Goal: Task Accomplishment & Management: Complete application form

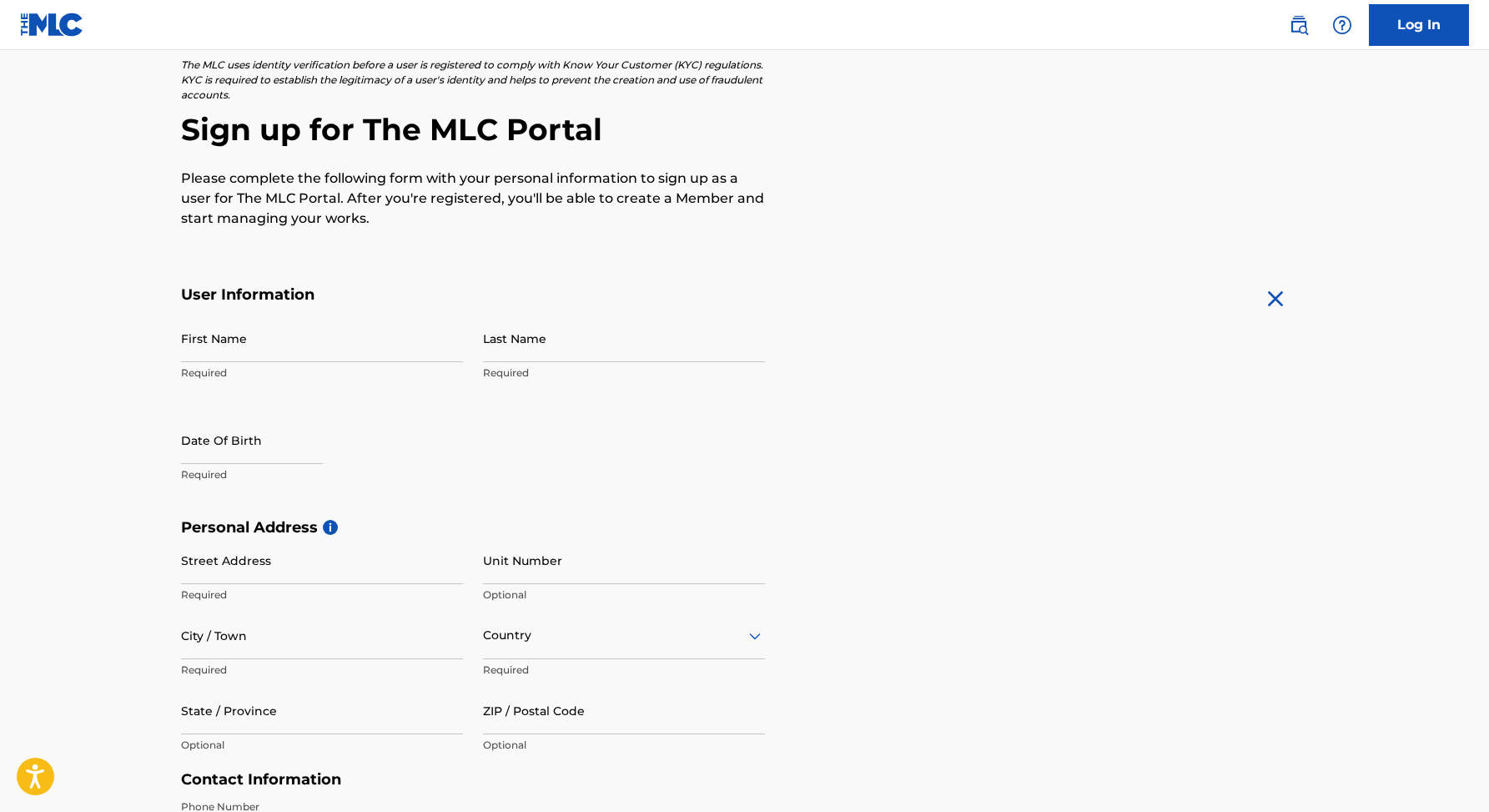
scroll to position [152, 0]
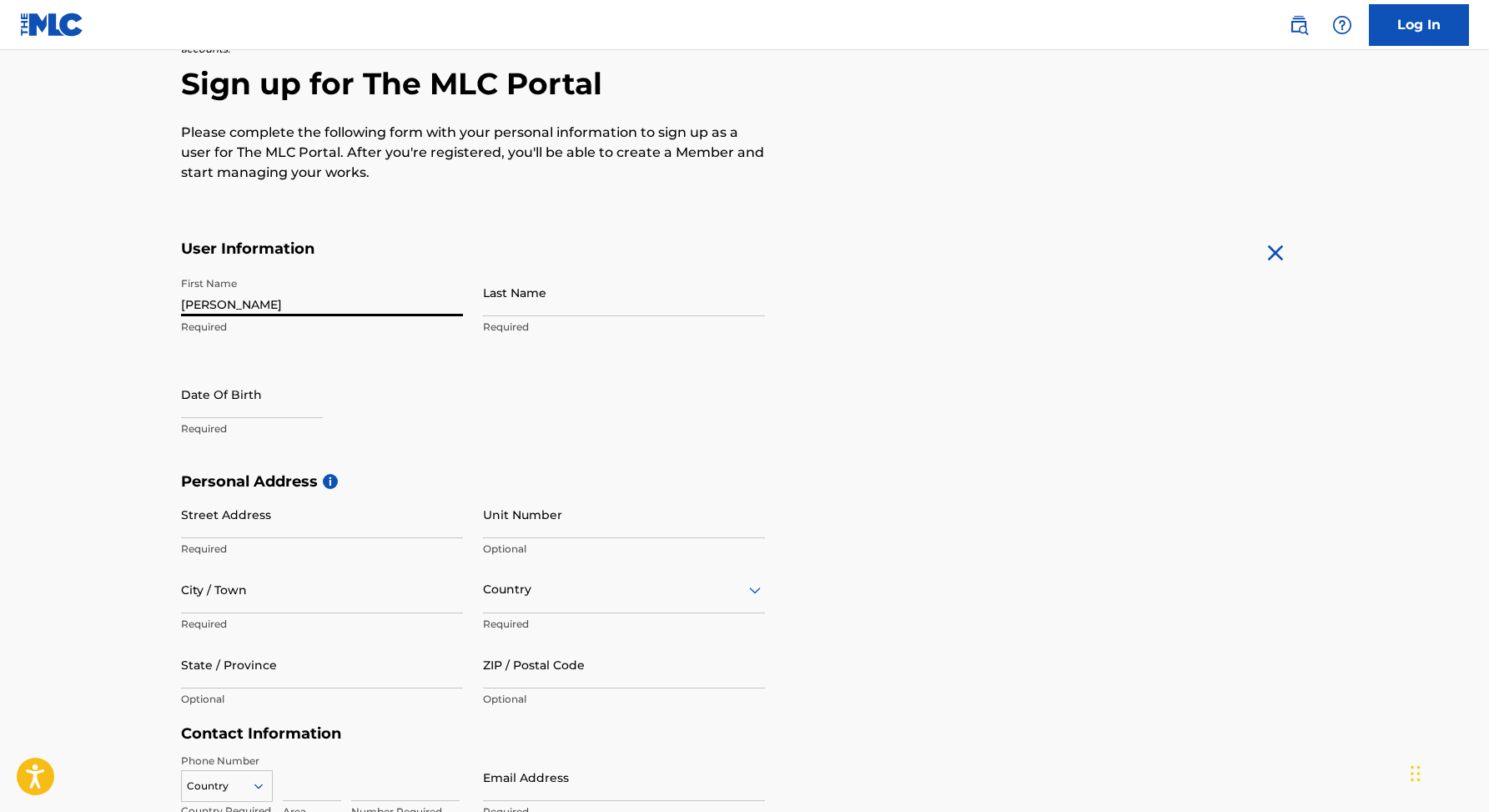
type input "[PERSON_NAME]"
select select "7"
select select "2025"
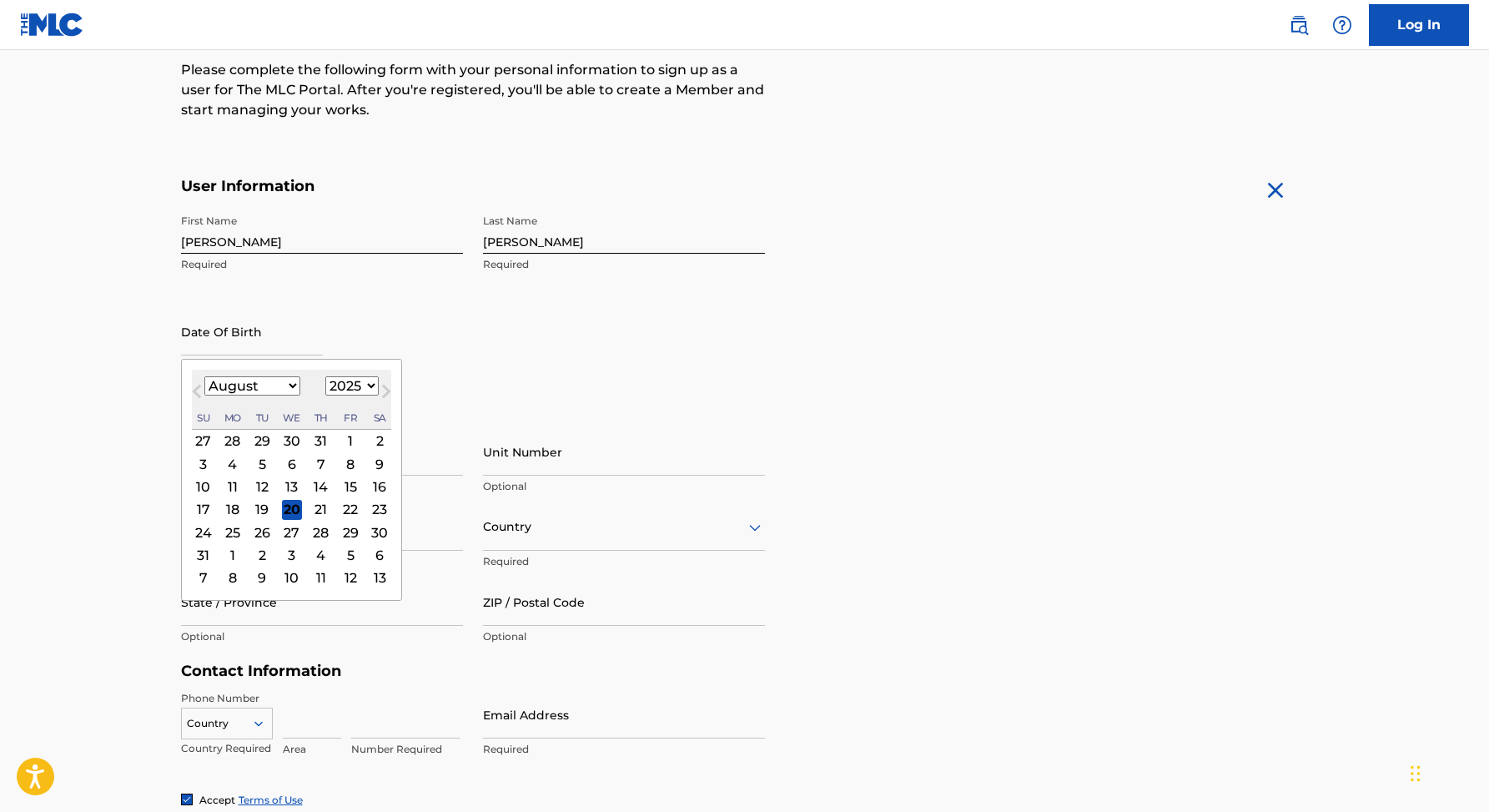
scroll to position [215, 0]
type input "05031992"
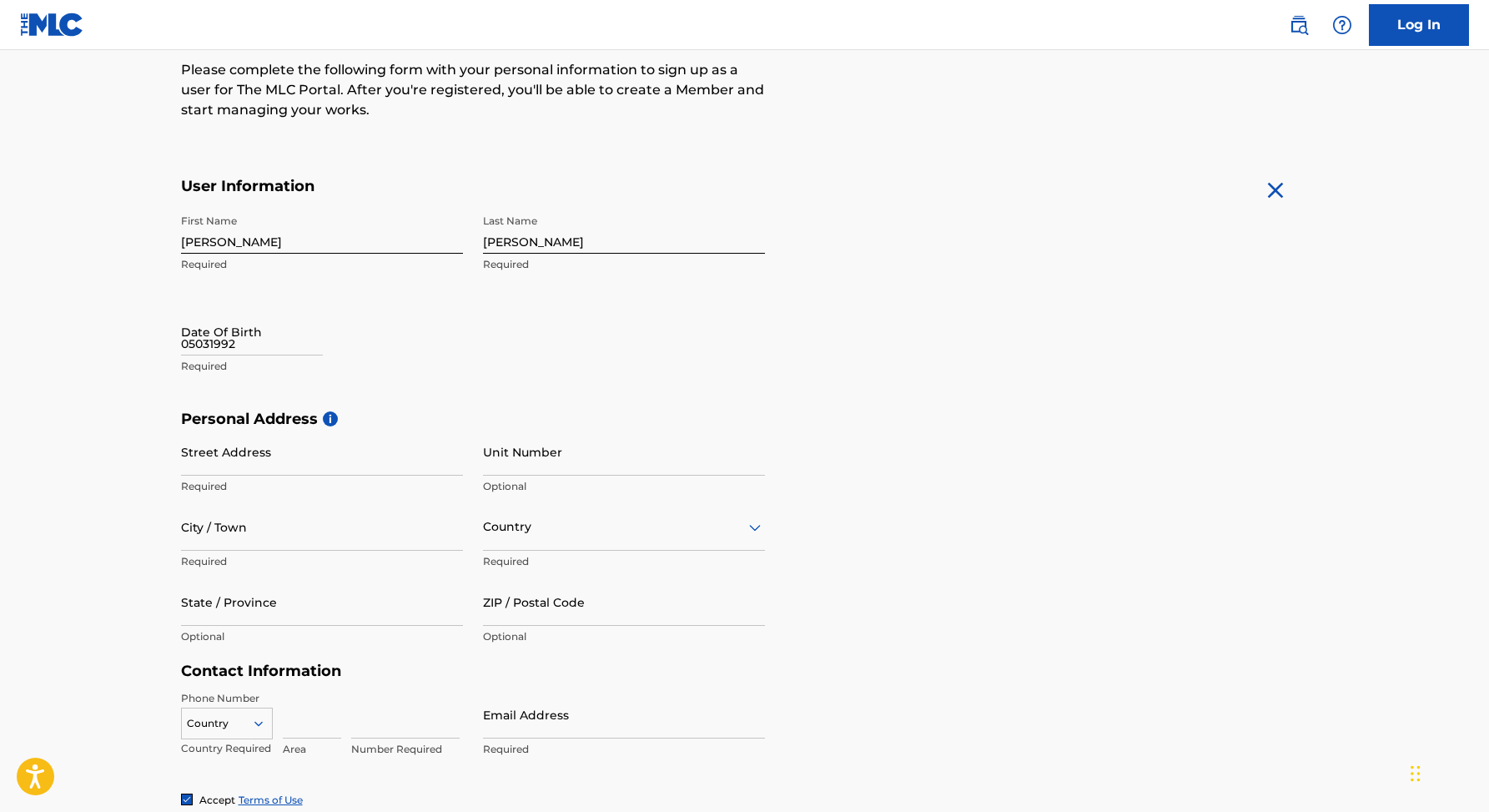
click at [282, 345] on input "05031992" at bounding box center [251, 331] width 141 height 47
select select "7"
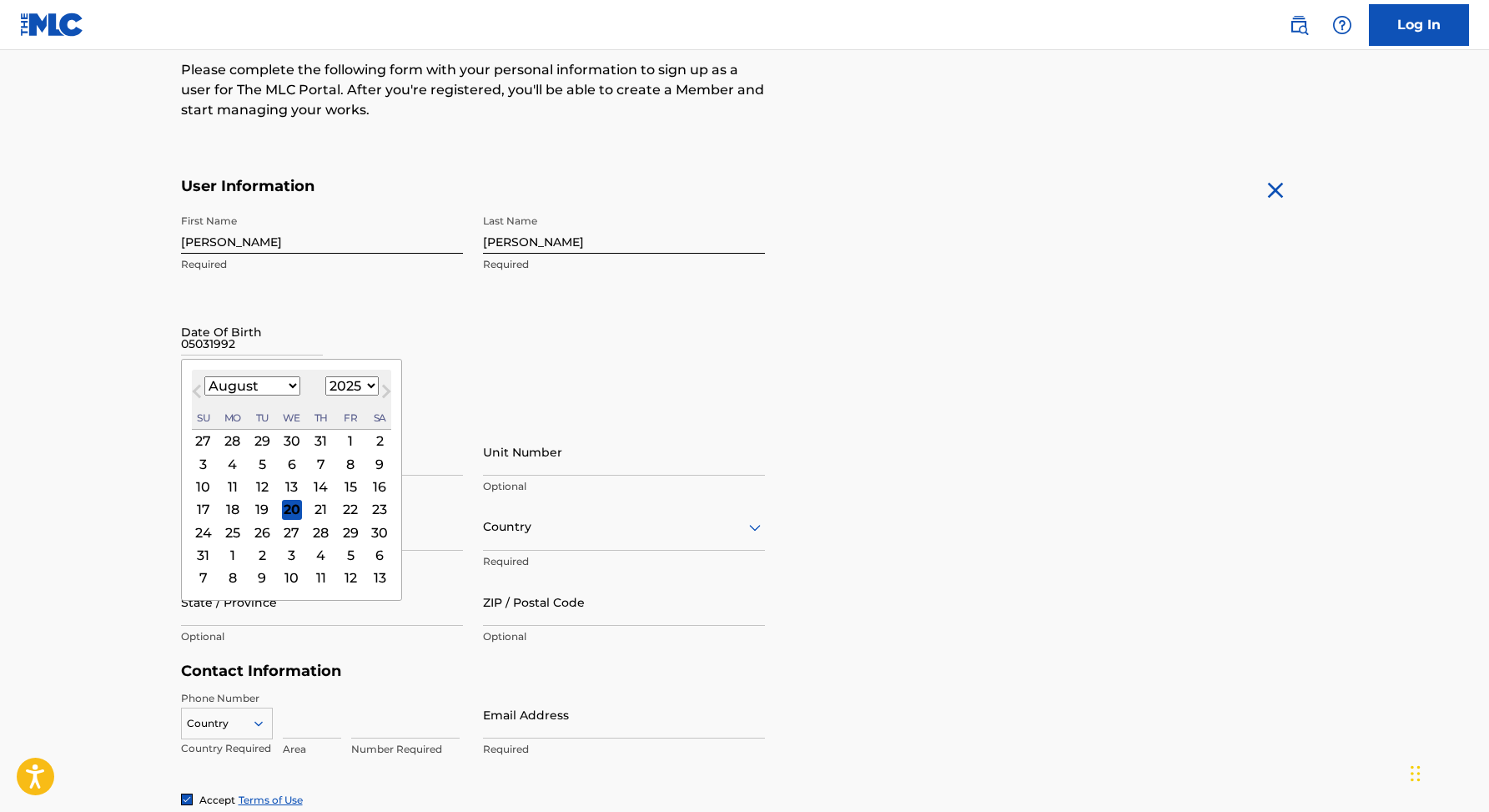
select select "1992"
select select "4"
click at [207, 466] on div "3" at bounding box center [202, 464] width 20 height 20
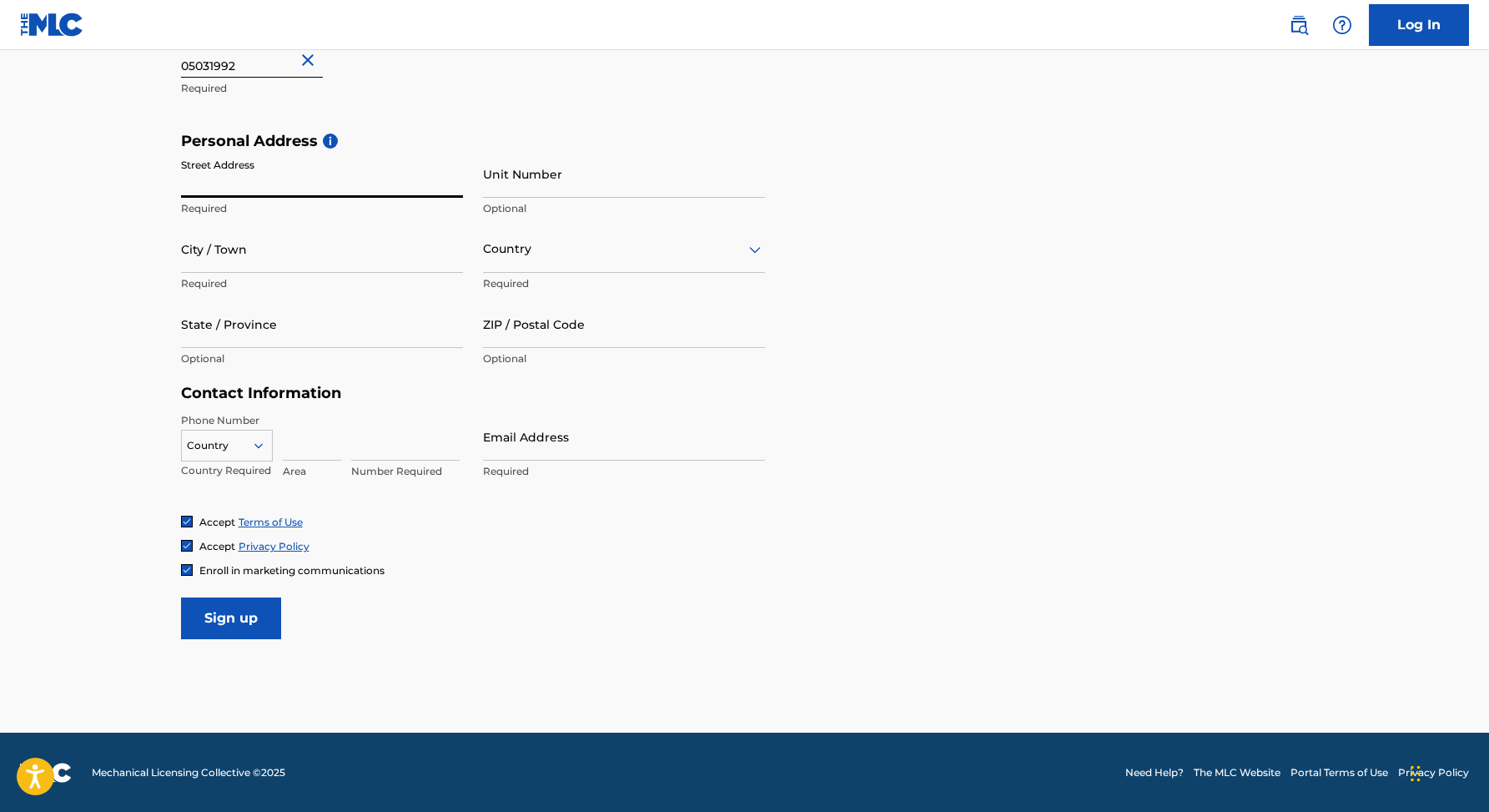
scroll to position [492, 0]
type input "Primaverii 23A"
drag, startPoint x: 248, startPoint y: 183, endPoint x: 316, endPoint y: 183, distance: 68.0
click at [316, 183] on input "Primaverii 23A" at bounding box center [321, 174] width 282 height 47
click at [530, 180] on input "Unit Number" at bounding box center [624, 174] width 282 height 47
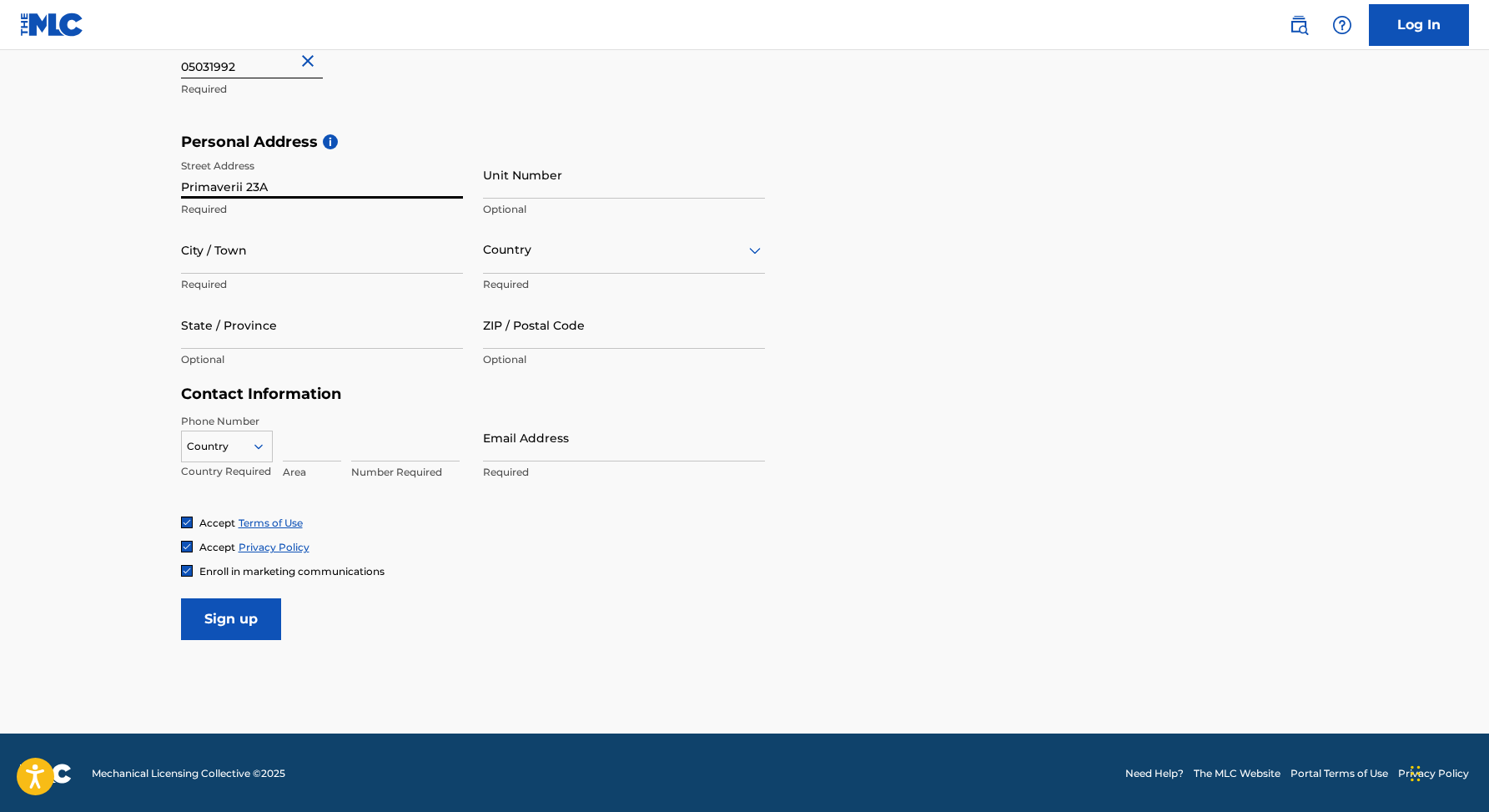
paste input "23A"
type input "23A"
click at [363, 179] on input "Primaverii 23A" at bounding box center [321, 174] width 282 height 47
type input "Primaverii"
type input "Constanta"
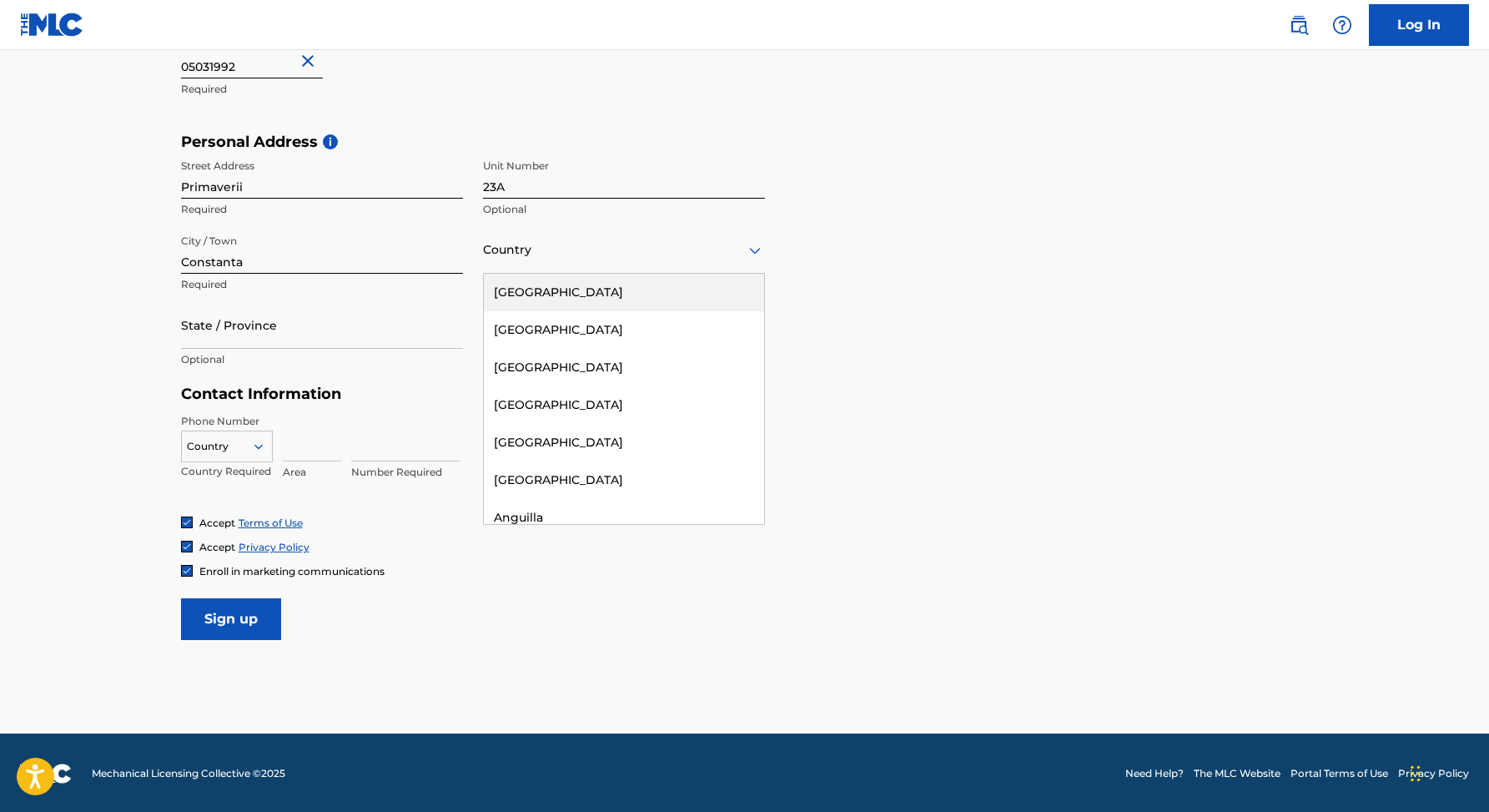
click at [639, 254] on div at bounding box center [624, 250] width 282 height 21
type input "rom"
click at [624, 285] on div "Romania" at bounding box center [624, 292] width 280 height 38
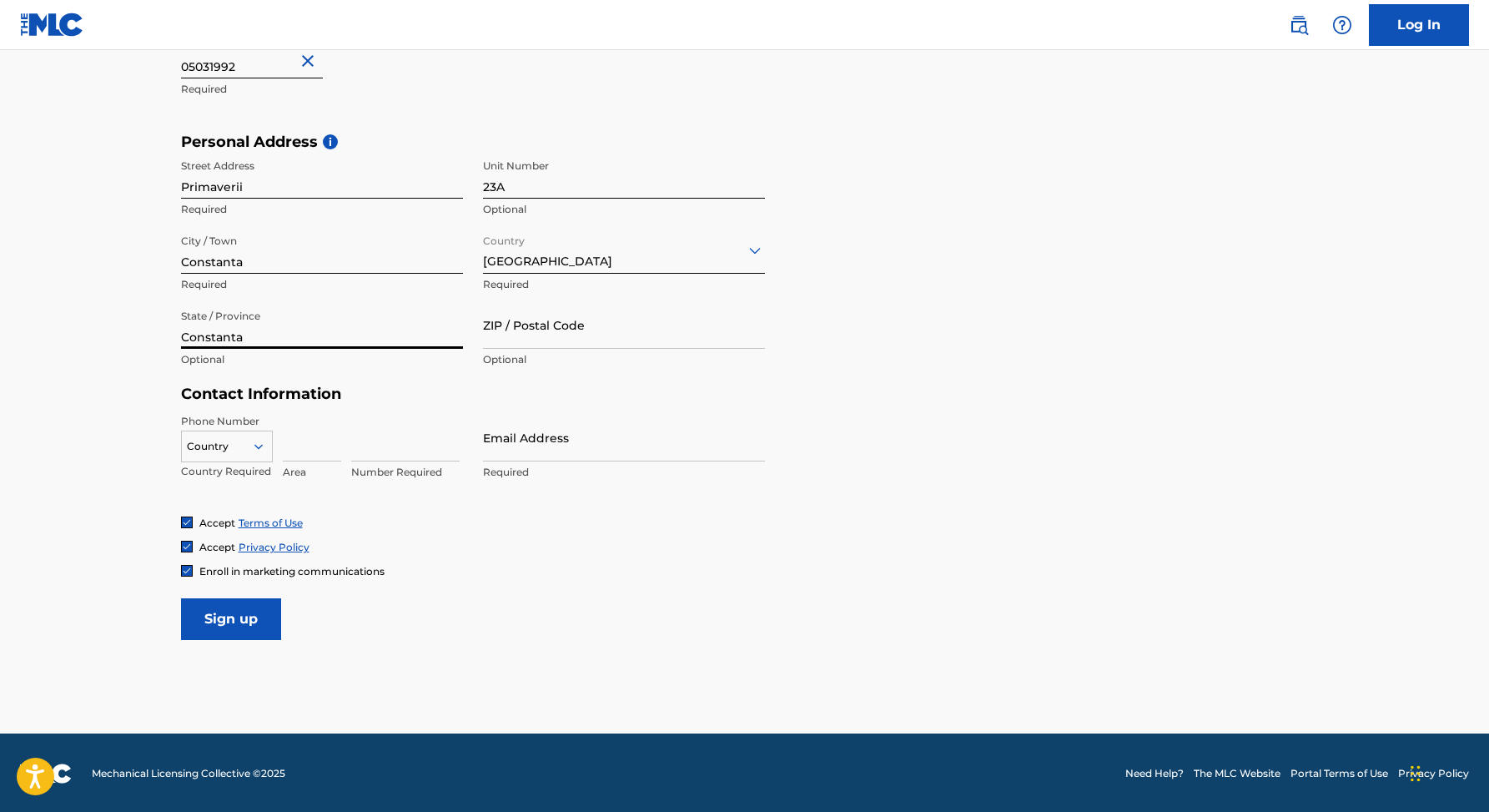
type input "Constanta"
type input "900635"
click at [249, 439] on div at bounding box center [227, 445] width 90 height 18
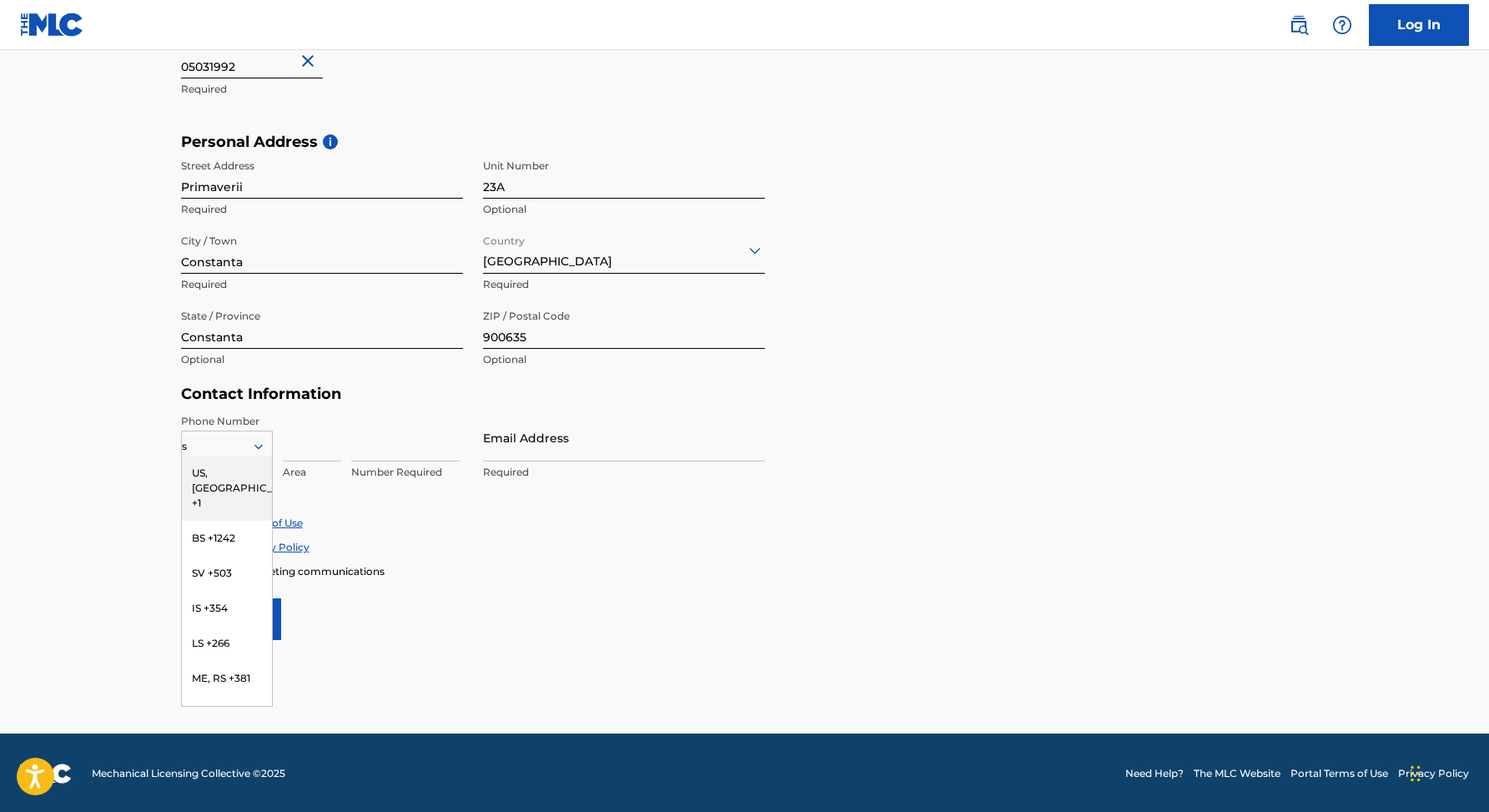
type input "sv"
click at [259, 439] on icon at bounding box center [259, 446] width 15 height 15
click at [227, 443] on div at bounding box center [227, 445] width 90 height 18
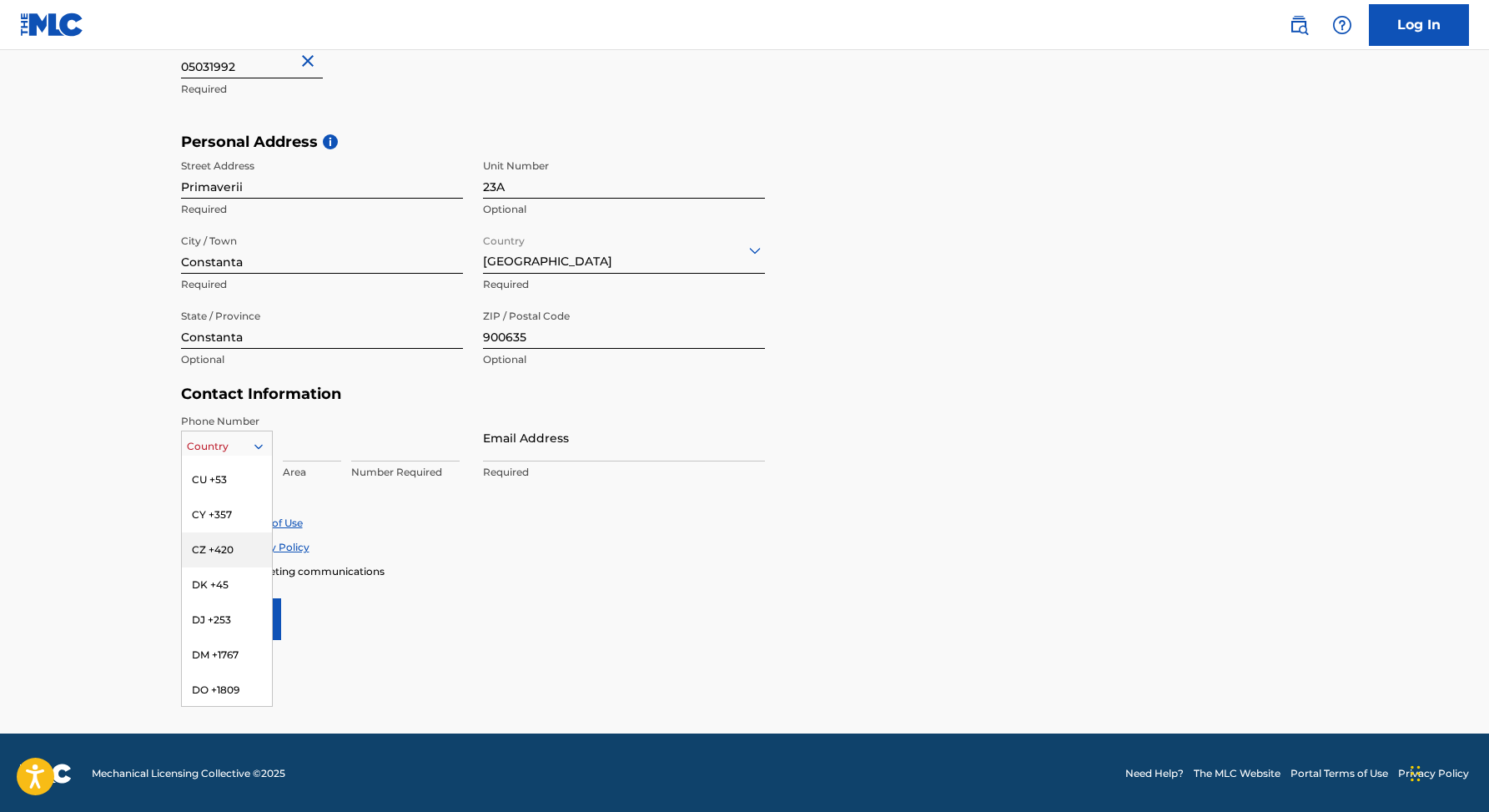
type input "="
type input "+46"
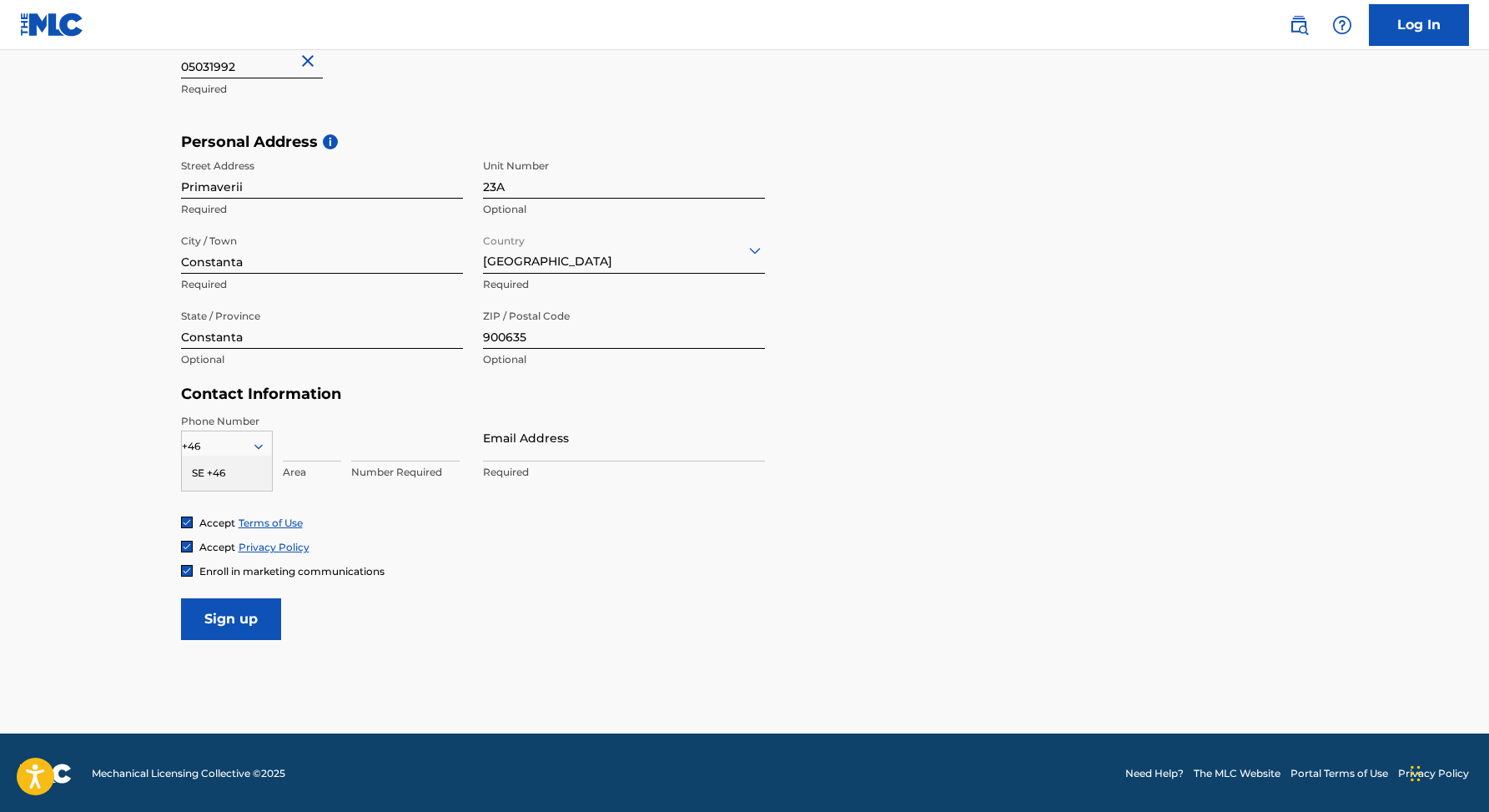
click at [220, 463] on div "SE +46" at bounding box center [227, 472] width 90 height 35
click at [311, 443] on input at bounding box center [312, 437] width 59 height 47
type input "0"
type input "722315265"
click at [567, 465] on p "Required" at bounding box center [624, 472] width 282 height 15
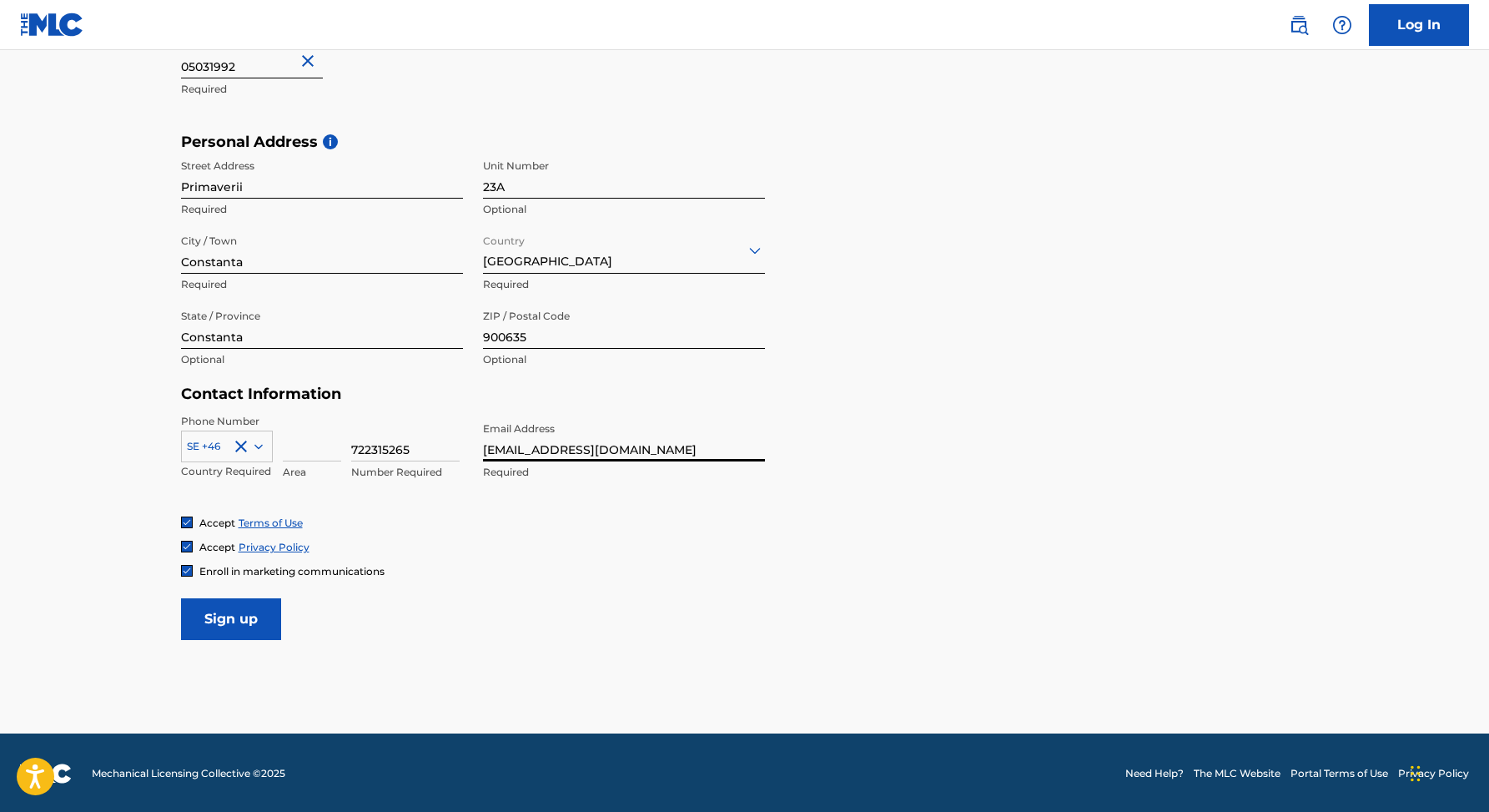
type input "[EMAIL_ADDRESS][DOMAIN_NAME]"
click at [199, 615] on input "Sign up" at bounding box center [231, 619] width 100 height 41
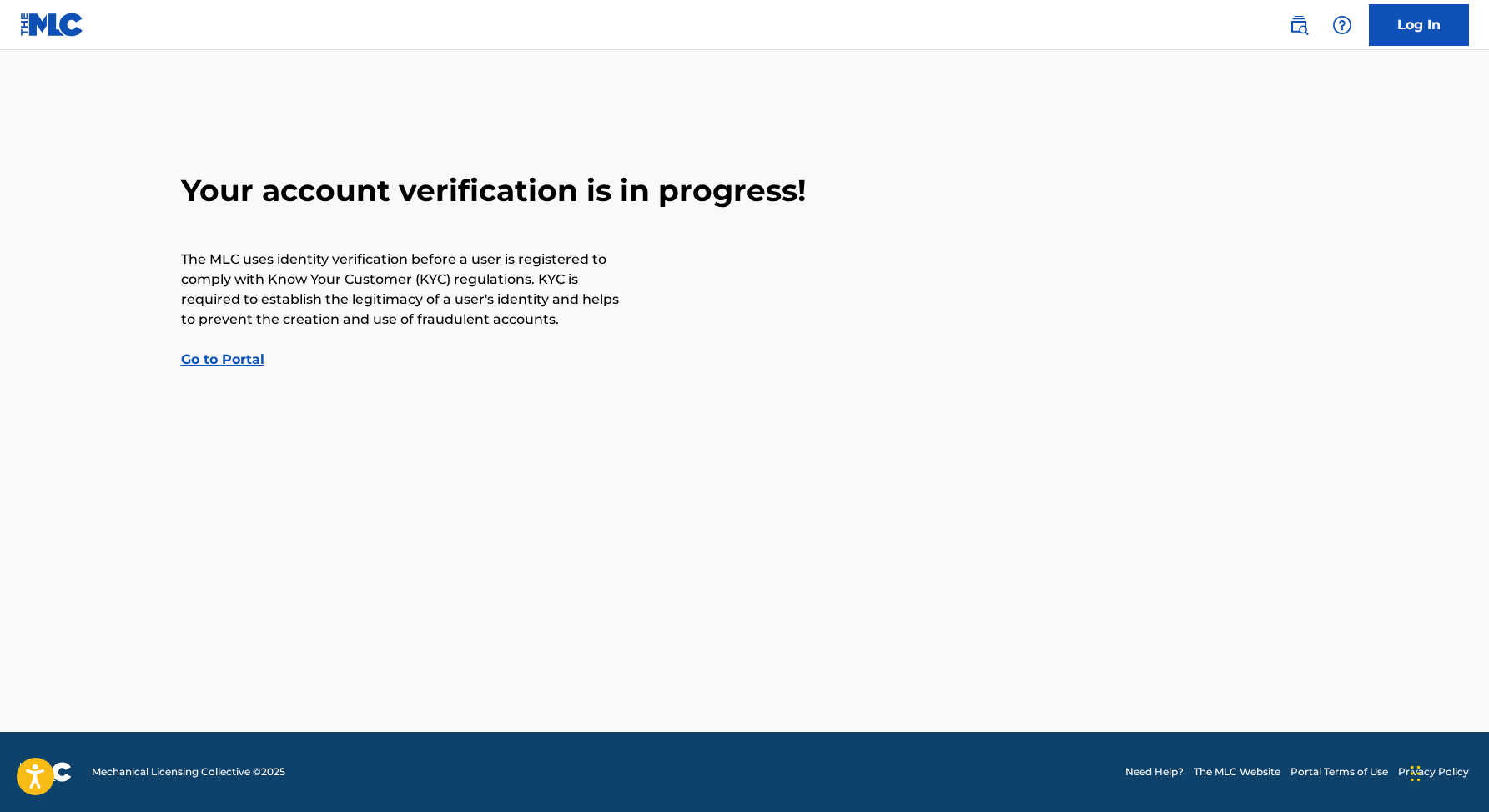
click at [222, 363] on link "Go to Portal" at bounding box center [222, 359] width 84 height 15
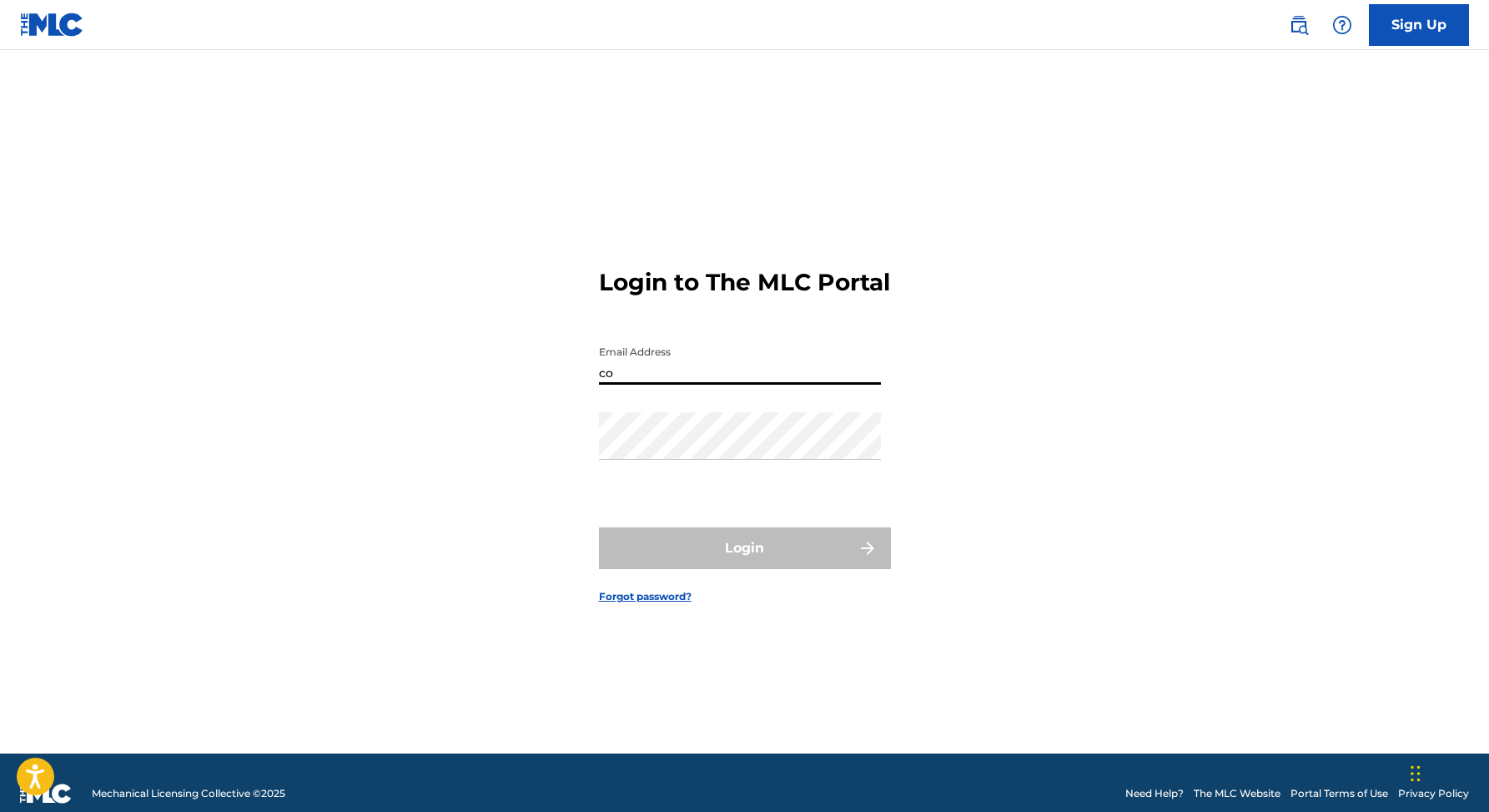
type input "c"
click at [1435, 32] on link "Sign Up" at bounding box center [1420, 24] width 100 height 41
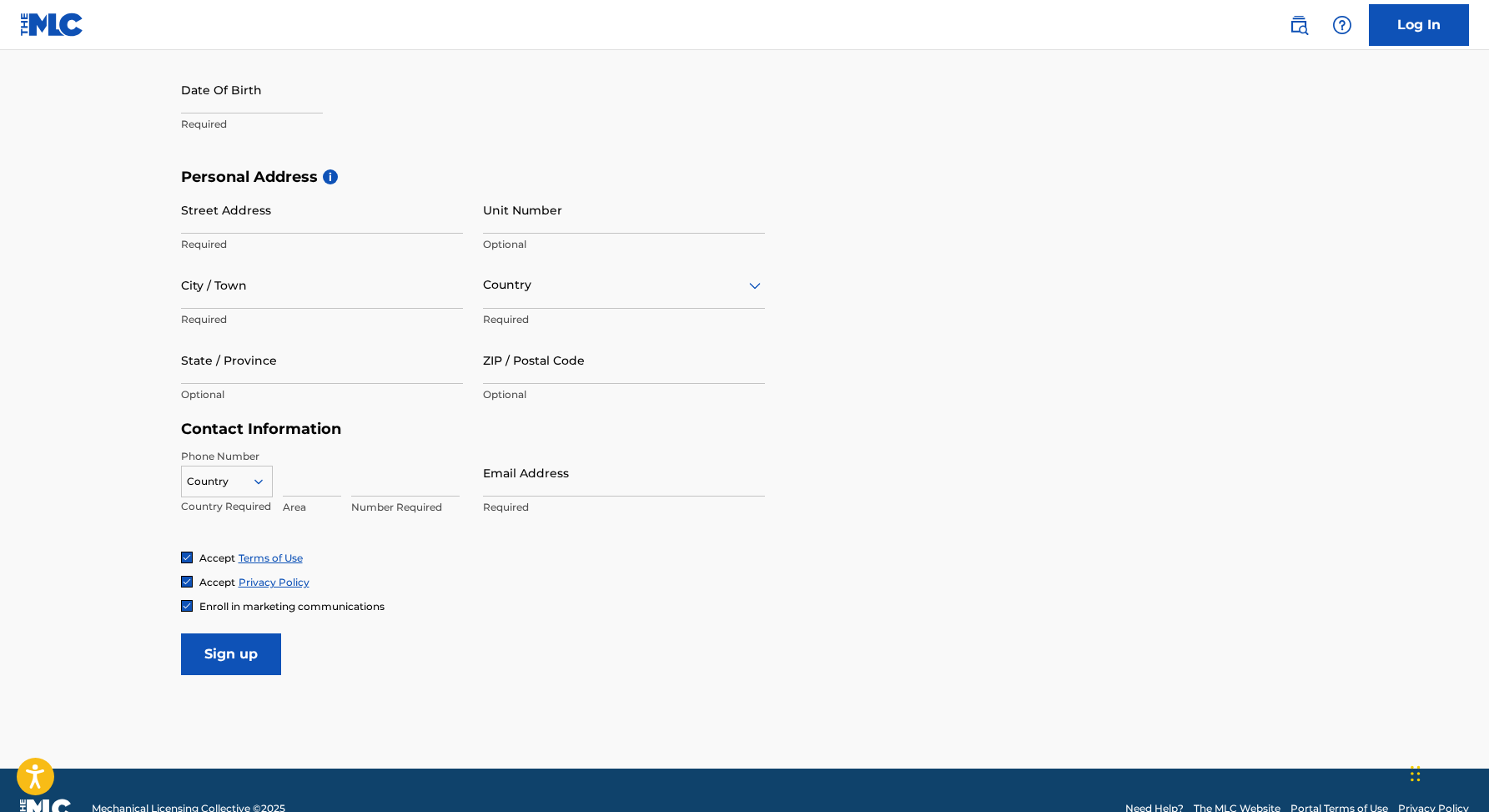
scroll to position [492, 0]
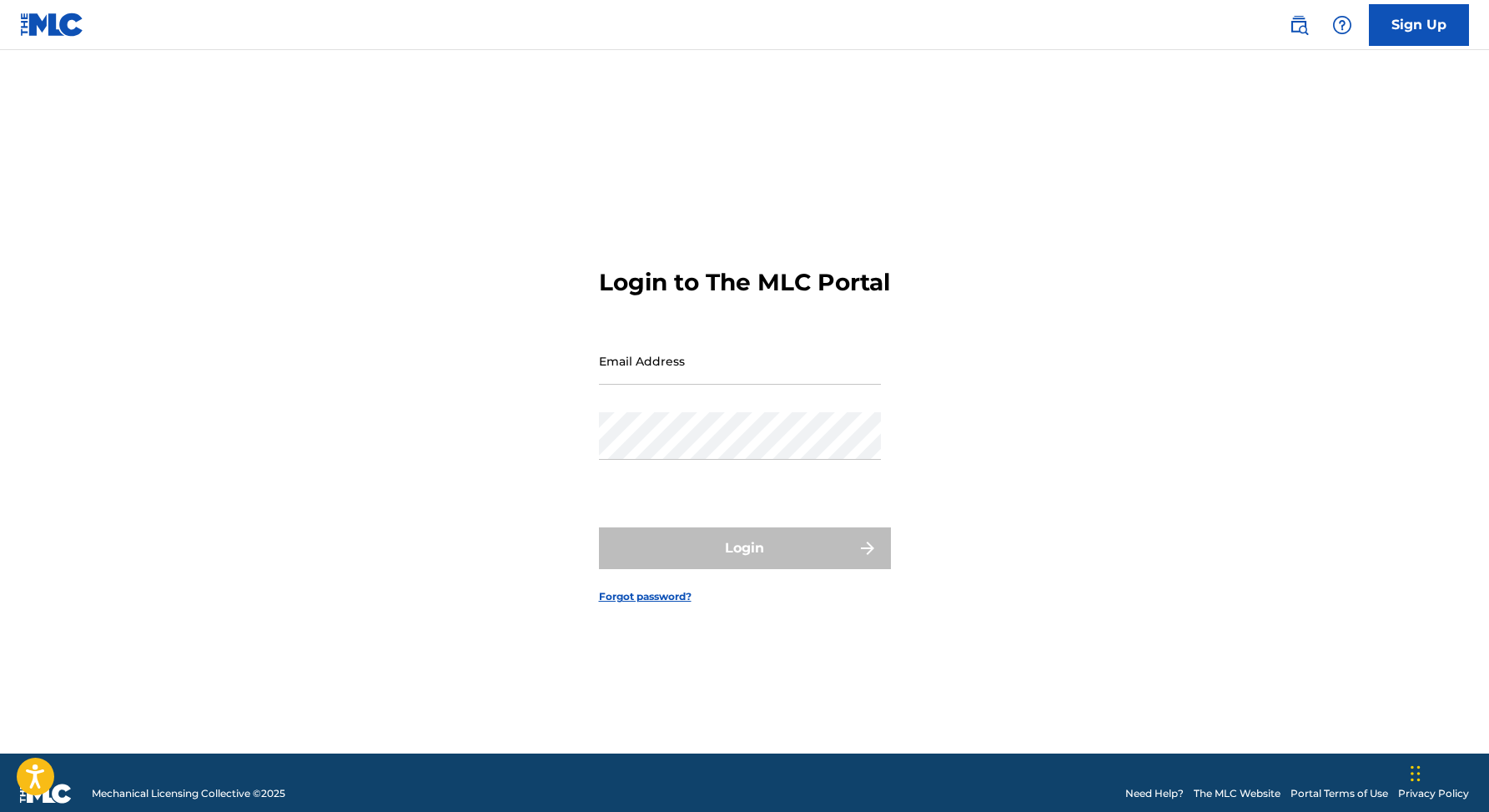
click at [666, 604] on link "Forgot password?" at bounding box center [645, 596] width 92 height 15
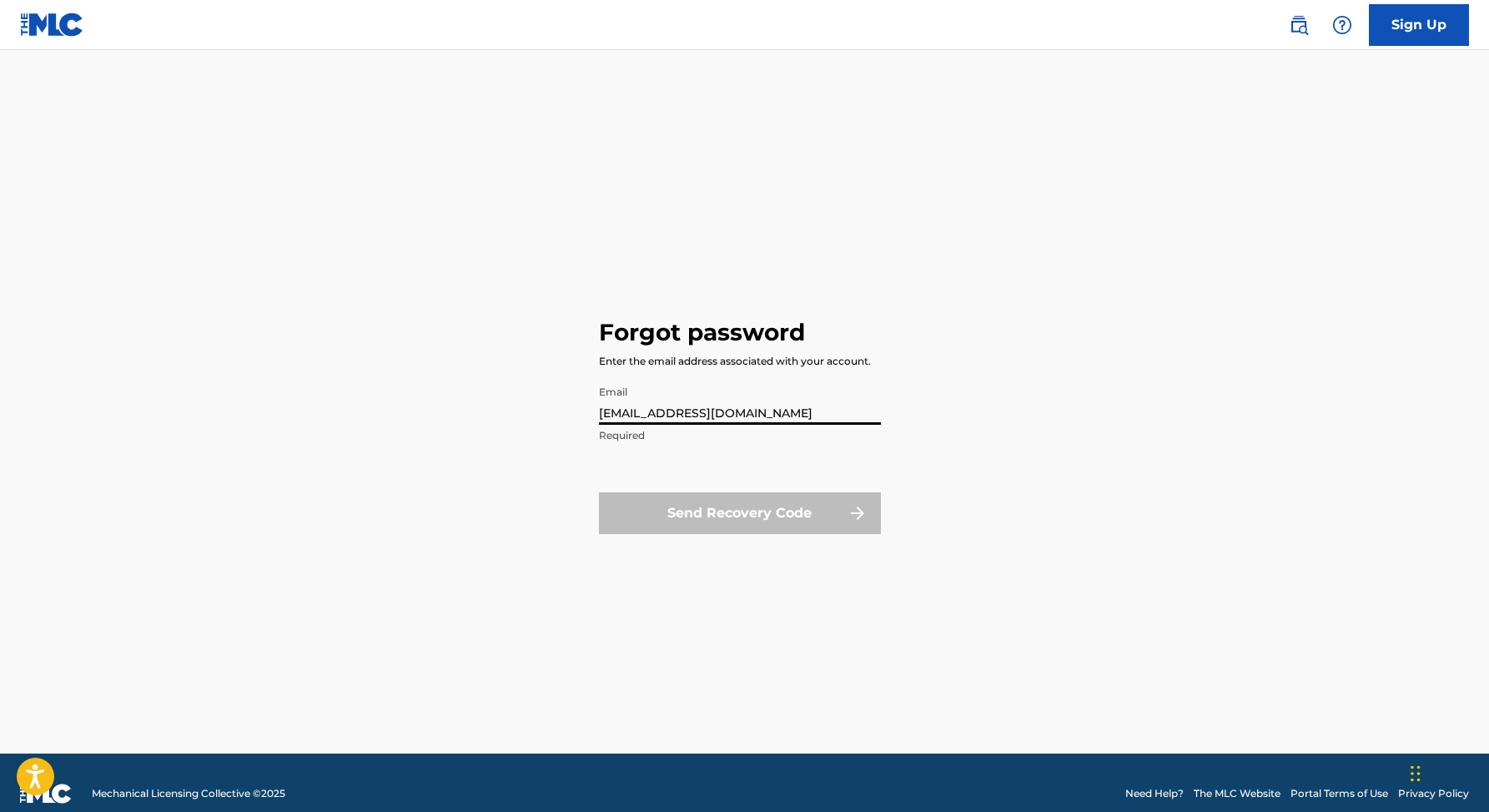
type input "[EMAIL_ADDRESS][DOMAIN_NAME]"
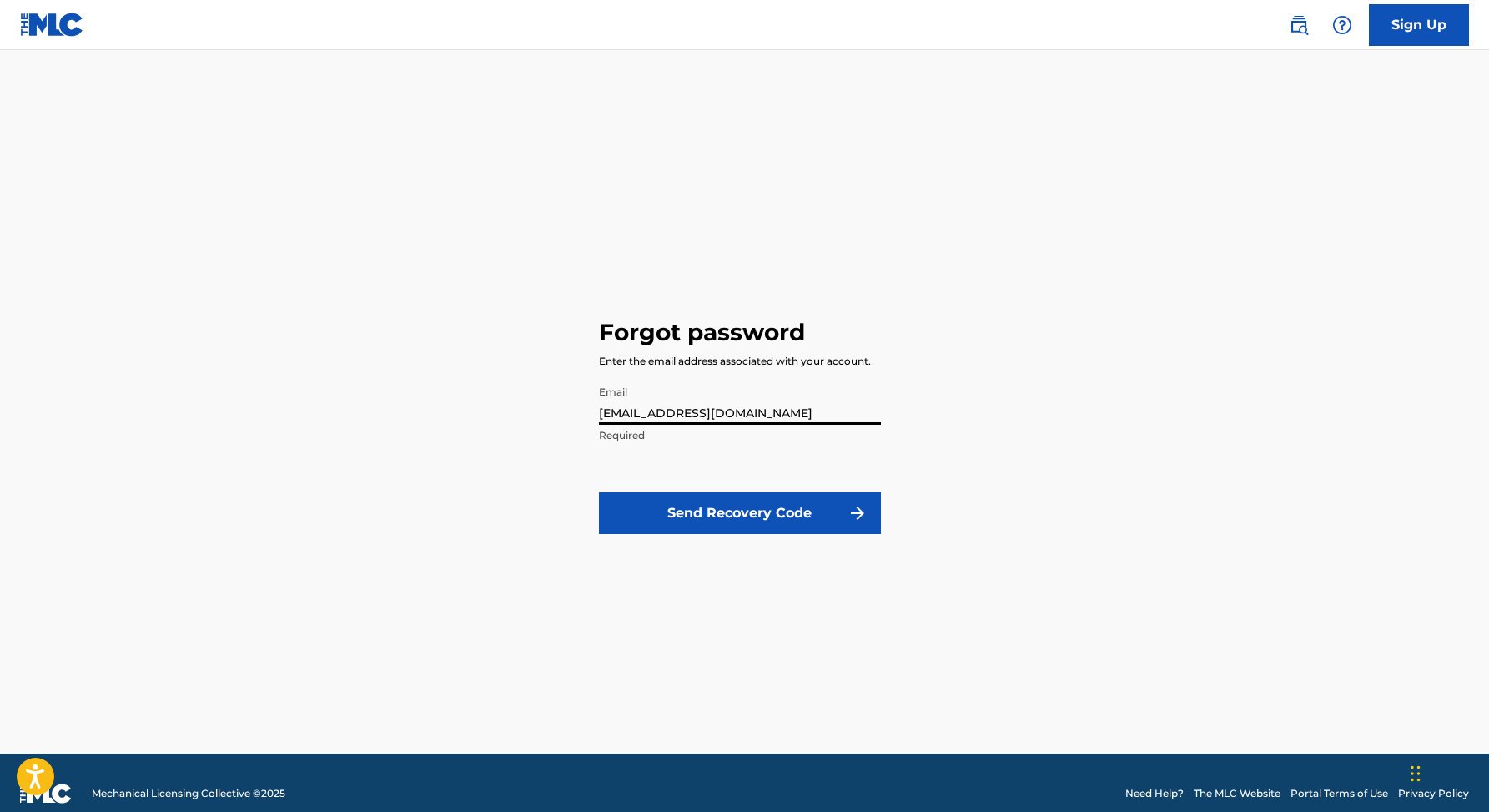
click at [739, 512] on button "Send Recovery Code" at bounding box center [739, 512] width 282 height 41
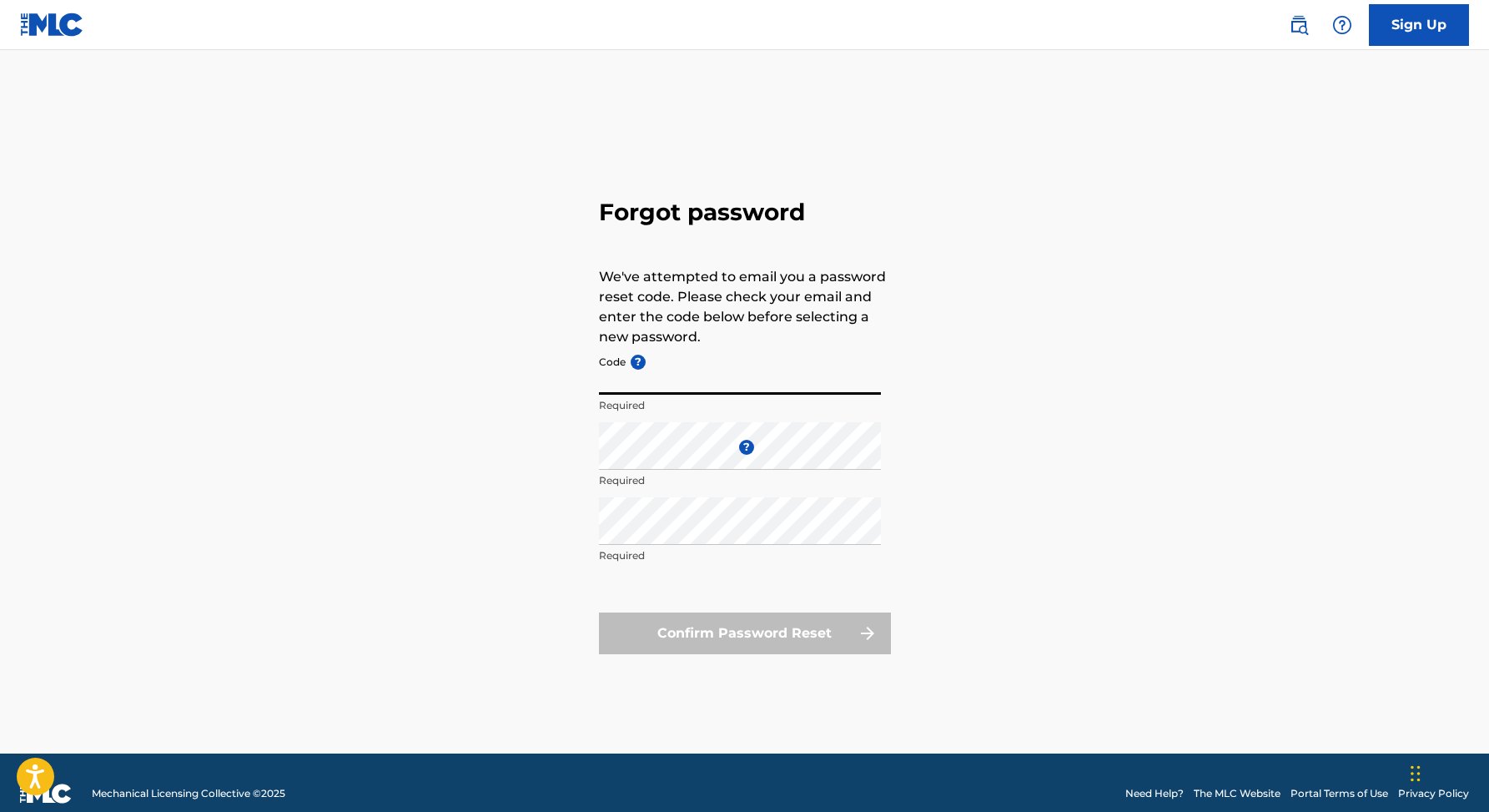
click at [696, 386] on input "Code ?" at bounding box center [739, 370] width 282 height 47
paste input "FP_8b85a5c53d90599c79ca529cd2c3"
type input "FP_8b85a5c53d90599c79ca529cd2c3"
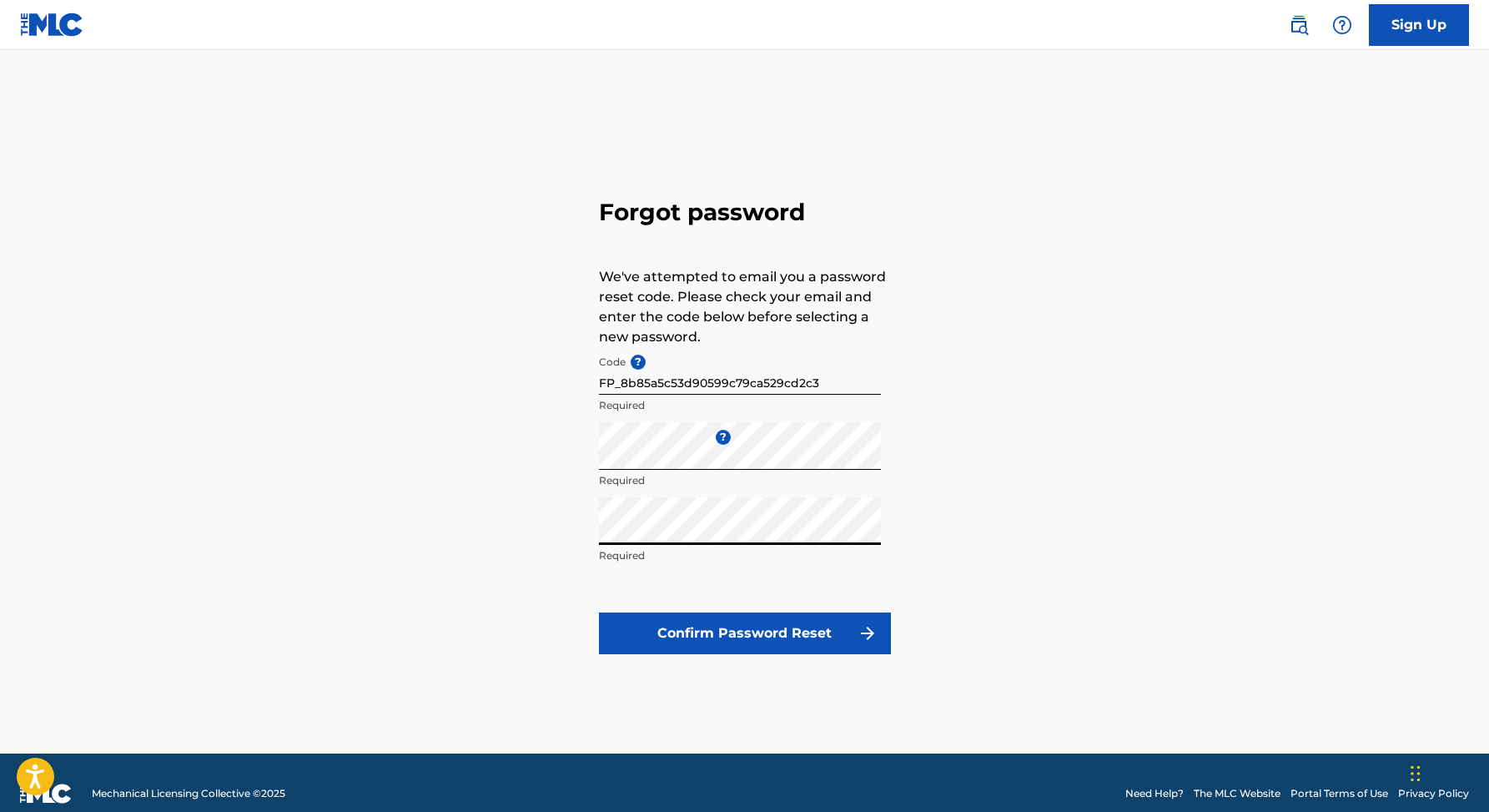
click at [795, 627] on button "Confirm Password Reset" at bounding box center [744, 632] width 292 height 41
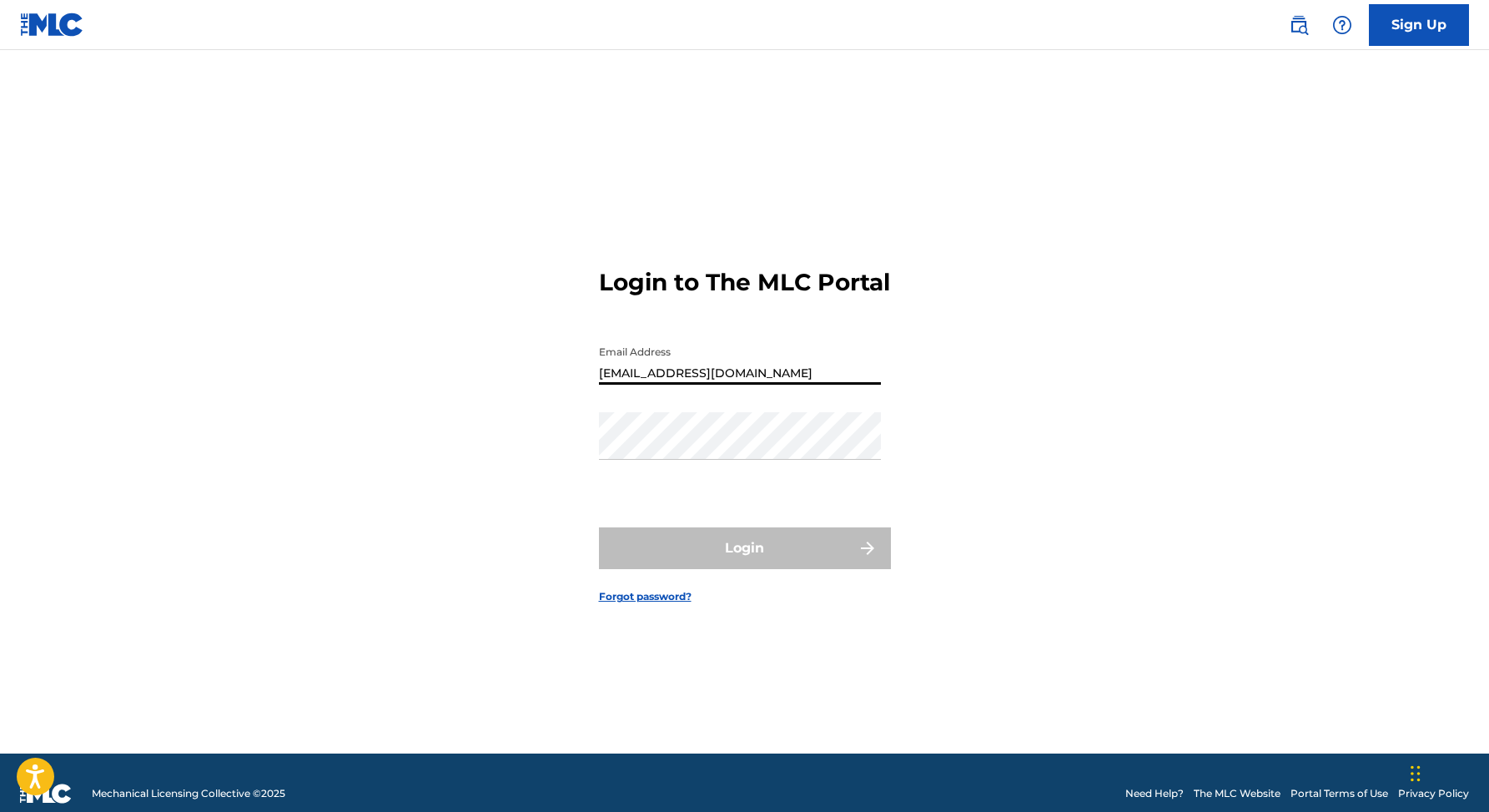
type input "[EMAIL_ADDRESS][DOMAIN_NAME]"
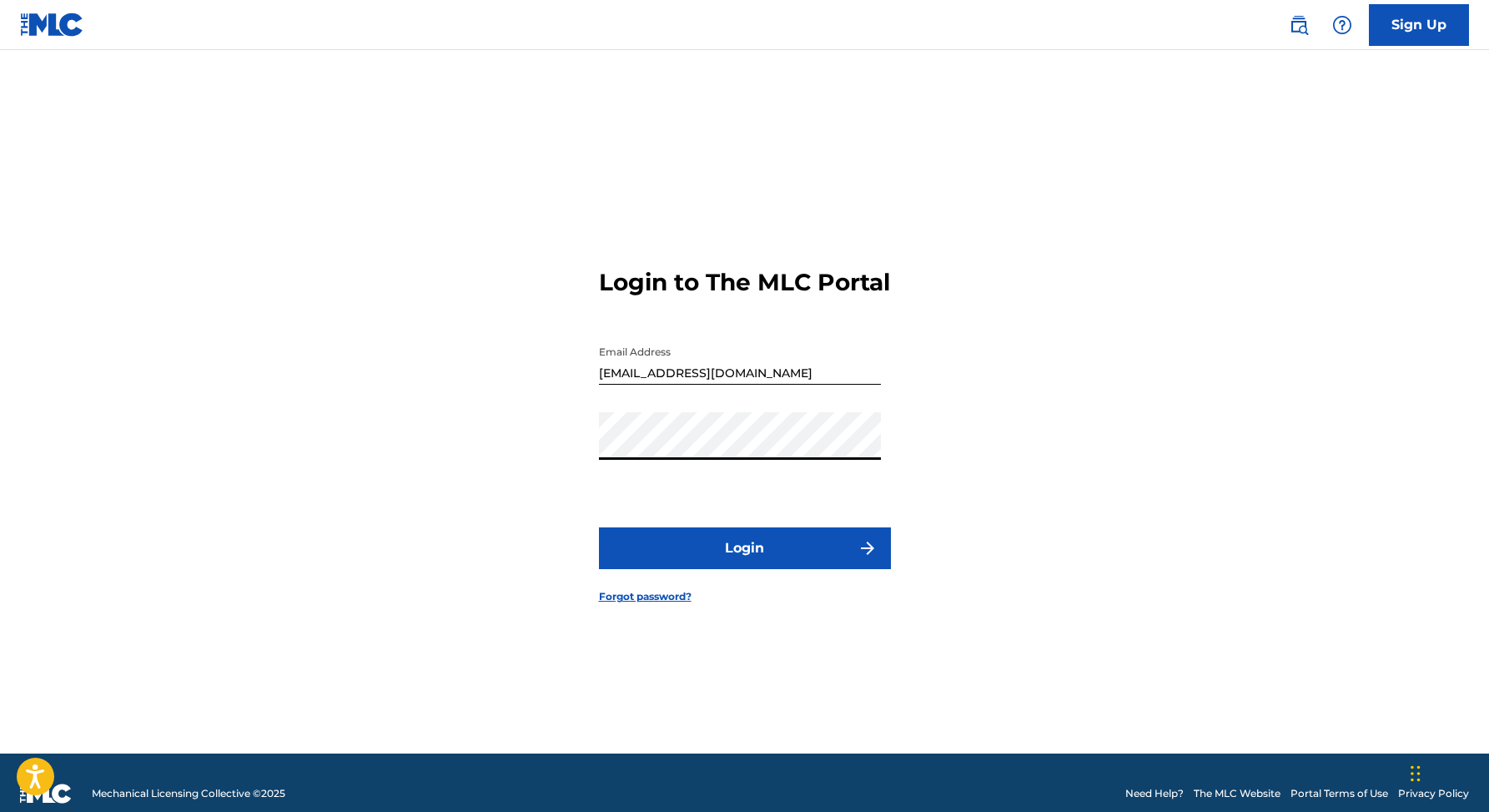
click at [808, 564] on button "Login" at bounding box center [744, 547] width 292 height 41
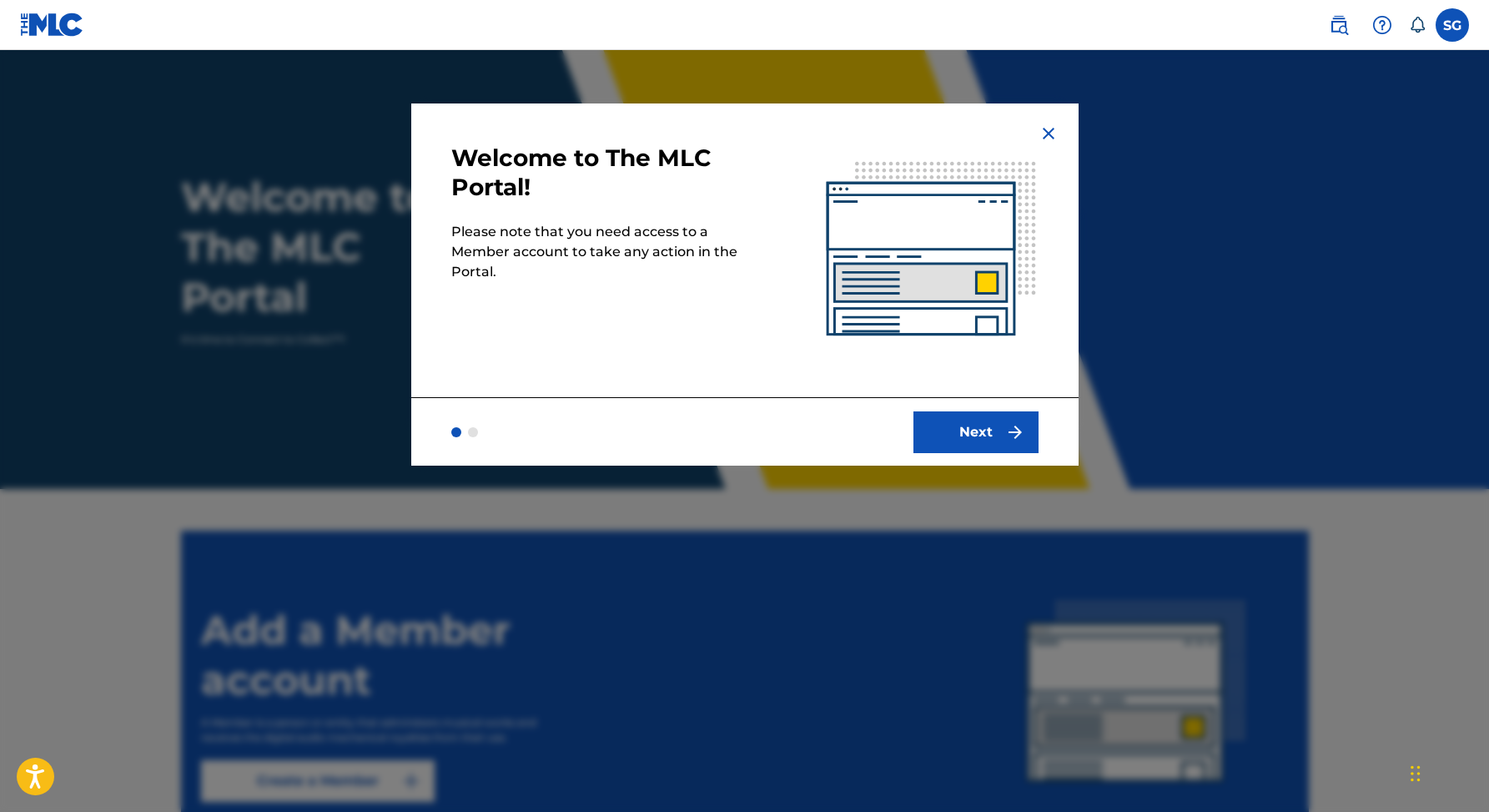
click at [966, 436] on button "Next" at bounding box center [976, 431] width 125 height 41
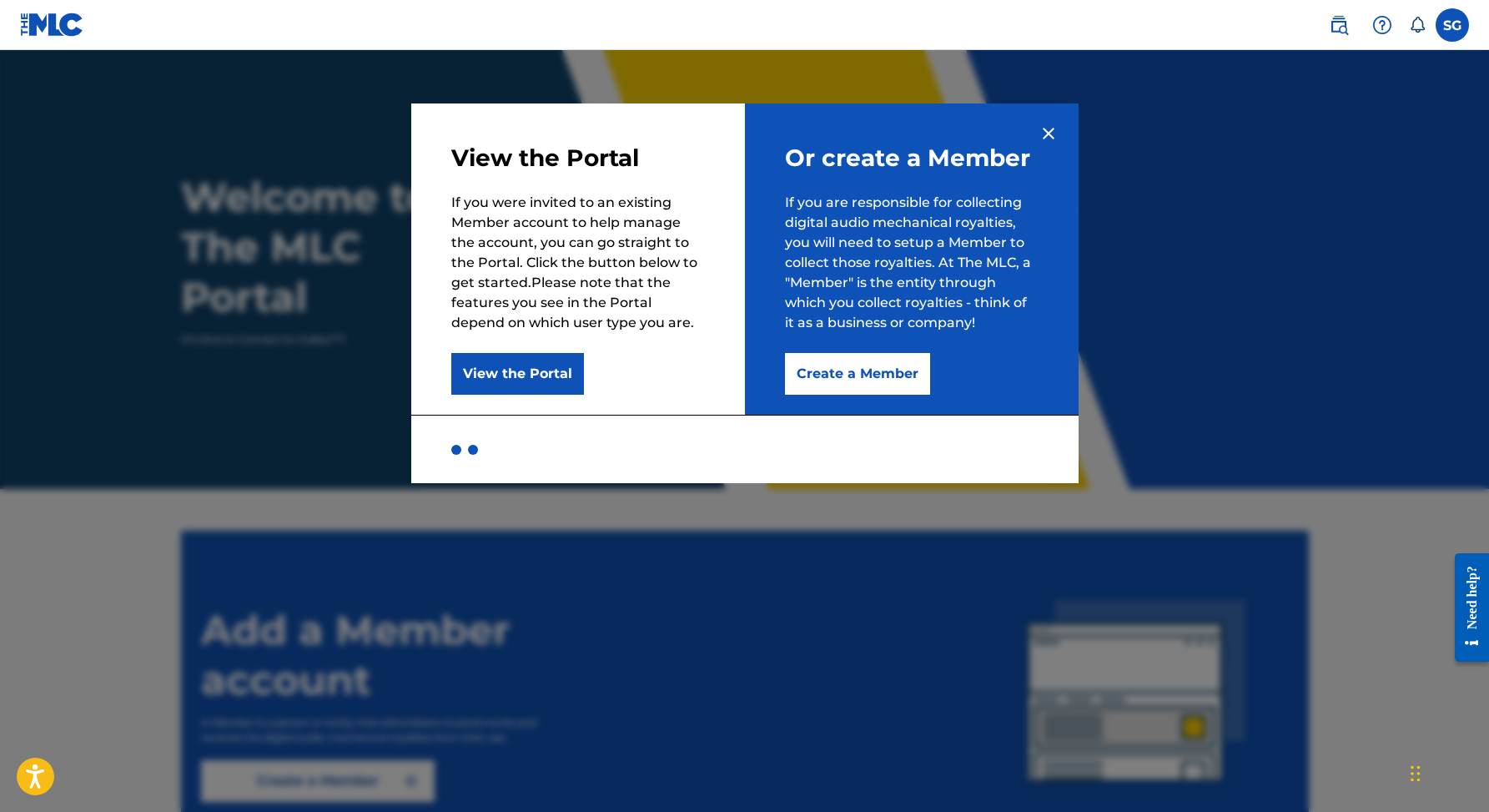
click at [876, 388] on button "Create a Member" at bounding box center [858, 373] width 145 height 41
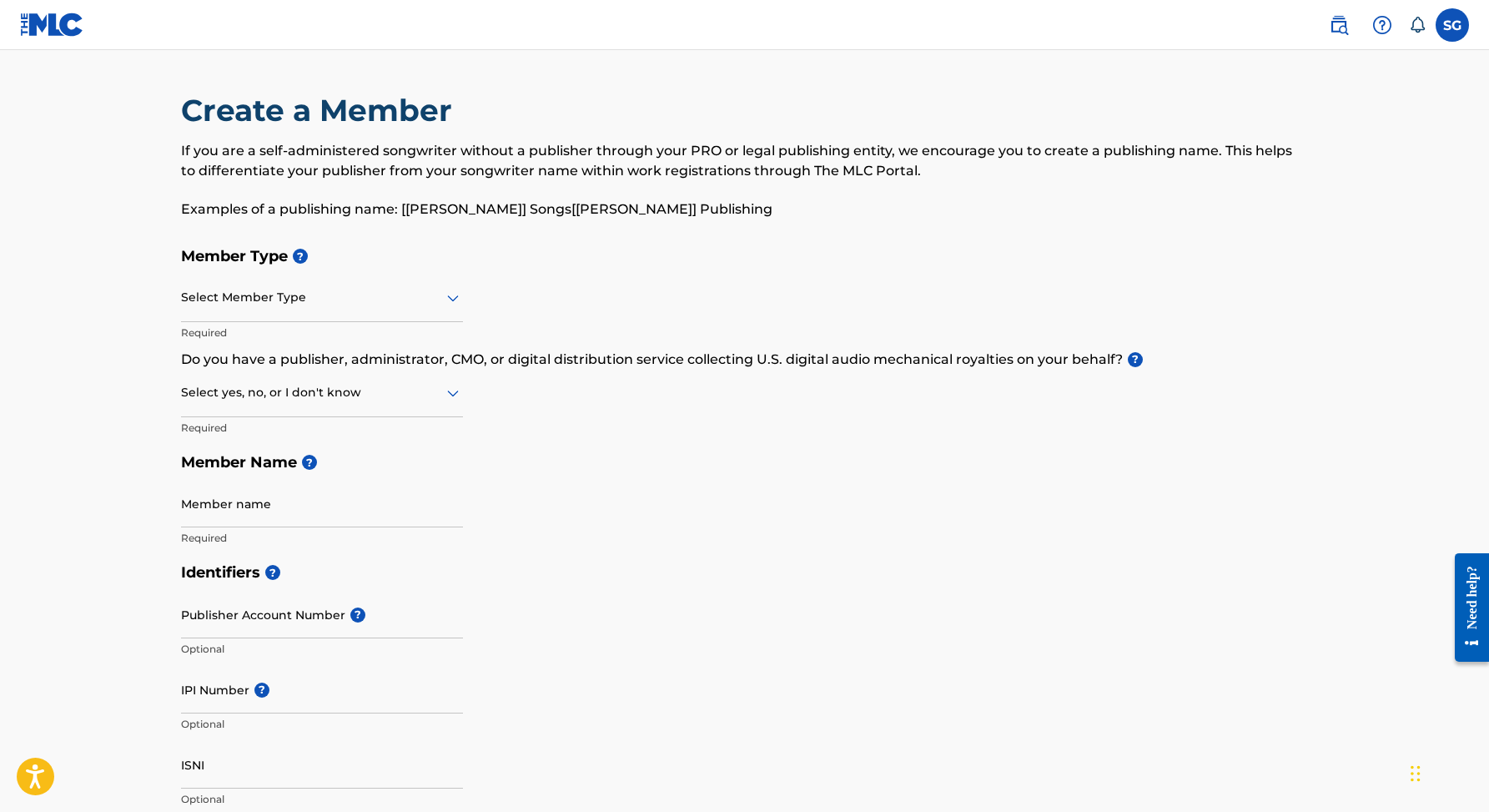
click at [423, 292] on div at bounding box center [321, 297] width 282 height 21
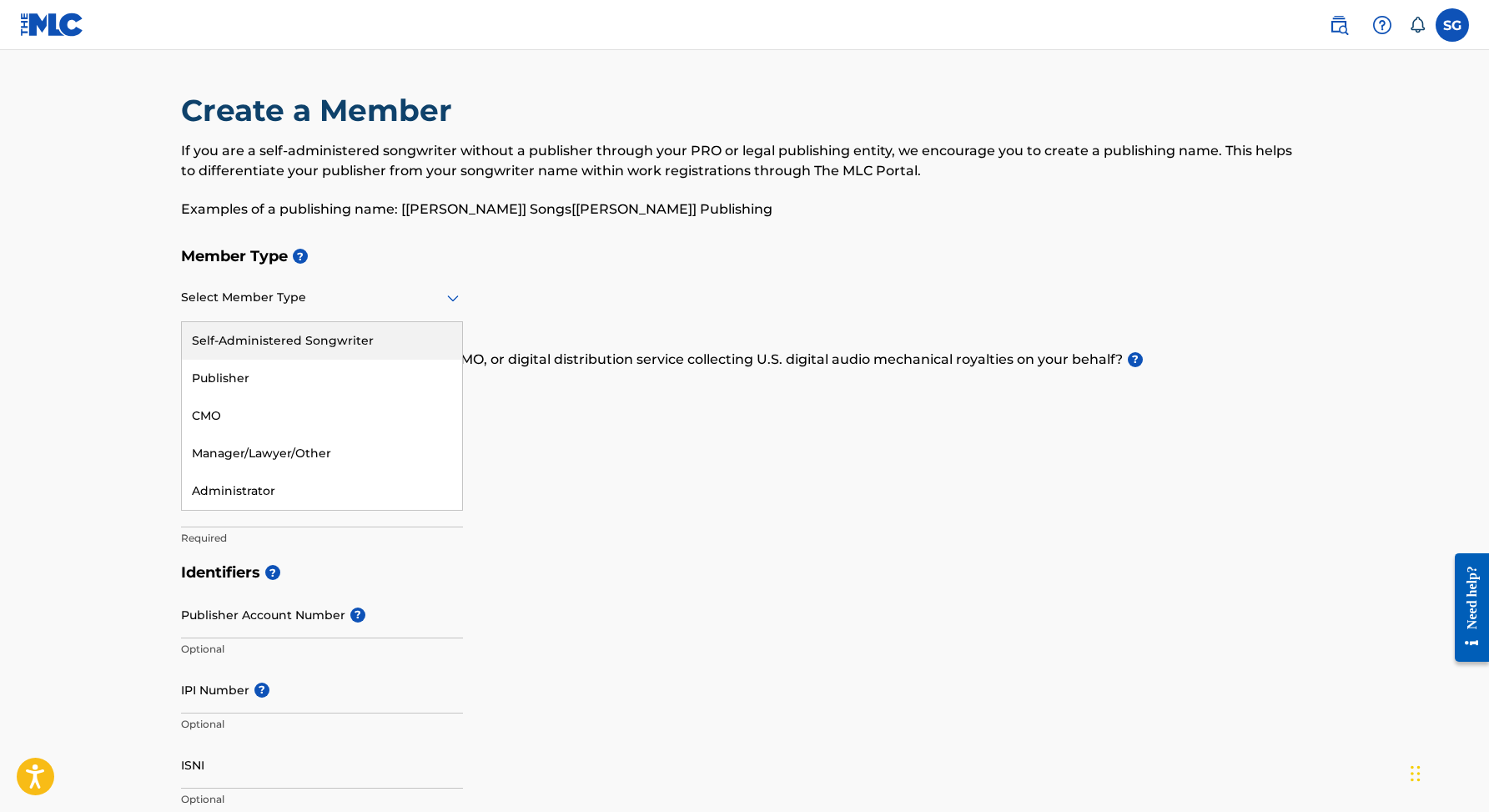
click at [369, 343] on div "Self-Administered Songwriter" at bounding box center [321, 341] width 280 height 38
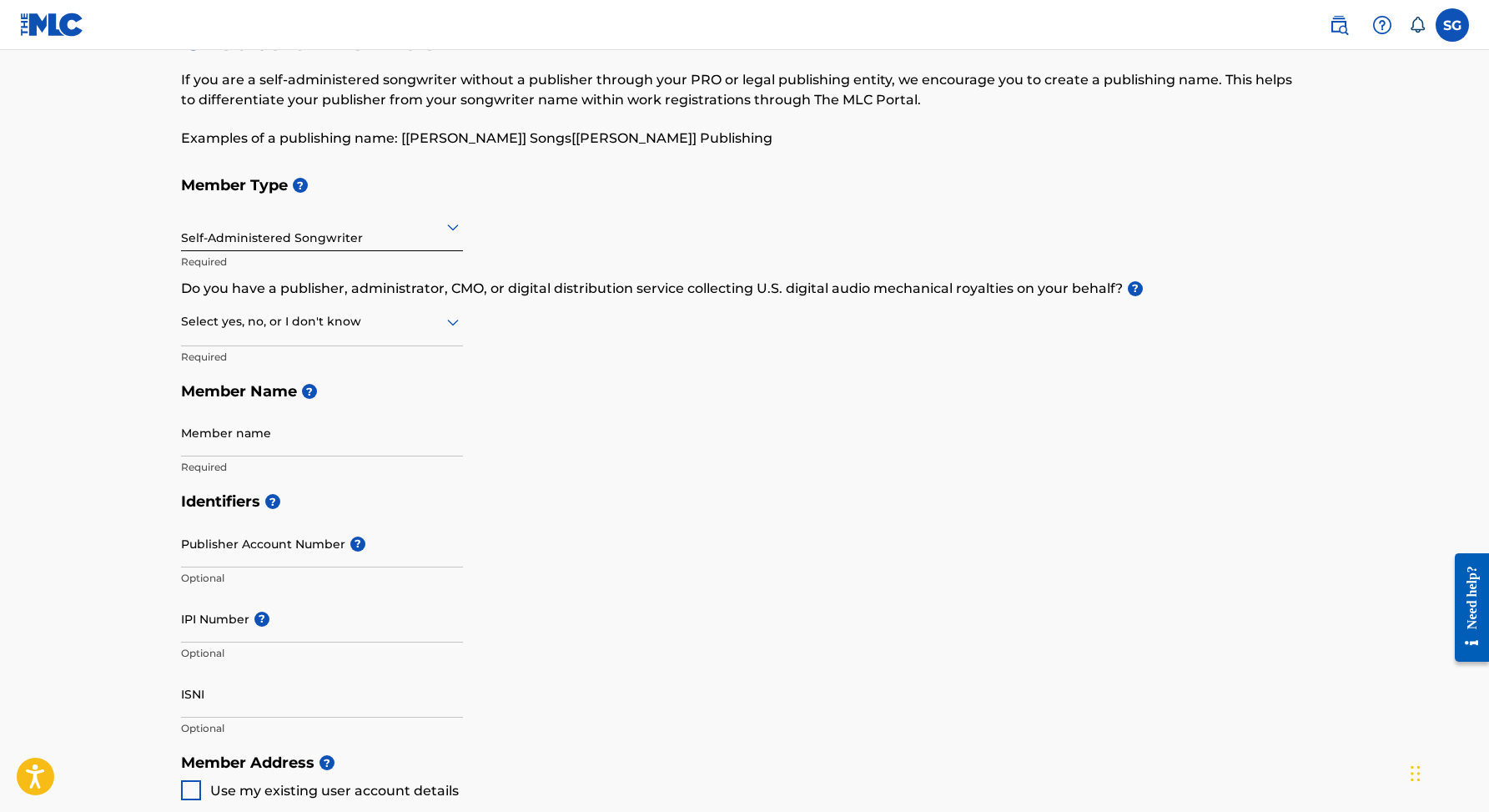
scroll to position [113, 0]
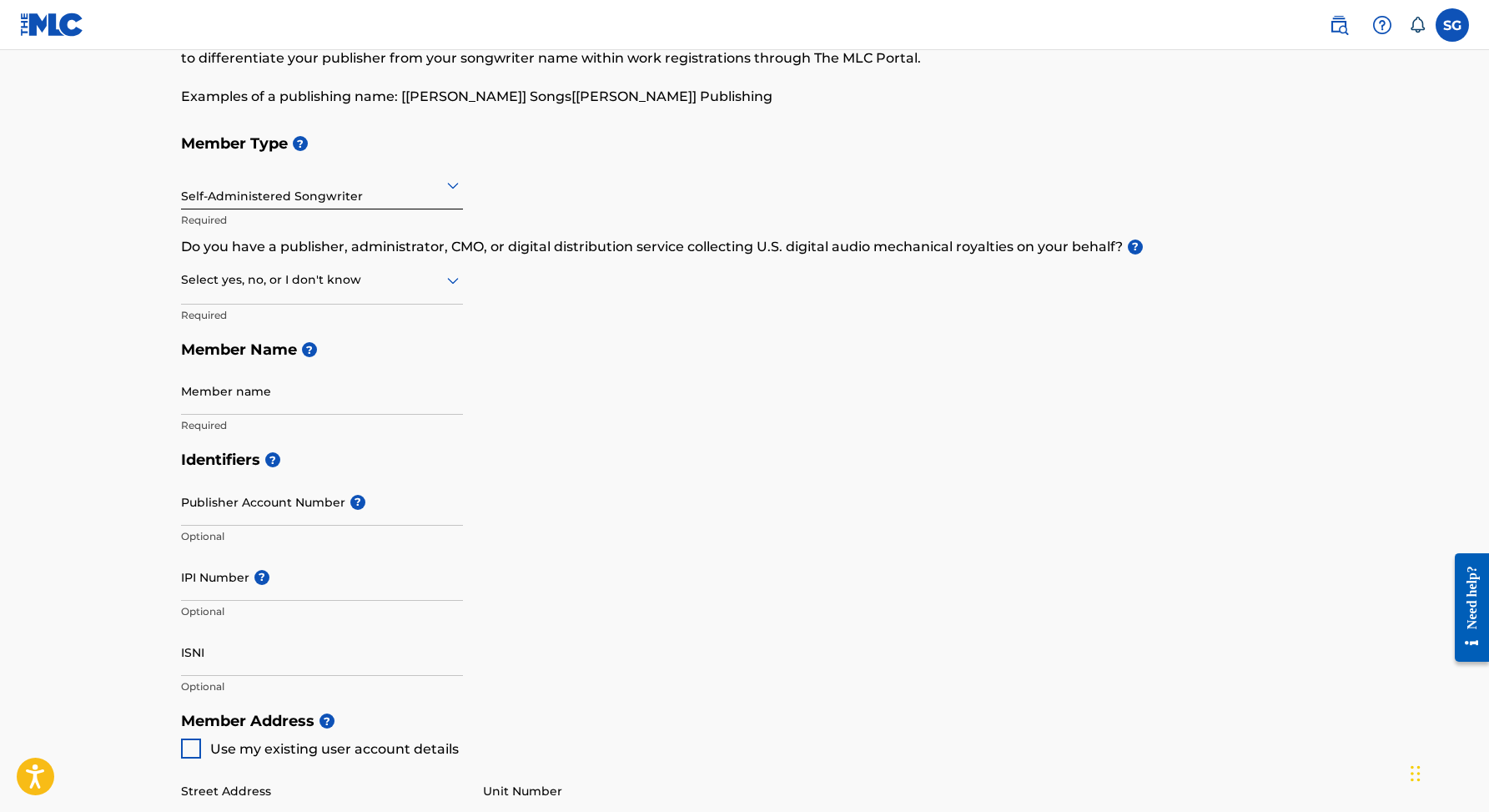
click at [383, 289] on div at bounding box center [321, 280] width 282 height 21
click at [462, 292] on div "Member Type ? Self-Administered Songwriter Required Do you have a publisher, ad…" at bounding box center [745, 284] width 1128 height 317
click at [432, 285] on div at bounding box center [321, 280] width 282 height 21
click at [366, 382] on div "I don't know" at bounding box center [321, 397] width 280 height 38
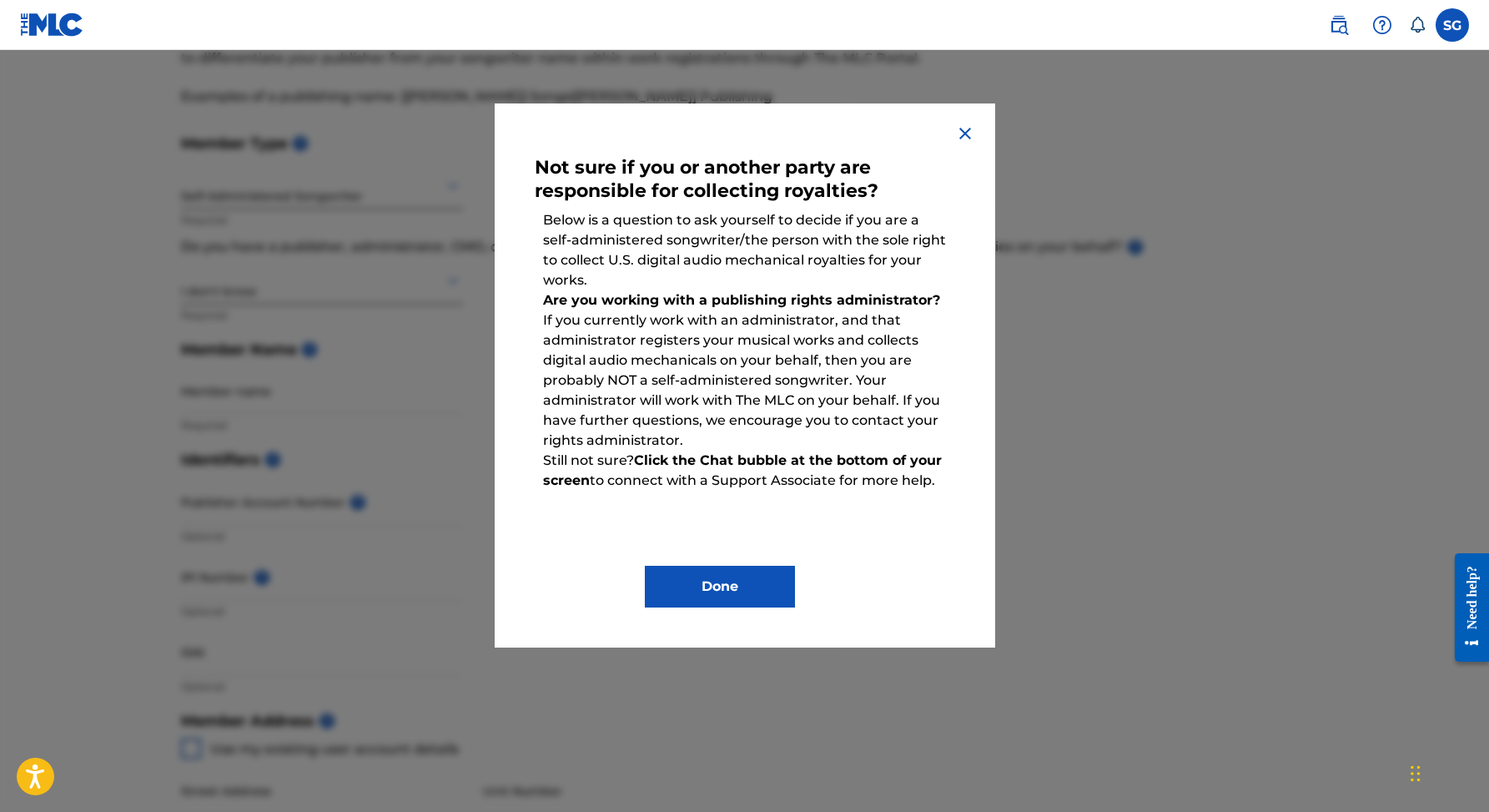
click at [717, 592] on button "Done" at bounding box center [720, 586] width 150 height 41
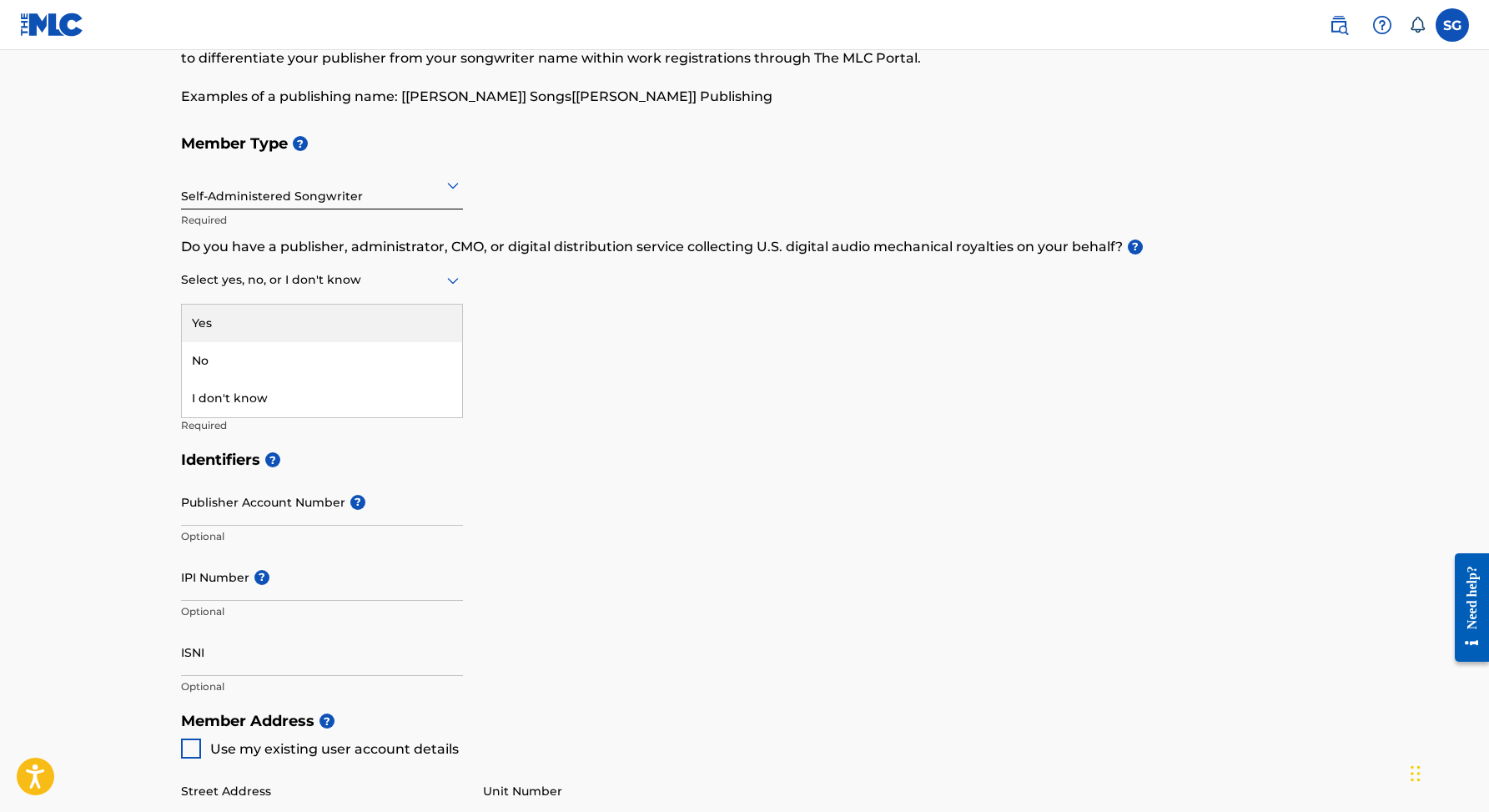
click at [341, 287] on div at bounding box center [321, 280] width 282 height 21
click at [323, 347] on div "No" at bounding box center [321, 360] width 280 height 38
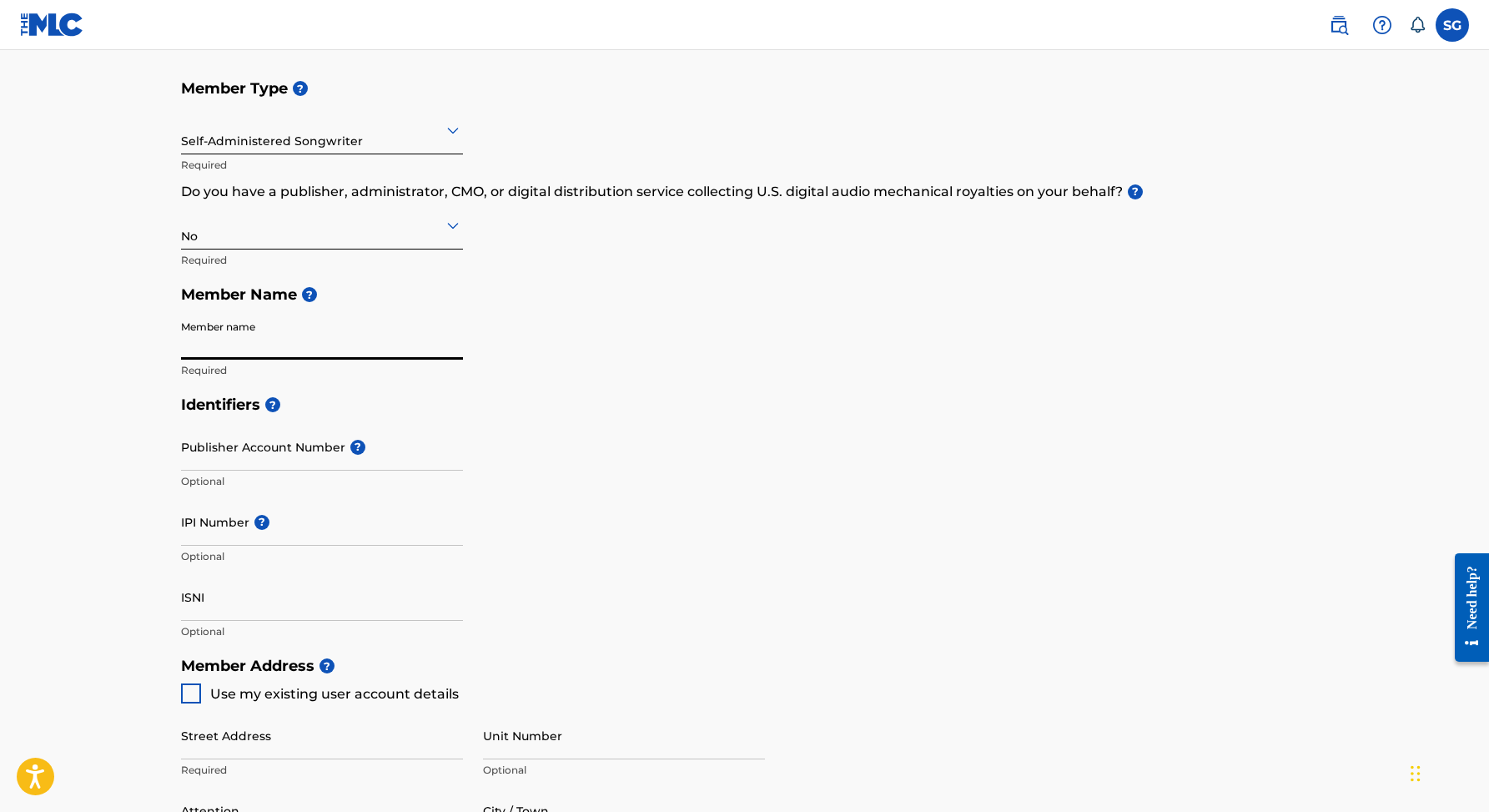
scroll to position [168, 0]
type input "Sebastian Gheorghe"
click at [607, 402] on h5 "Identifiers ?" at bounding box center [745, 403] width 1128 height 36
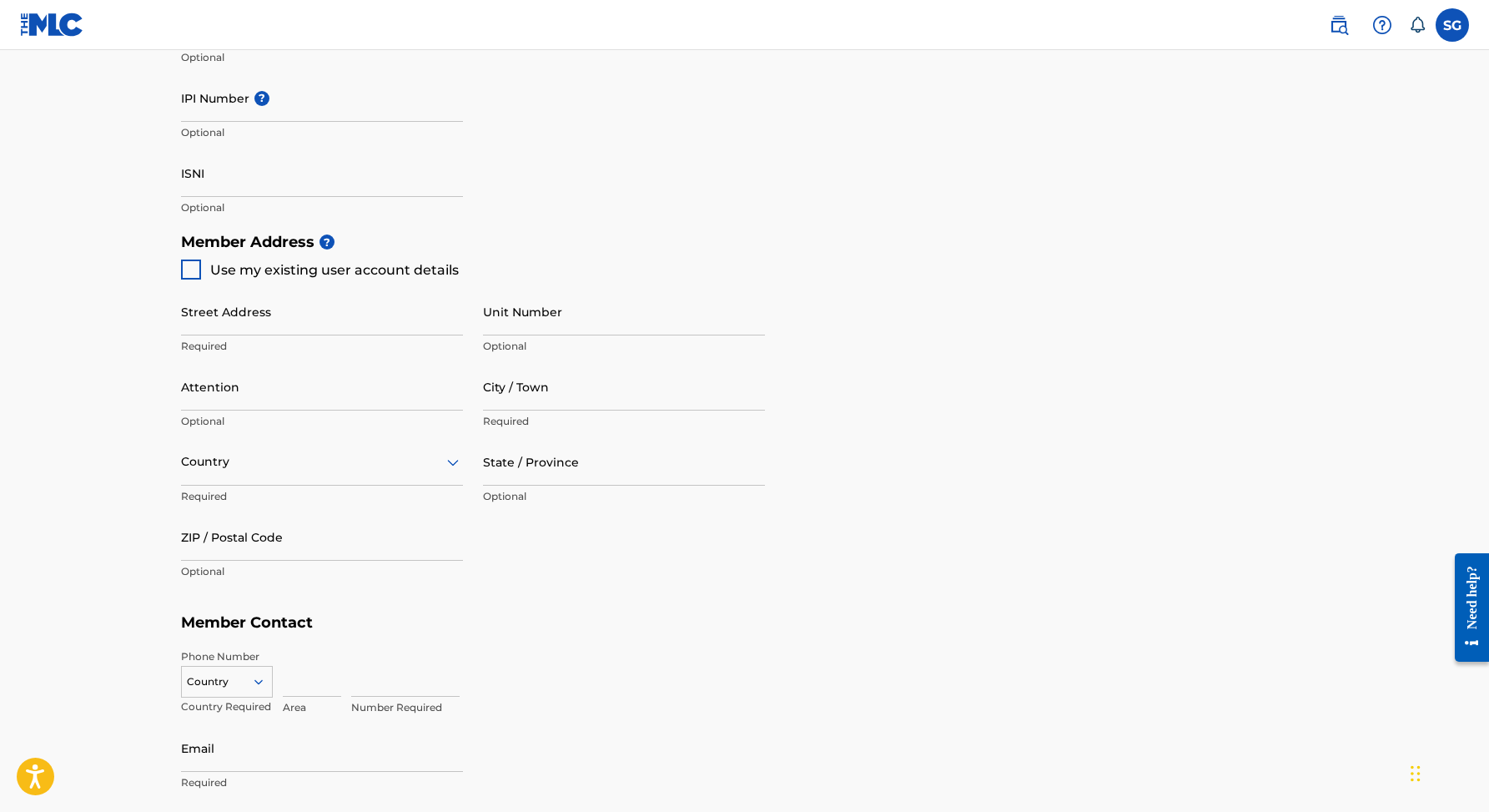
scroll to position [599, 0]
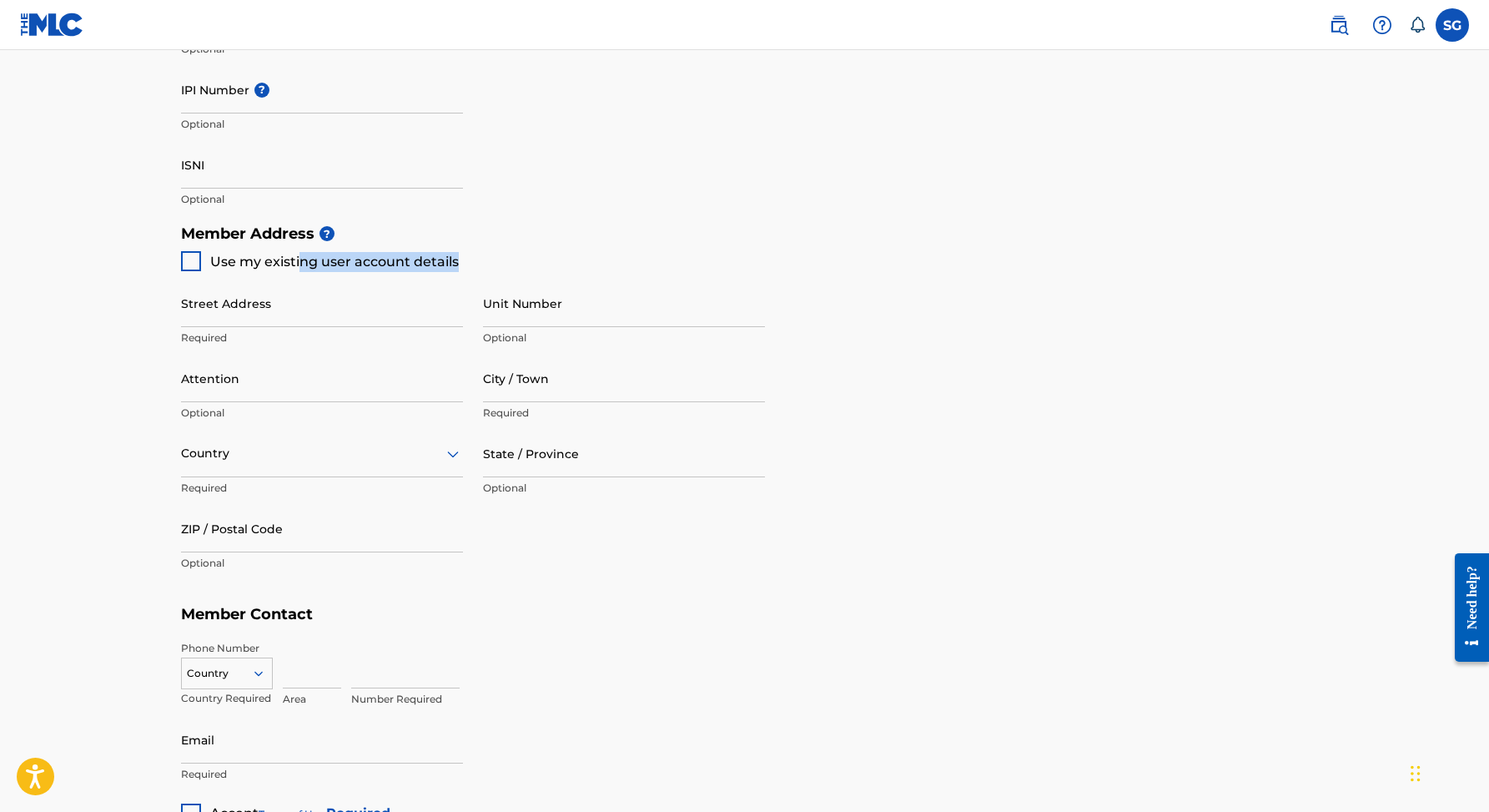
click at [297, 266] on span "Use my existing user account details" at bounding box center [334, 262] width 248 height 20
click at [202, 262] on div "Use my existing user account details" at bounding box center [320, 261] width 278 height 20
click at [192, 261] on div at bounding box center [191, 261] width 20 height 20
type input "Primaverii"
type input "Constanta"
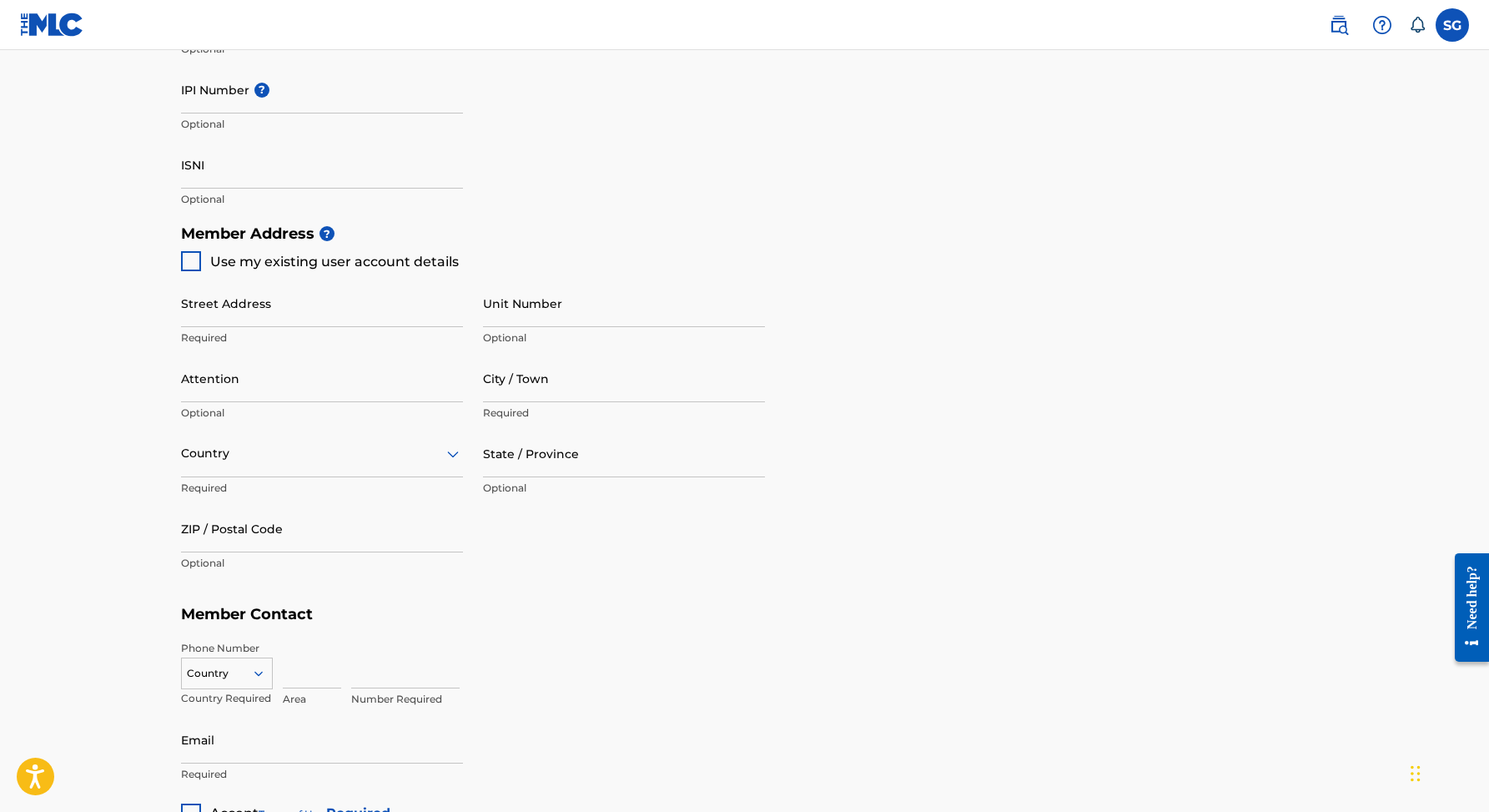
type input "Constanta"
type input "900635"
type input "722315265"
type input "[EMAIL_ADDRESS][DOMAIN_NAME]"
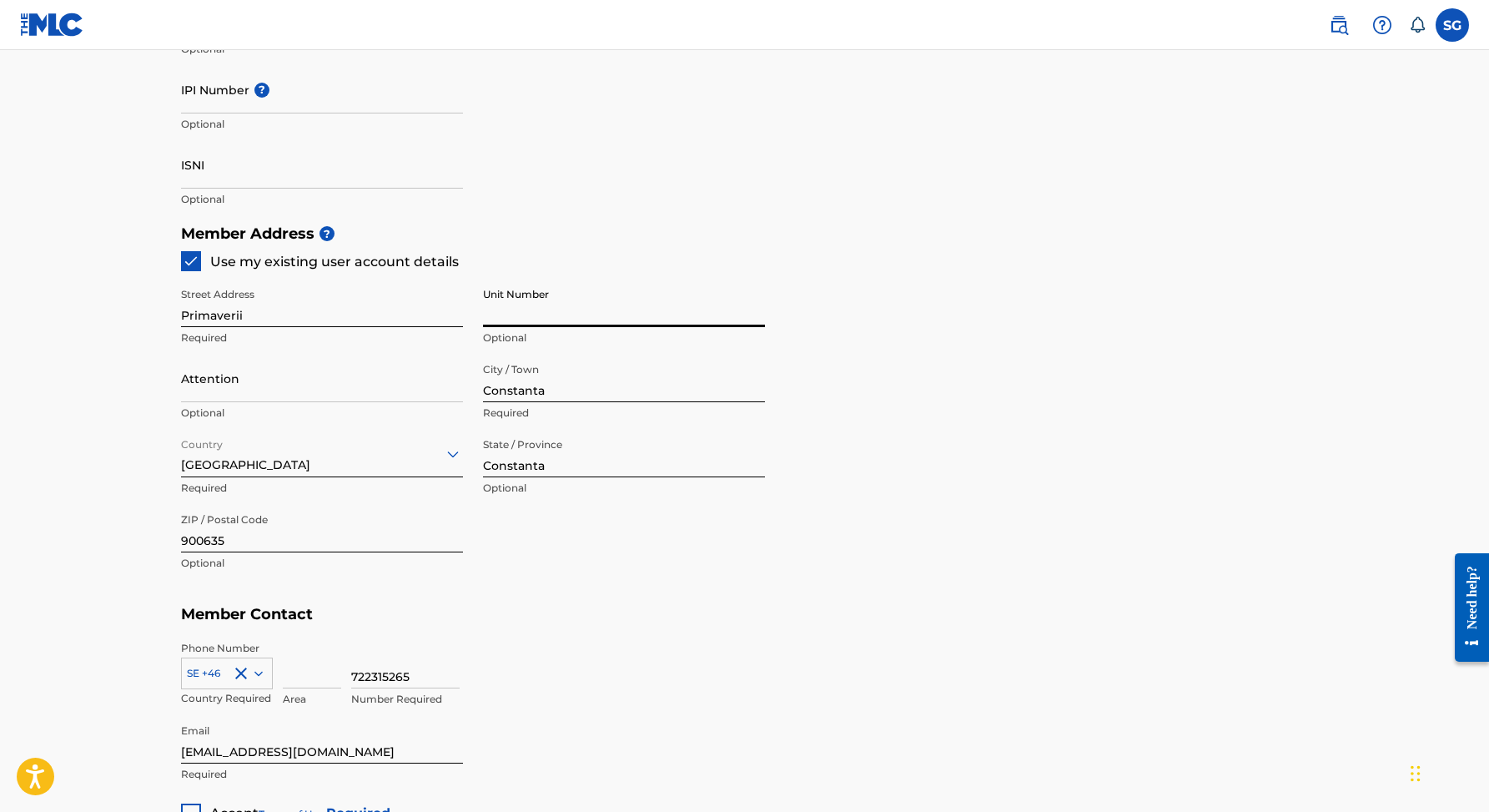
type input "1"
type input "23A"
click at [875, 419] on div "Member Address ? Use my existing user account details Street Address Primaverii…" at bounding box center [745, 407] width 1128 height 381
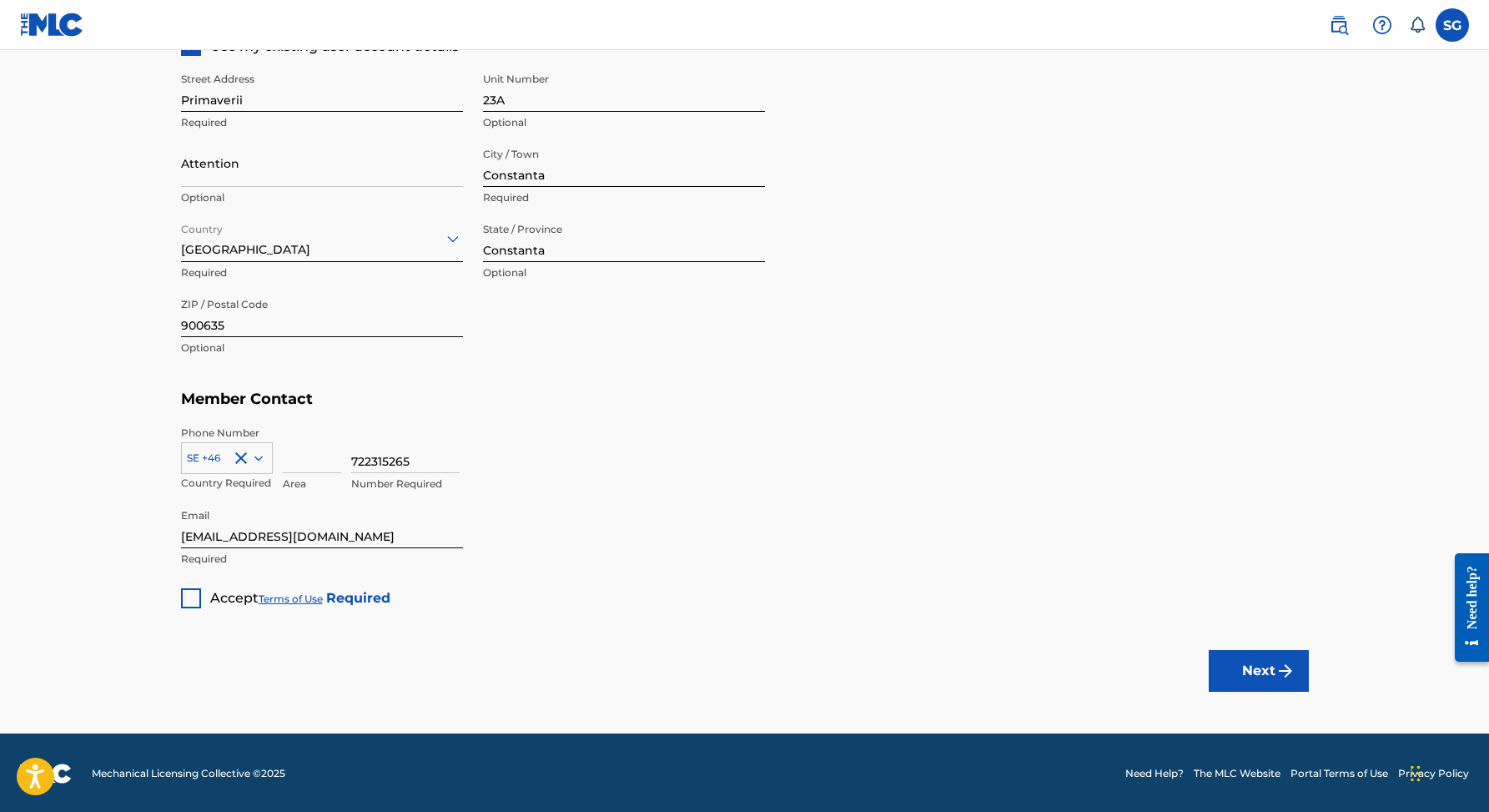
scroll to position [814, 0]
click at [201, 590] on div "Accept Terms of Use Required" at bounding box center [286, 593] width 210 height 33
click at [193, 598] on div at bounding box center [191, 598] width 20 height 20
click at [1227, 659] on button "Next" at bounding box center [1259, 671] width 100 height 41
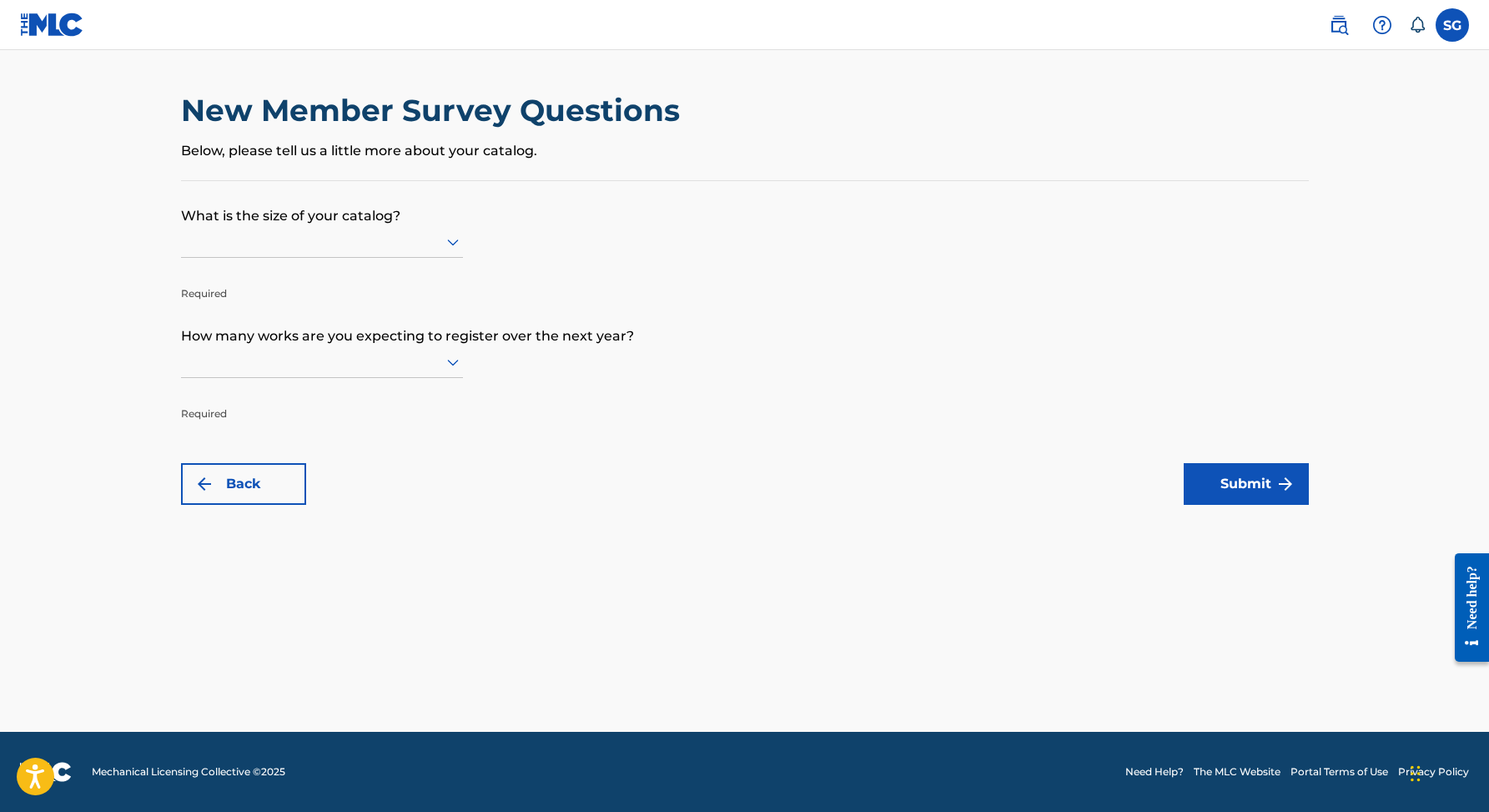
click at [389, 258] on div at bounding box center [321, 241] width 282 height 32
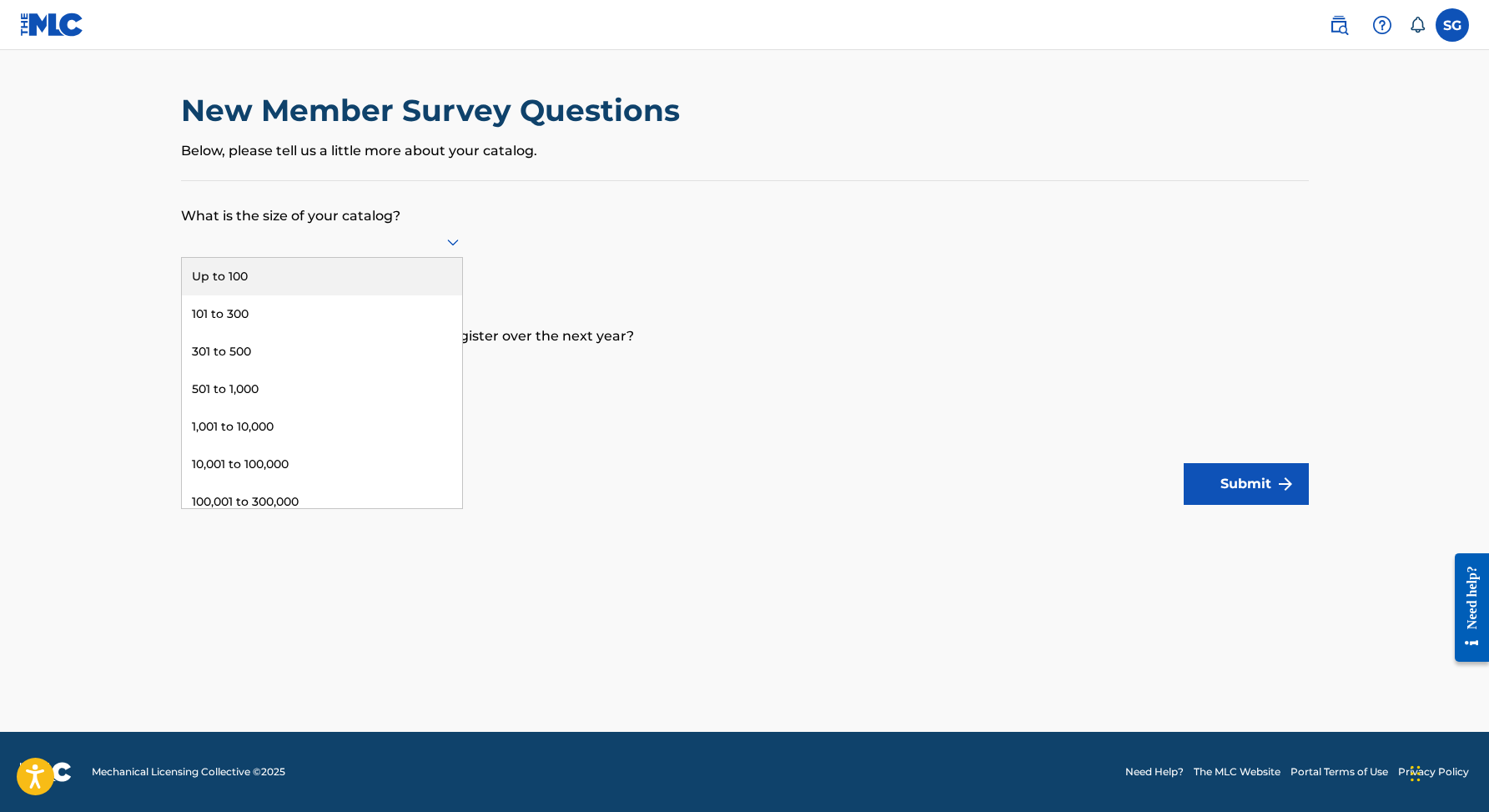
click at [383, 280] on div "Up to 100" at bounding box center [321, 276] width 280 height 38
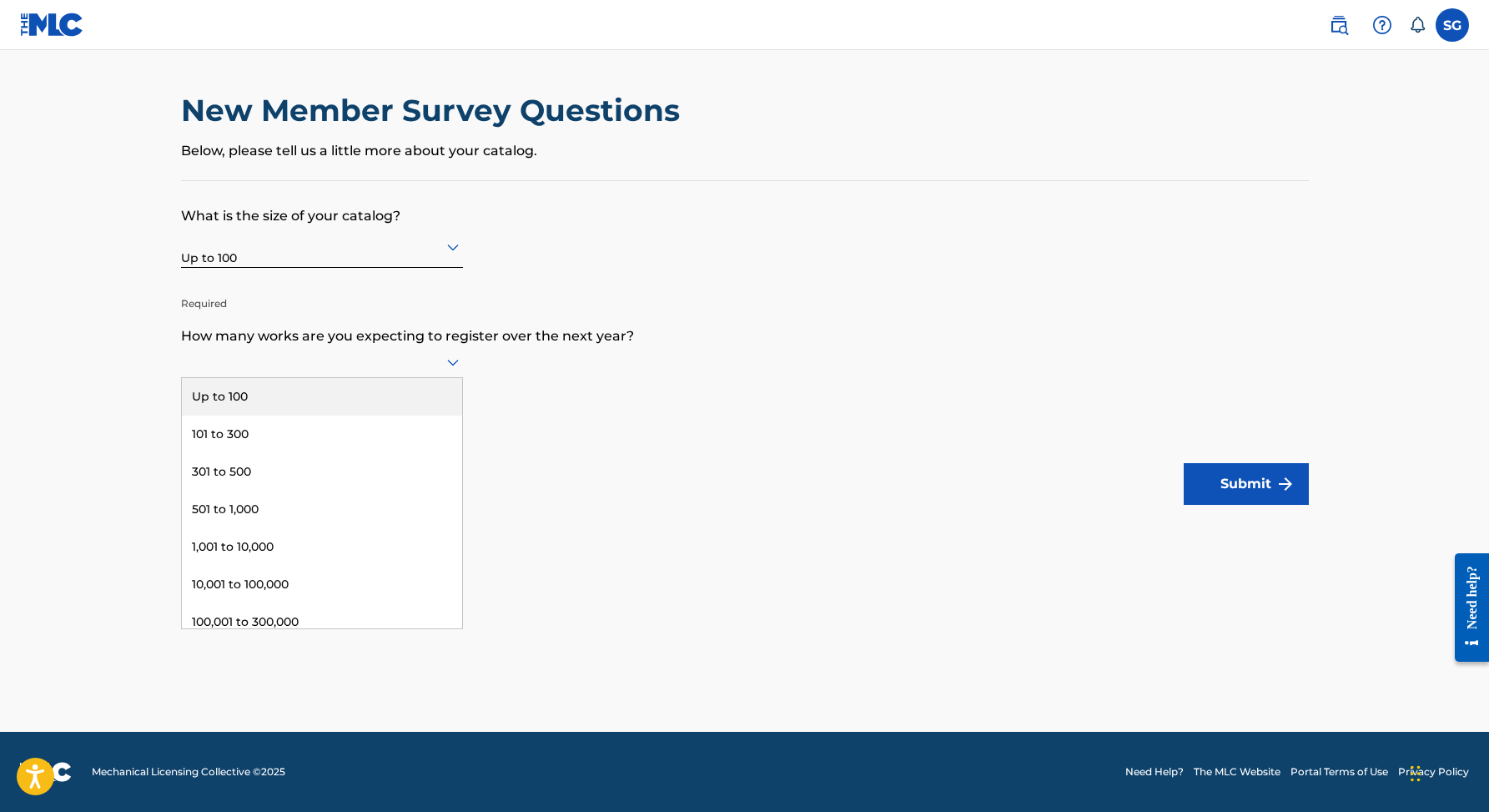
click at [357, 378] on div at bounding box center [321, 362] width 282 height 32
click at [352, 407] on div "Up to 100" at bounding box center [321, 396] width 280 height 38
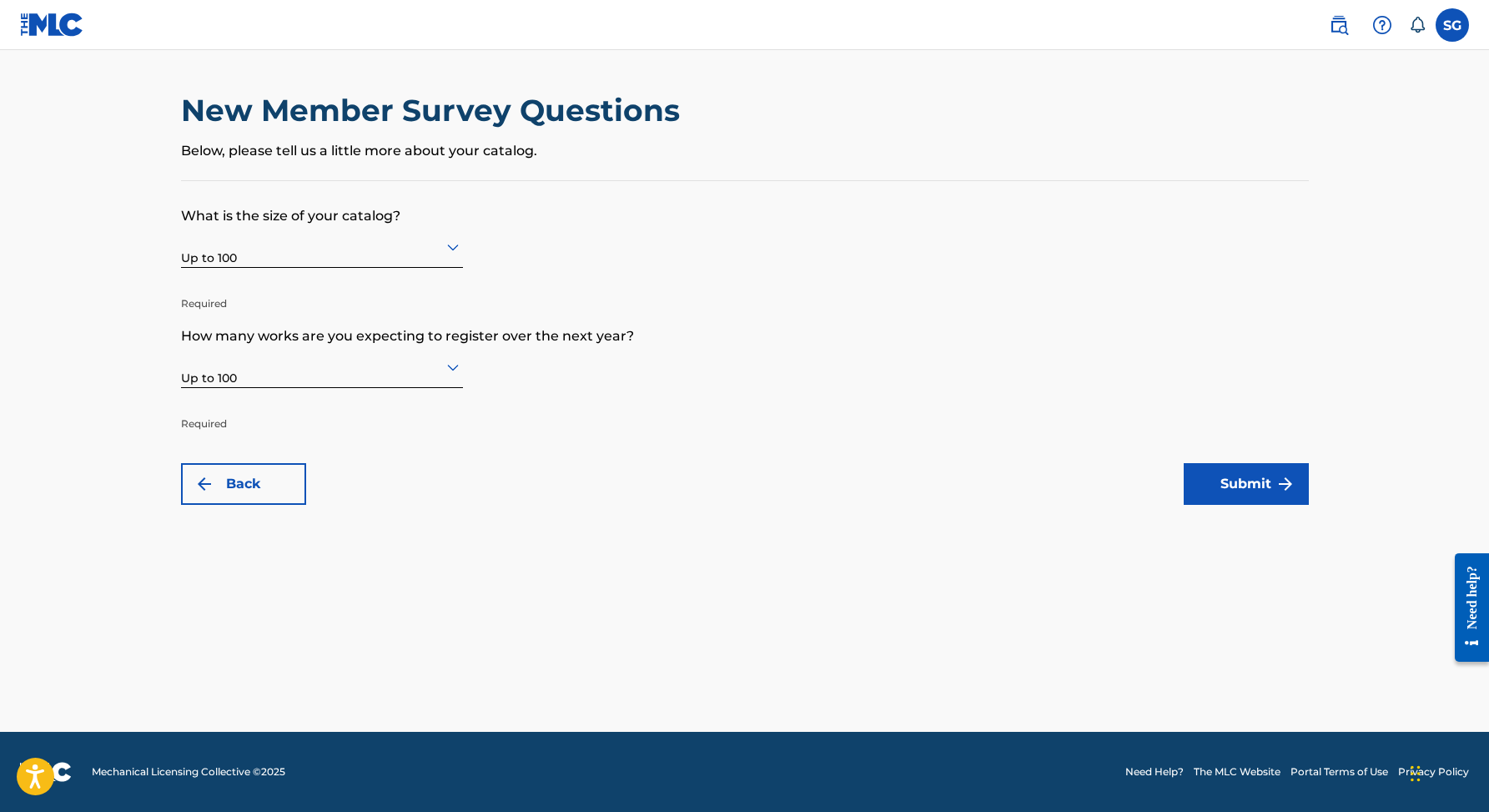
click at [694, 367] on form "What is the size of your catalog? Up to 100 Required How many works are you exp…" at bounding box center [745, 343] width 1128 height 323
click at [442, 365] on div at bounding box center [321, 367] width 282 height 21
click at [790, 252] on form "What is the size of your catalog? Up to 100 Required How many works are you exp…" at bounding box center [745, 343] width 1128 height 323
click at [1294, 478] on img "submit" at bounding box center [1286, 483] width 20 height 20
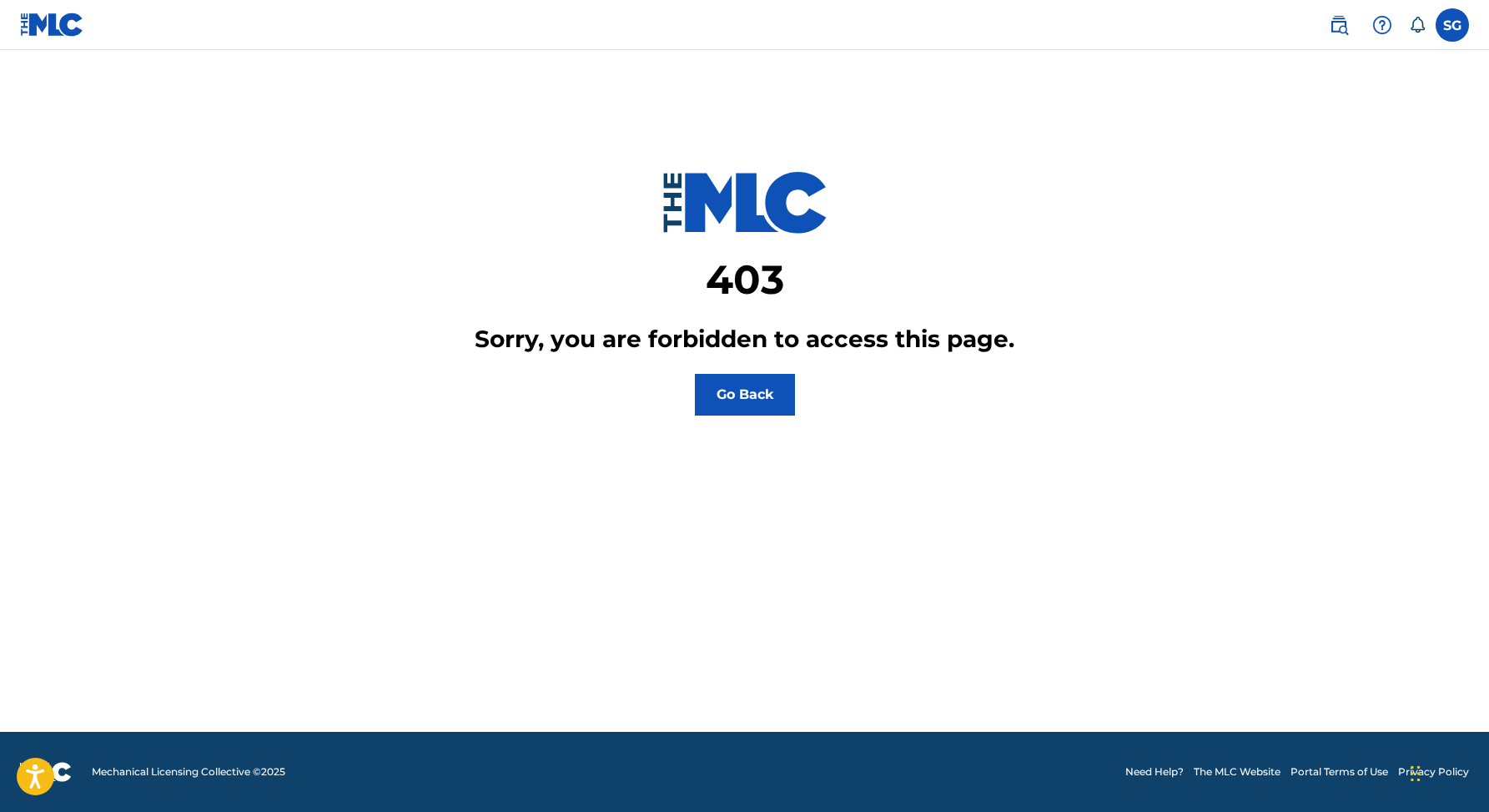
click at [740, 377] on button "Go Back" at bounding box center [745, 393] width 100 height 41
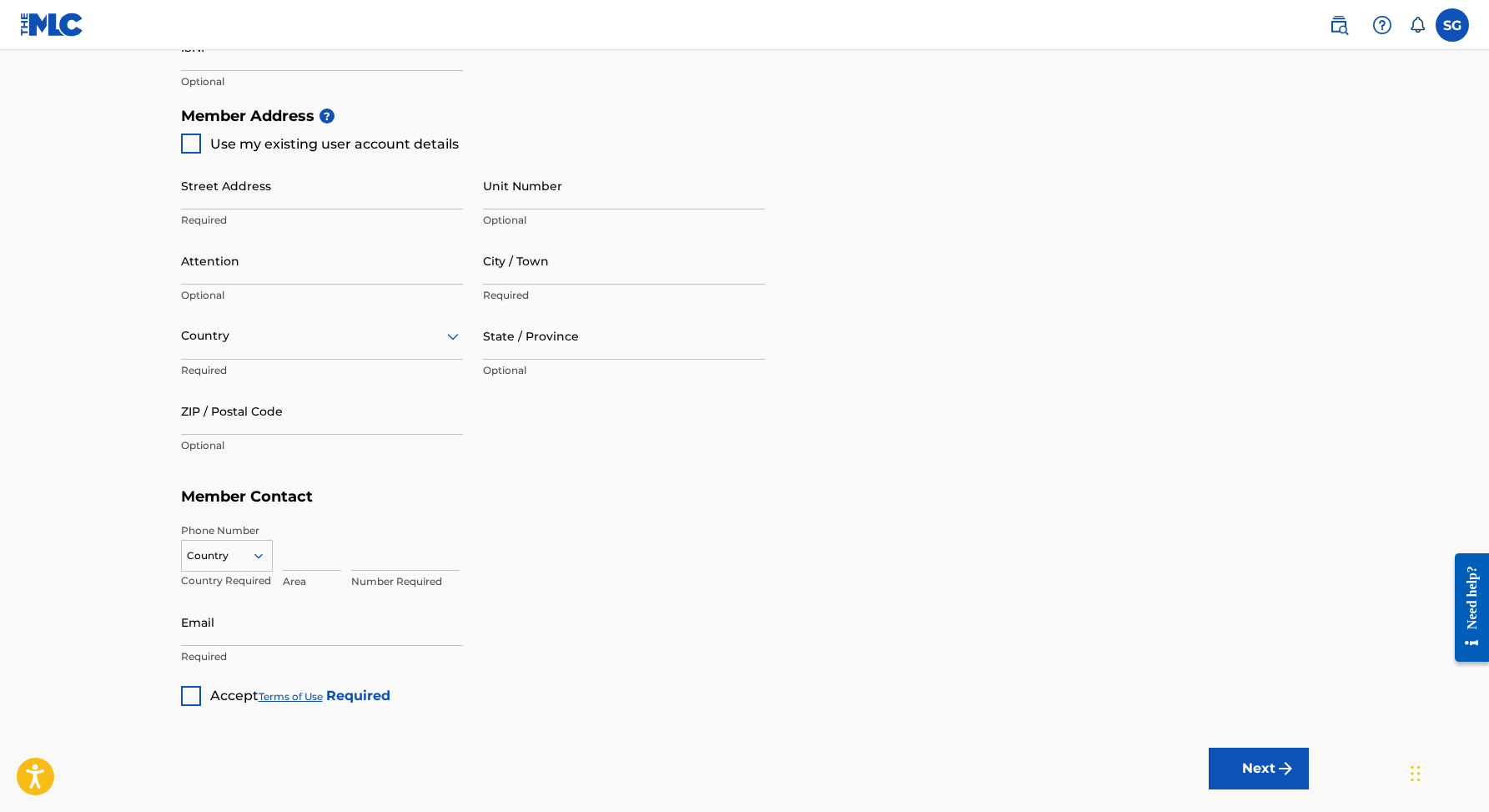
scroll to position [616, 0]
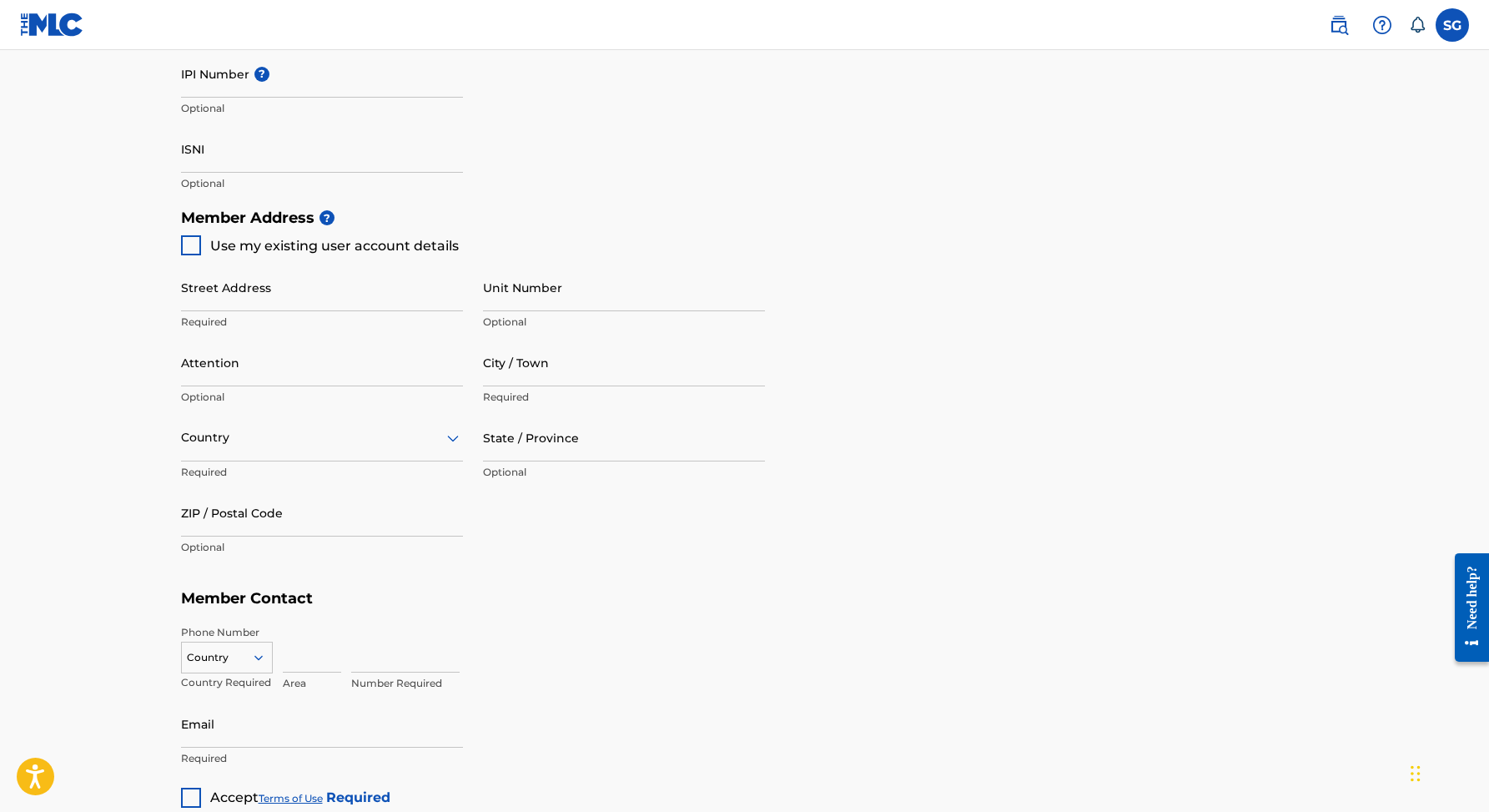
click at [262, 242] on span "Use my existing user account details" at bounding box center [334, 245] width 248 height 15
type input "Primaverii"
type input "Constanta"
type input "900635"
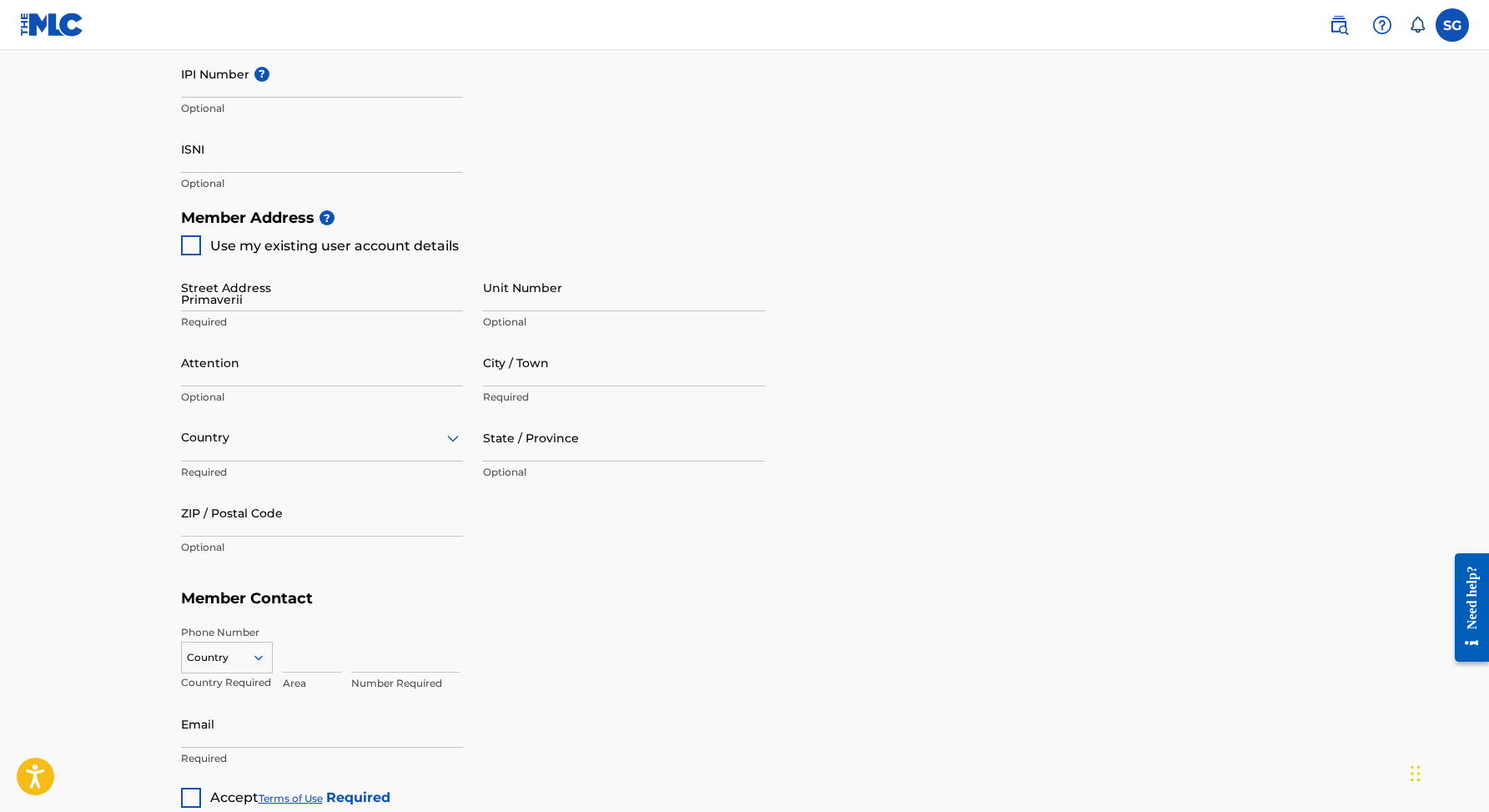
type input "722315265"
type input "[EMAIL_ADDRESS][DOMAIN_NAME]"
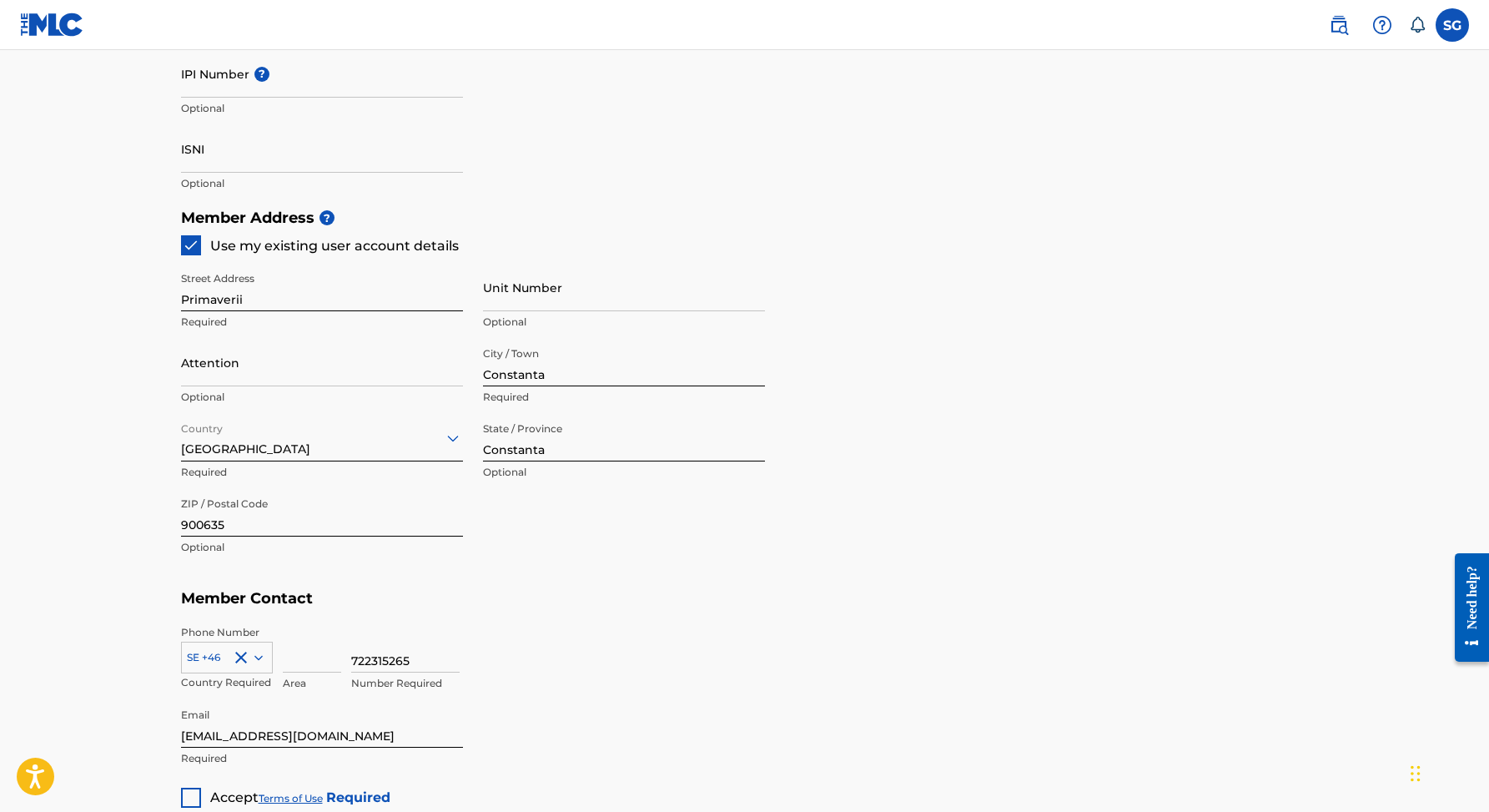
click at [521, 315] on p "Optional" at bounding box center [624, 322] width 282 height 15
type input "23A"
click at [605, 599] on h5 "Member Contact" at bounding box center [745, 597] width 1128 height 36
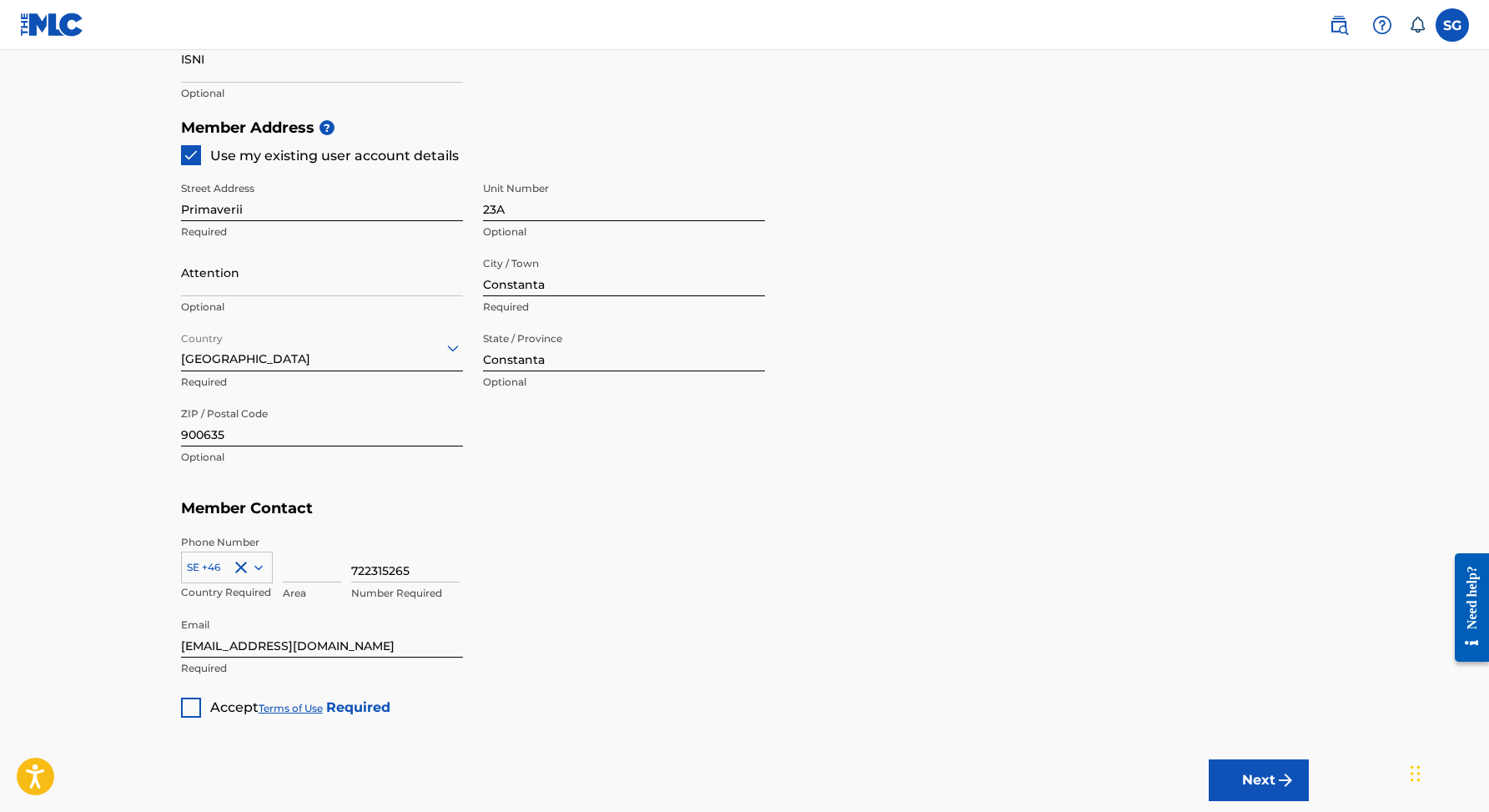
scroll to position [791, 0]
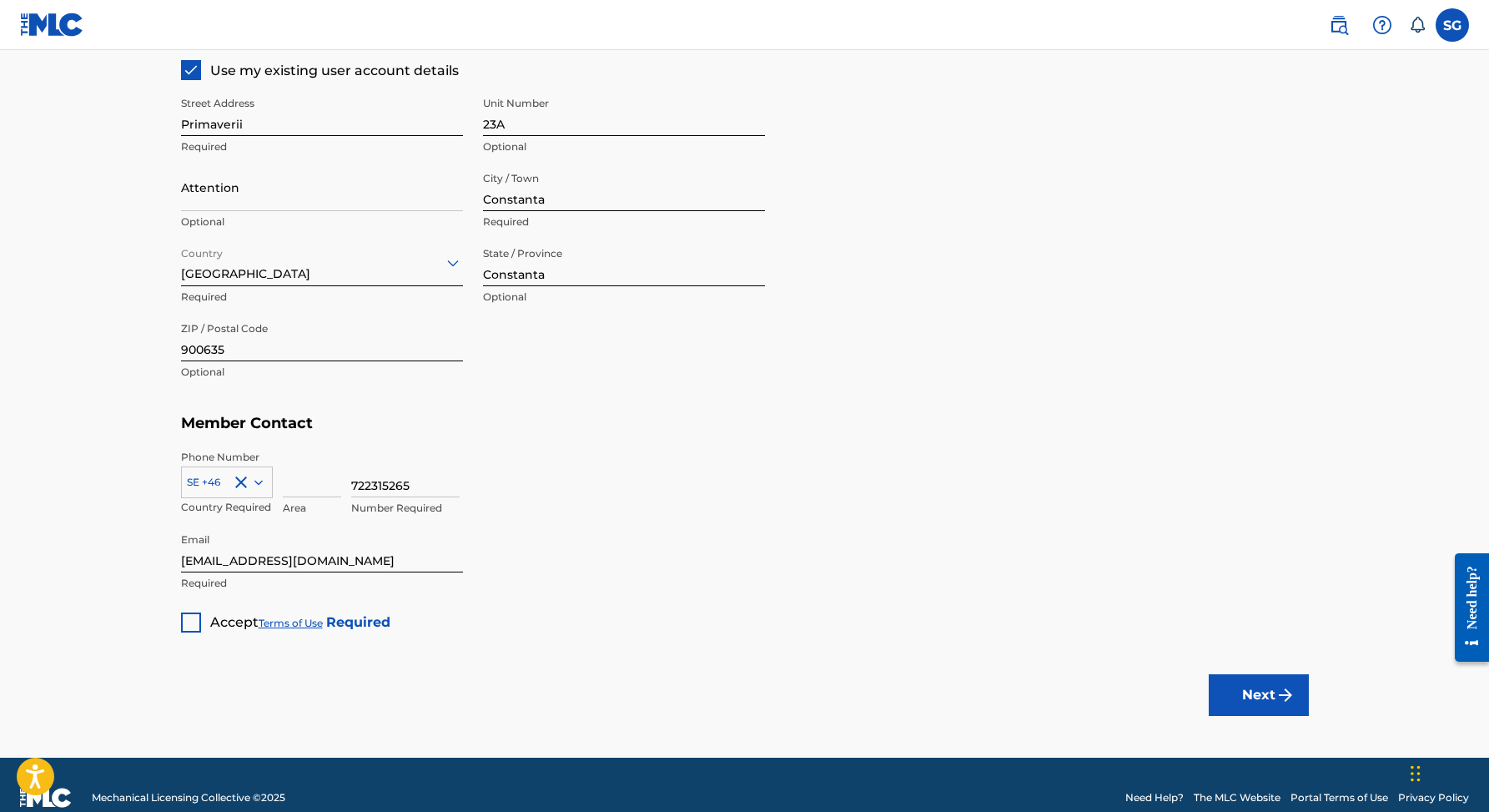
click at [188, 612] on div at bounding box center [191, 622] width 20 height 20
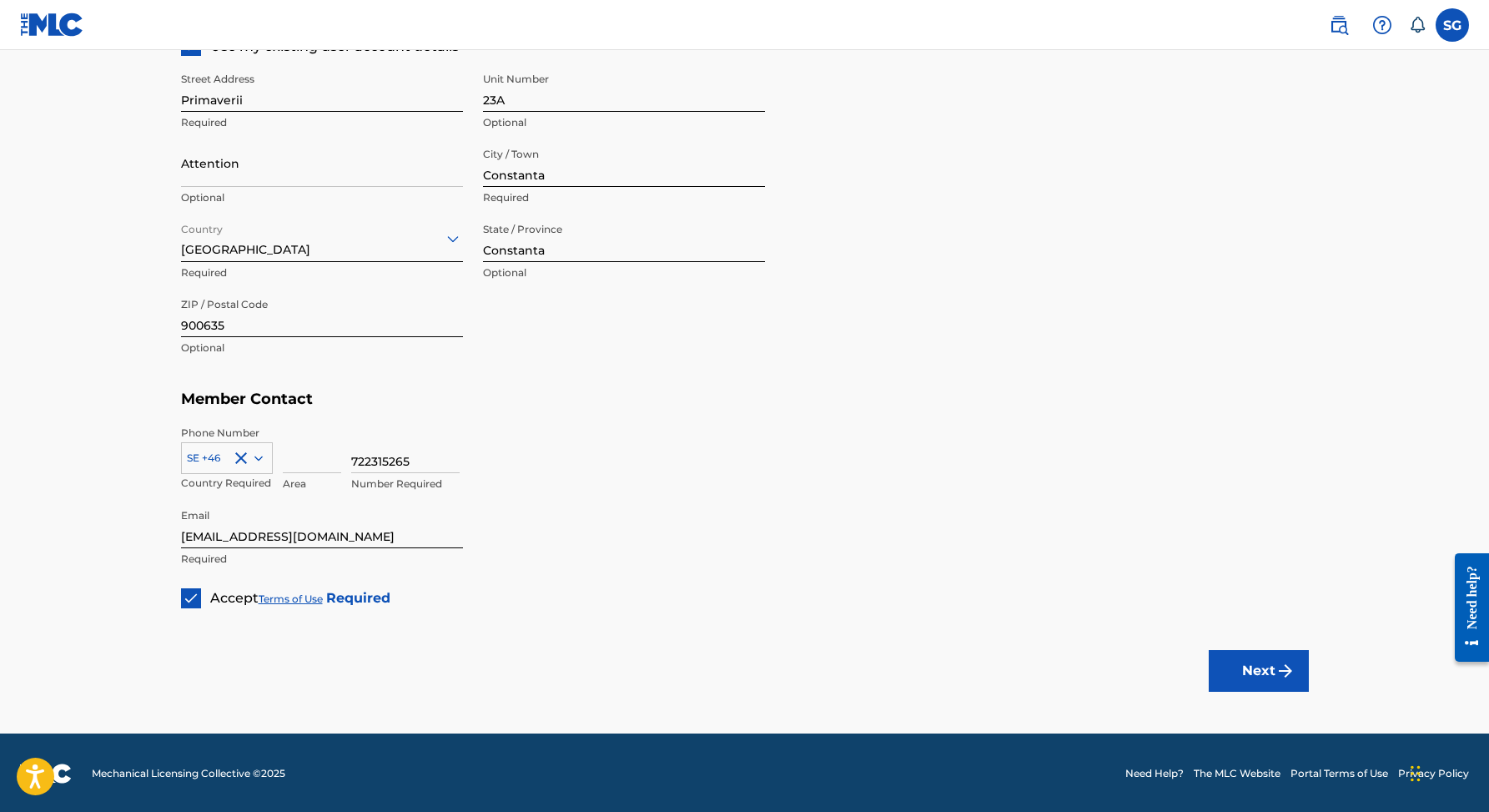
scroll to position [814, 0]
type input "Midi Culture"
click at [1277, 661] on img "submit" at bounding box center [1286, 671] width 20 height 20
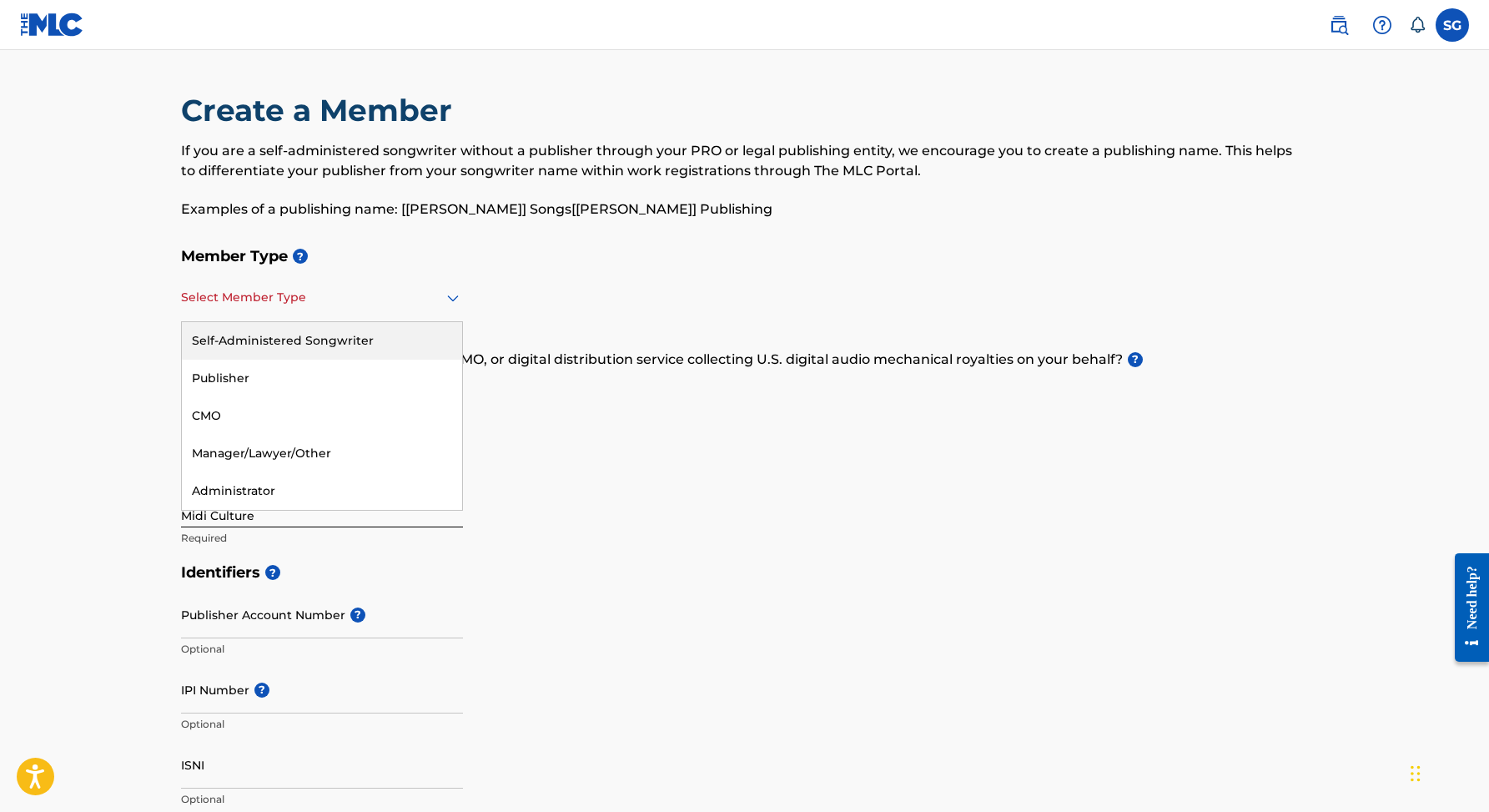
click at [394, 303] on div at bounding box center [321, 297] width 282 height 21
click at [371, 349] on div "Self-Administered Songwriter" at bounding box center [321, 341] width 280 height 38
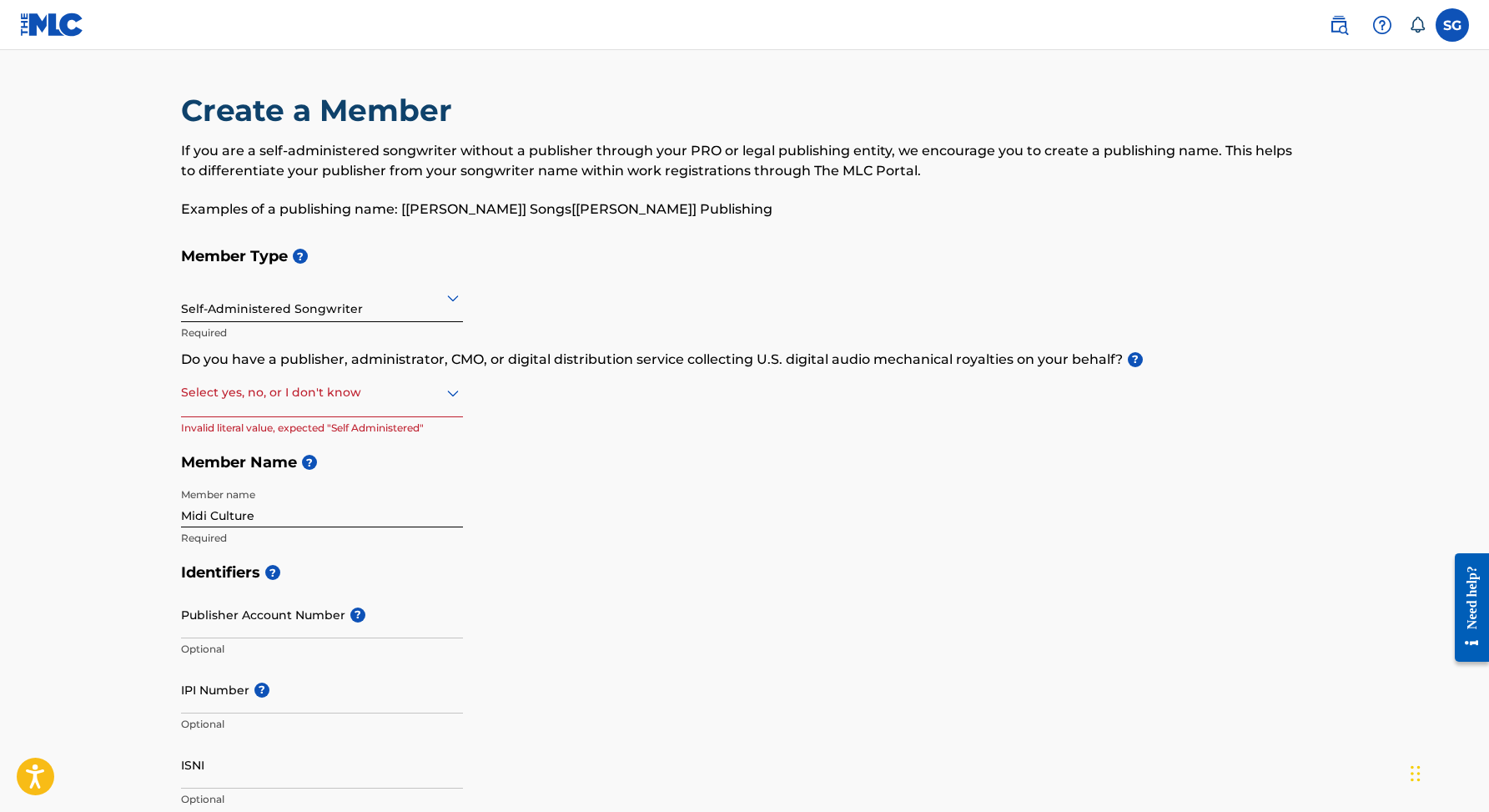
click at [373, 403] on div "Select yes, no, or I don't know" at bounding box center [321, 393] width 282 height 47
click at [373, 436] on div "Yes" at bounding box center [321, 435] width 280 height 38
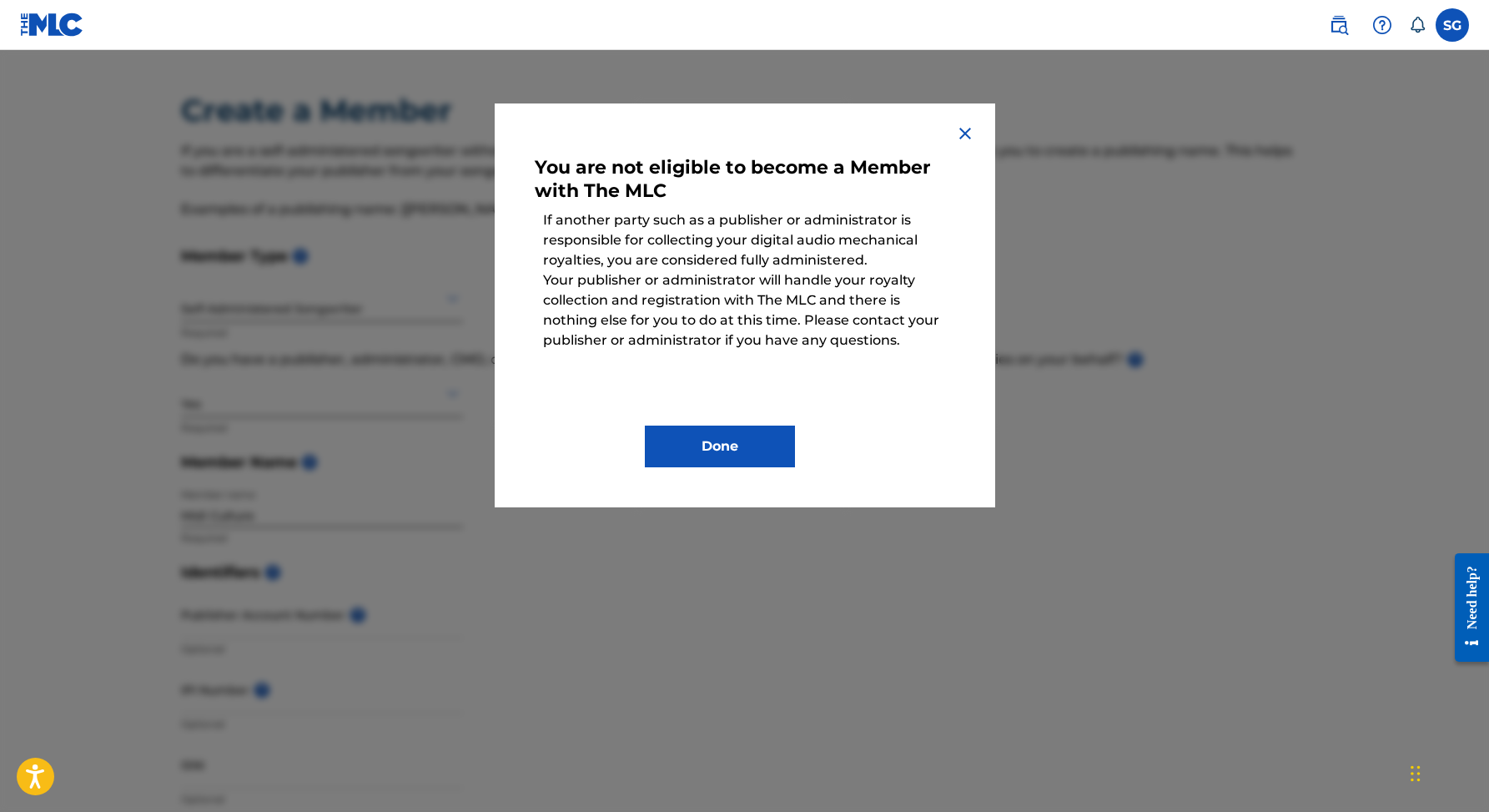
click at [963, 132] on img at bounding box center [965, 133] width 20 height 20
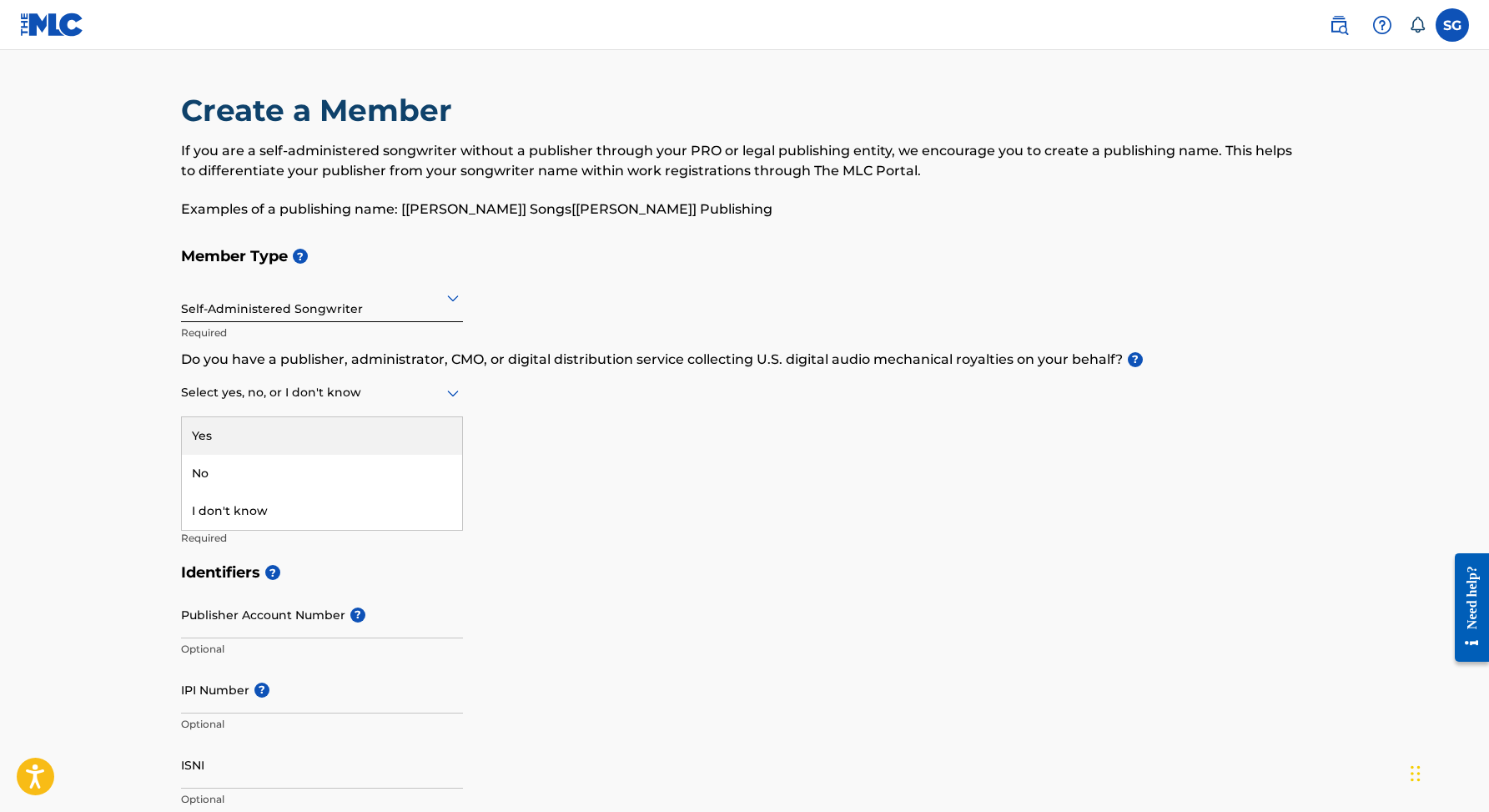
click at [300, 395] on div at bounding box center [321, 393] width 282 height 21
click at [285, 463] on div "No" at bounding box center [321, 472] width 280 height 38
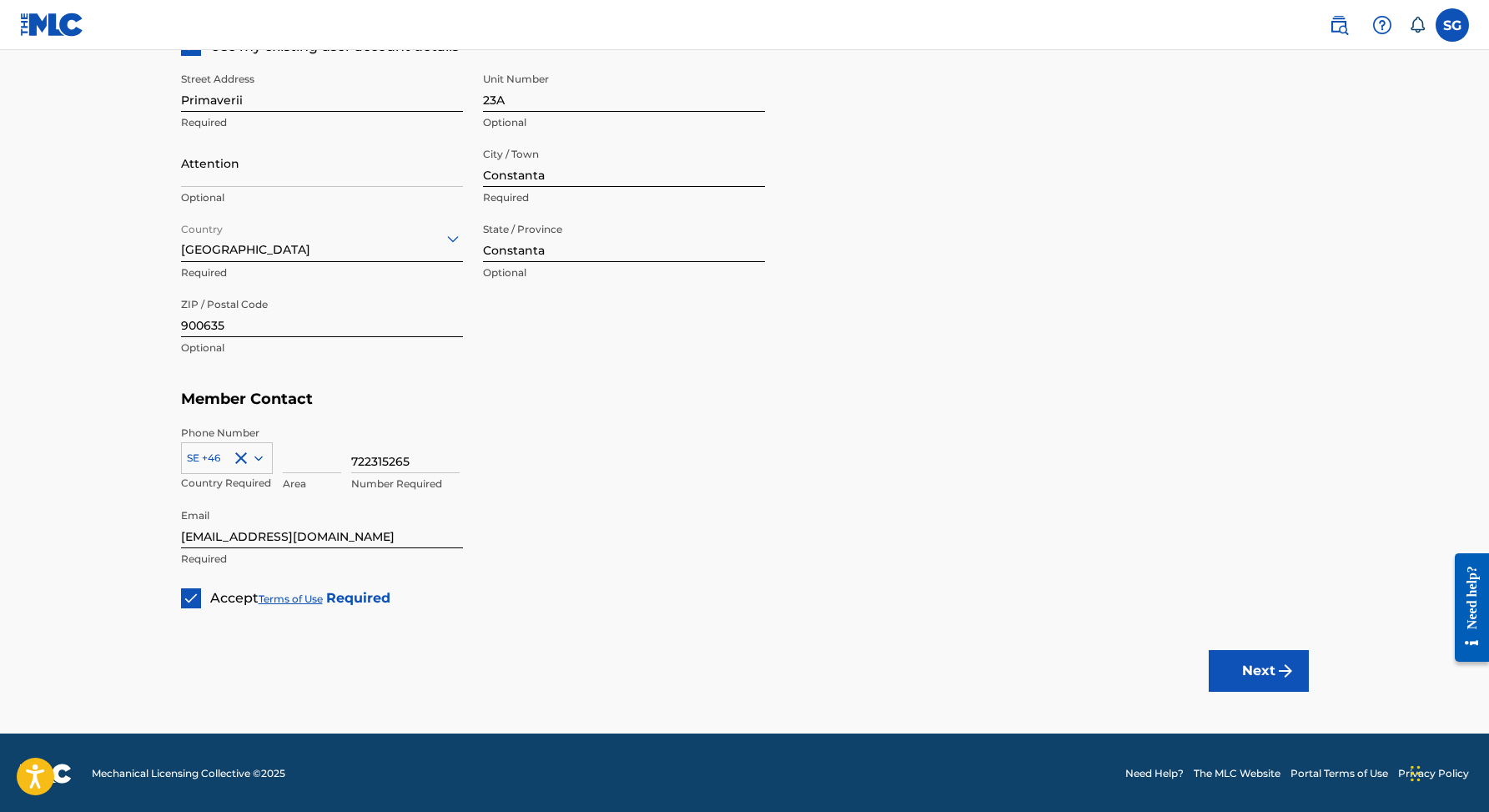
scroll to position [814, 0]
click at [1269, 666] on button "Next" at bounding box center [1259, 671] width 100 height 41
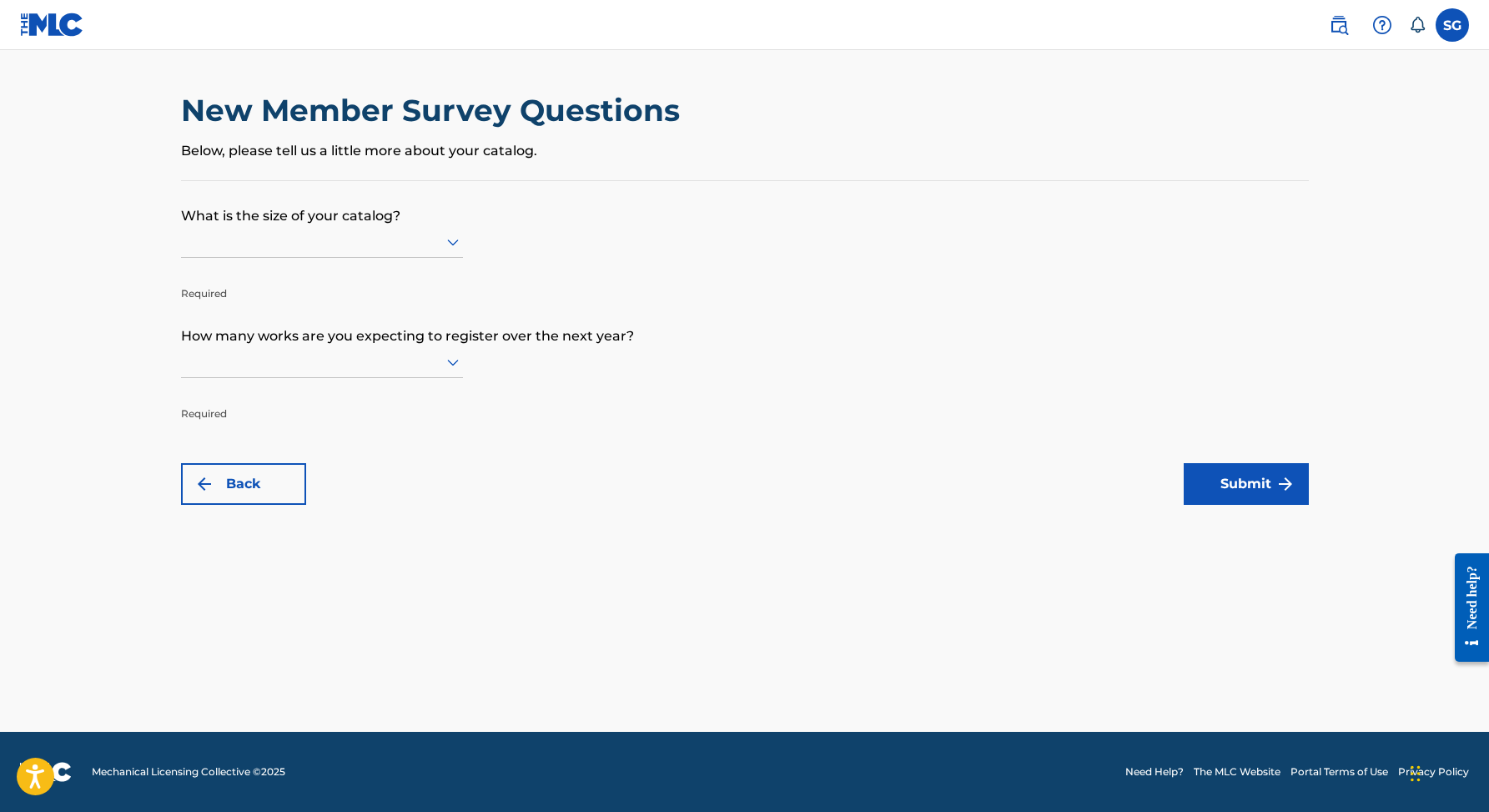
click at [406, 258] on div at bounding box center [321, 241] width 282 height 32
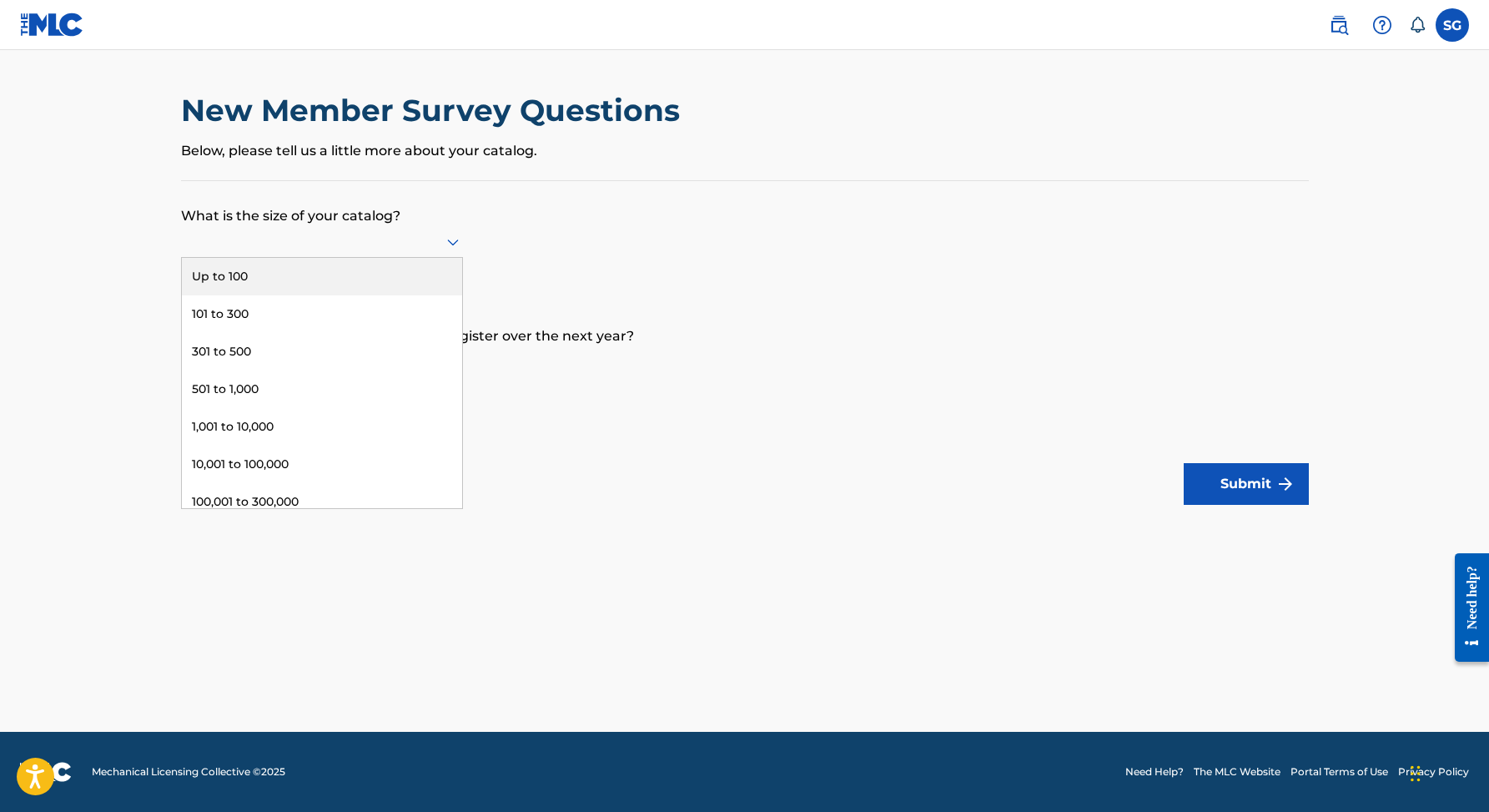
click at [403, 295] on div "Up to 100" at bounding box center [321, 276] width 280 height 38
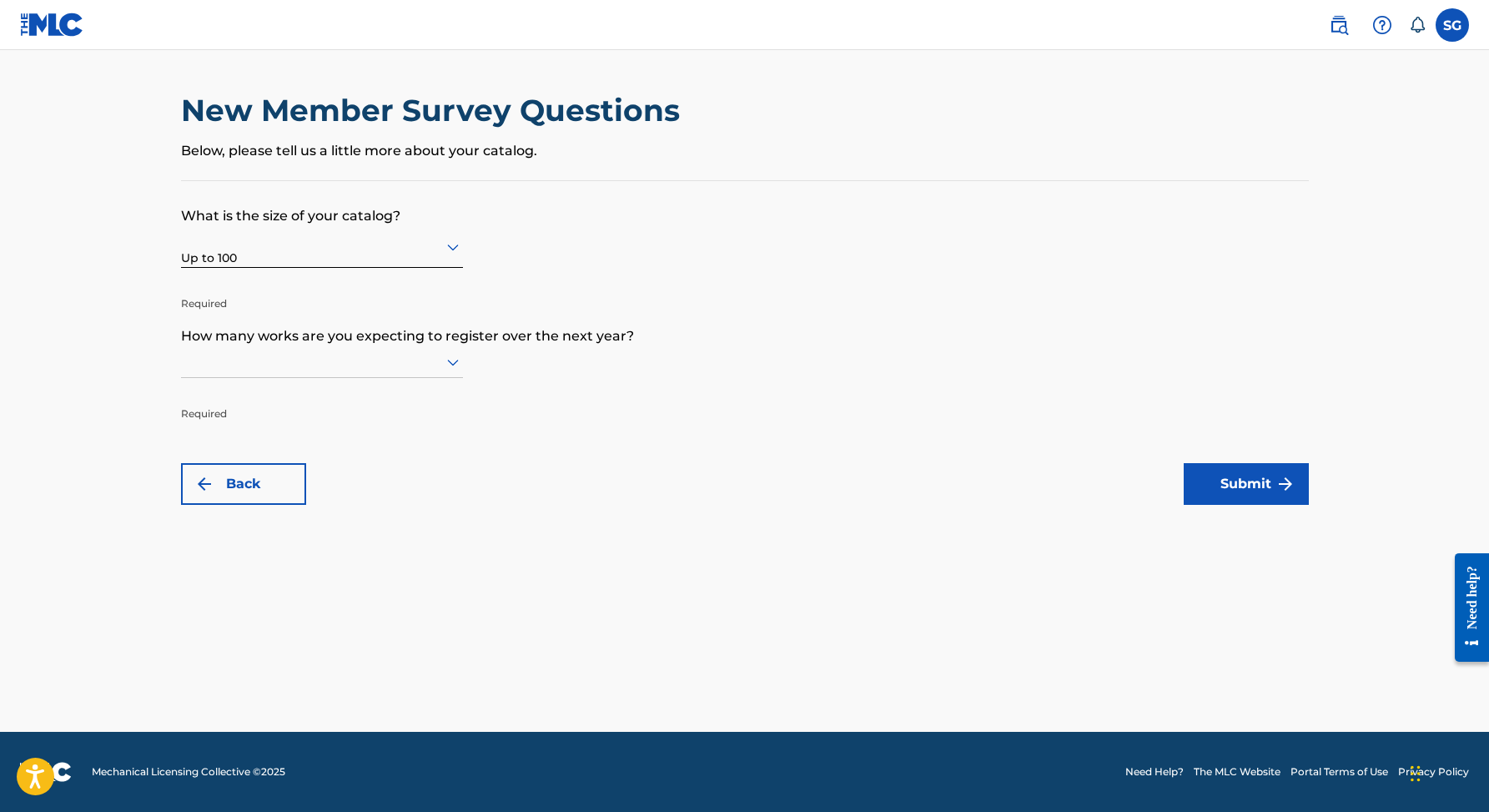
click at [388, 372] on div at bounding box center [321, 362] width 282 height 21
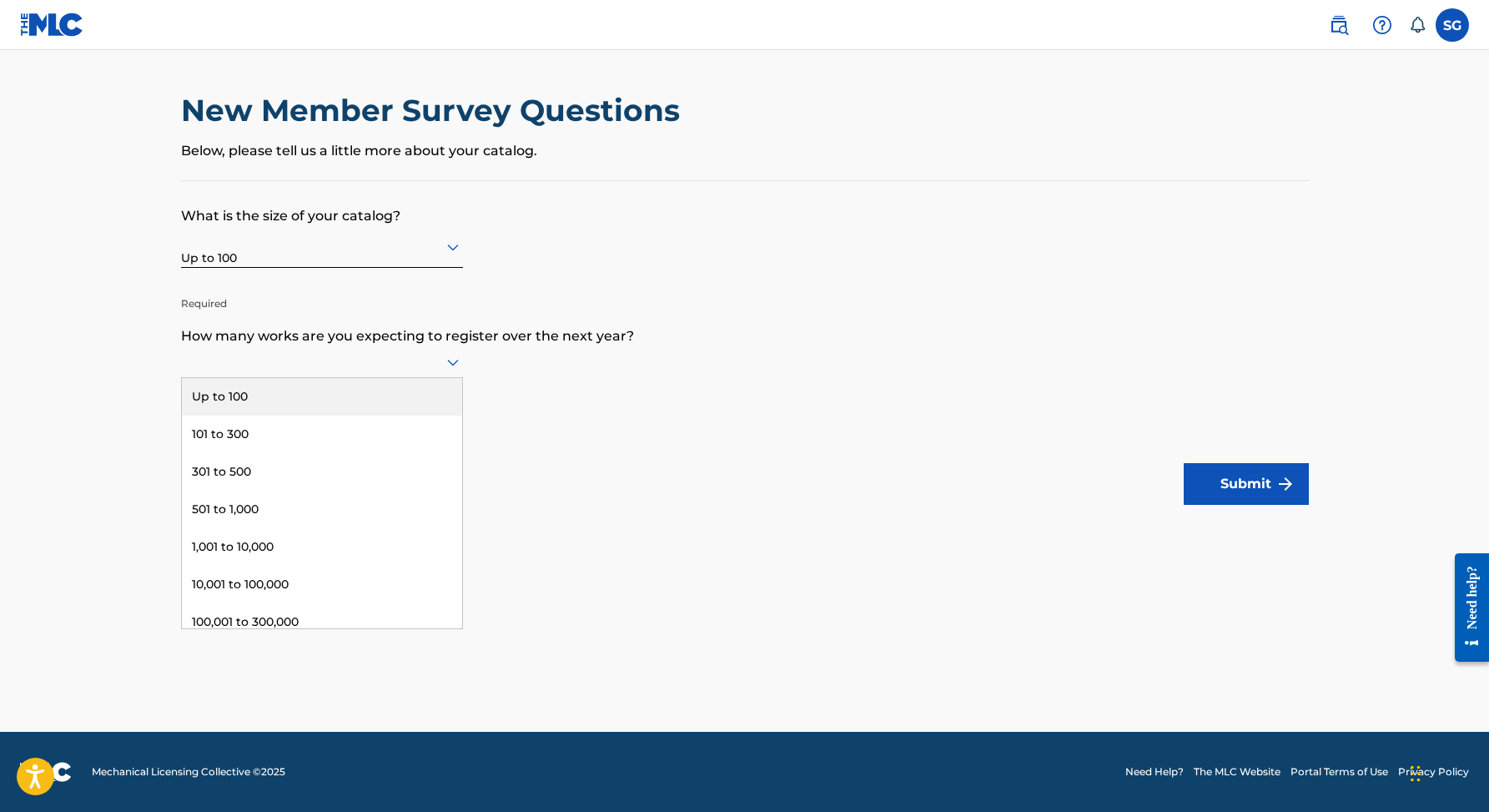
click at [384, 404] on div "Up to 100" at bounding box center [321, 396] width 280 height 38
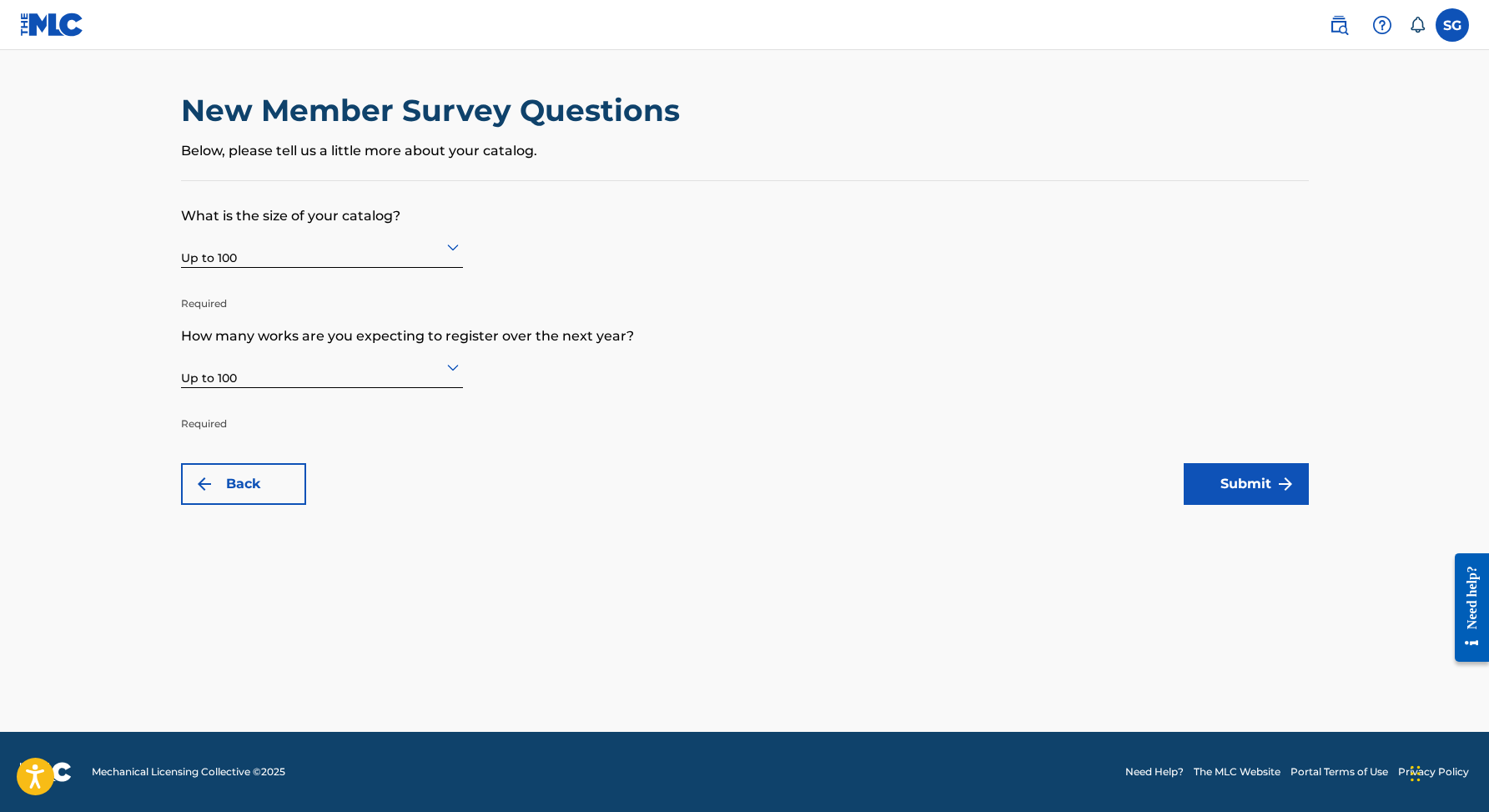
click at [1245, 480] on button "Submit" at bounding box center [1246, 483] width 125 height 41
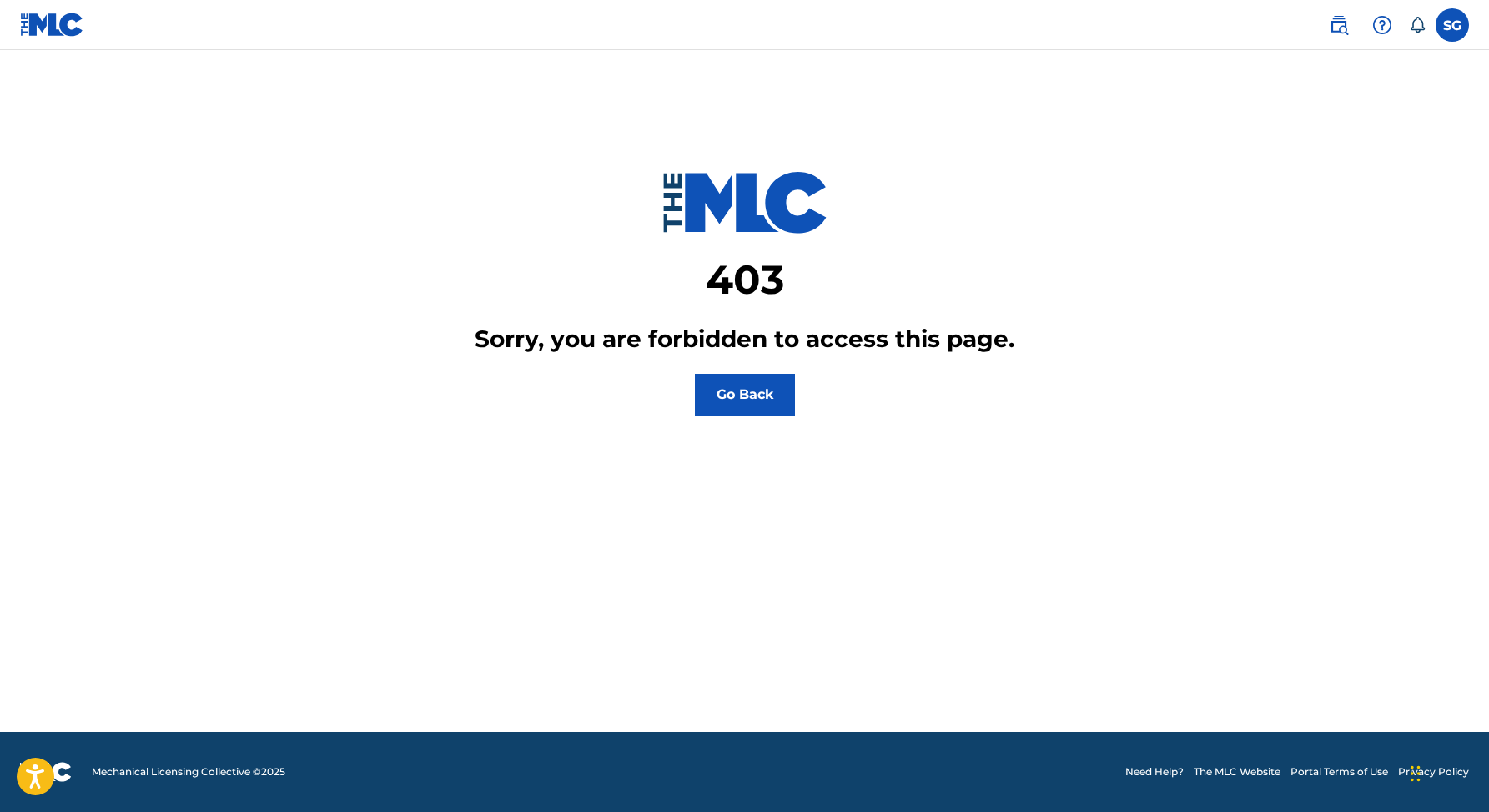
click at [57, 19] on img at bounding box center [52, 24] width 64 height 24
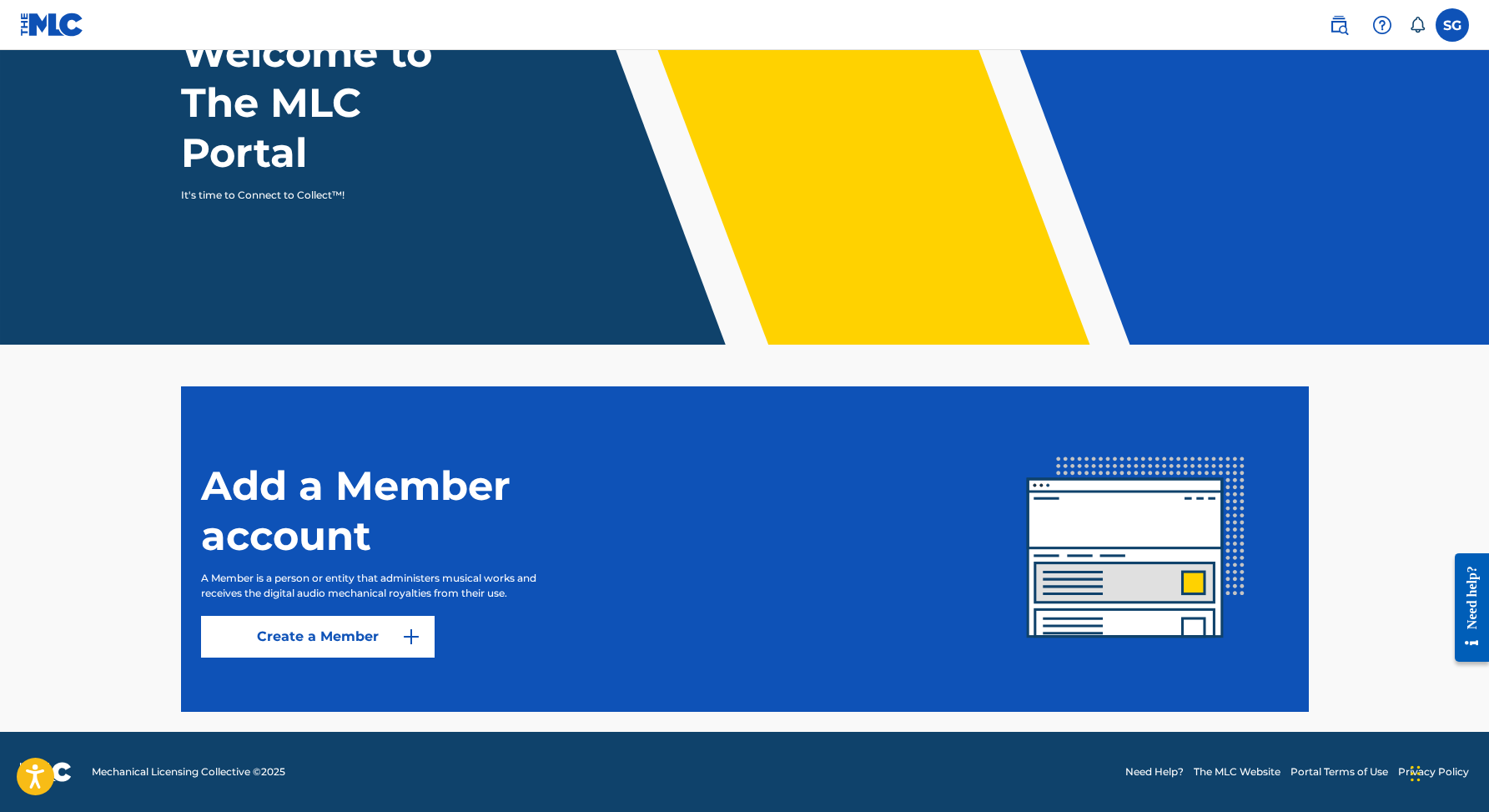
scroll to position [144, 0]
click at [376, 635] on button "Create a Member" at bounding box center [318, 636] width 234 height 41
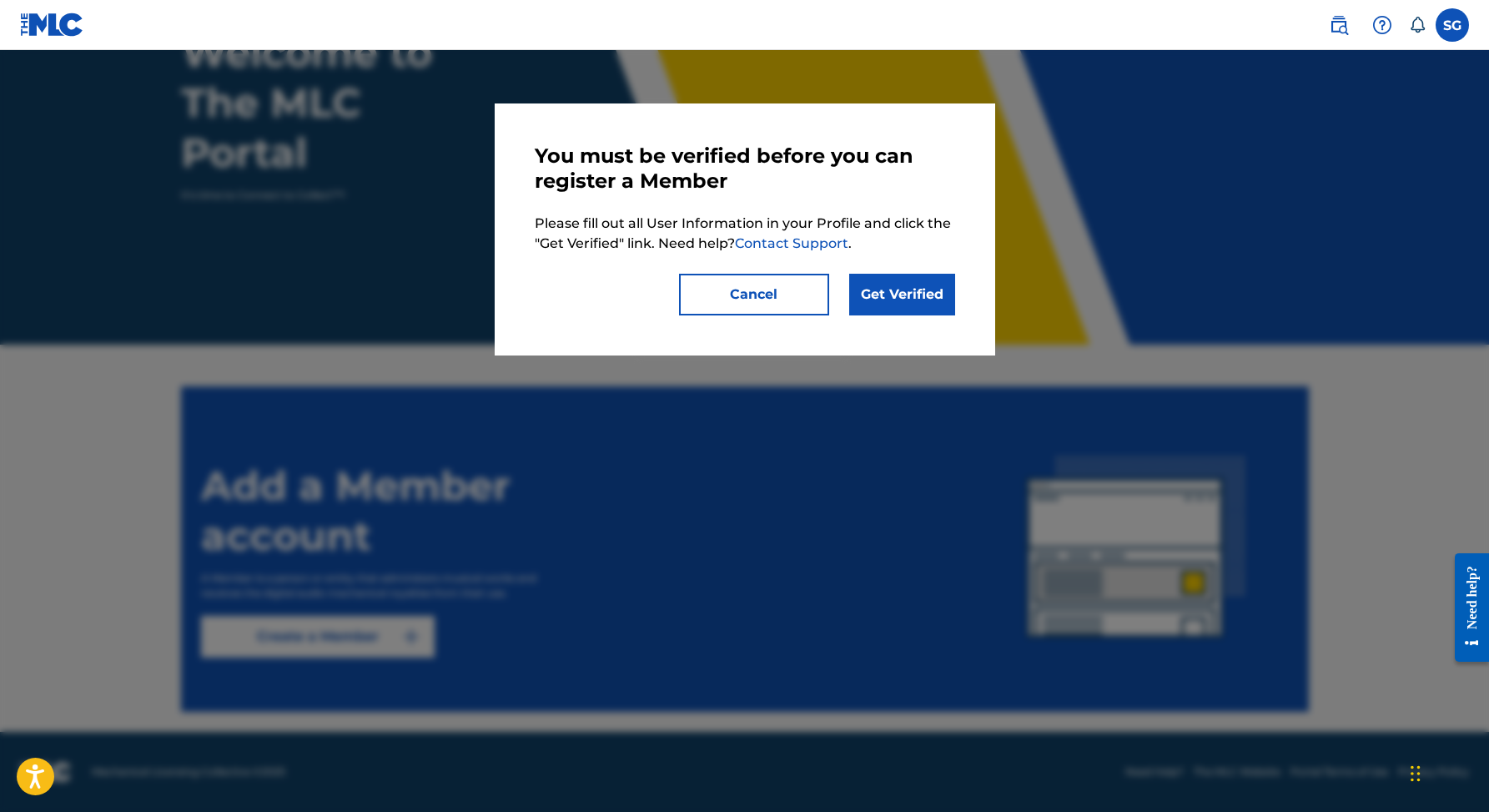
click at [890, 295] on link "Get Verified" at bounding box center [903, 293] width 106 height 41
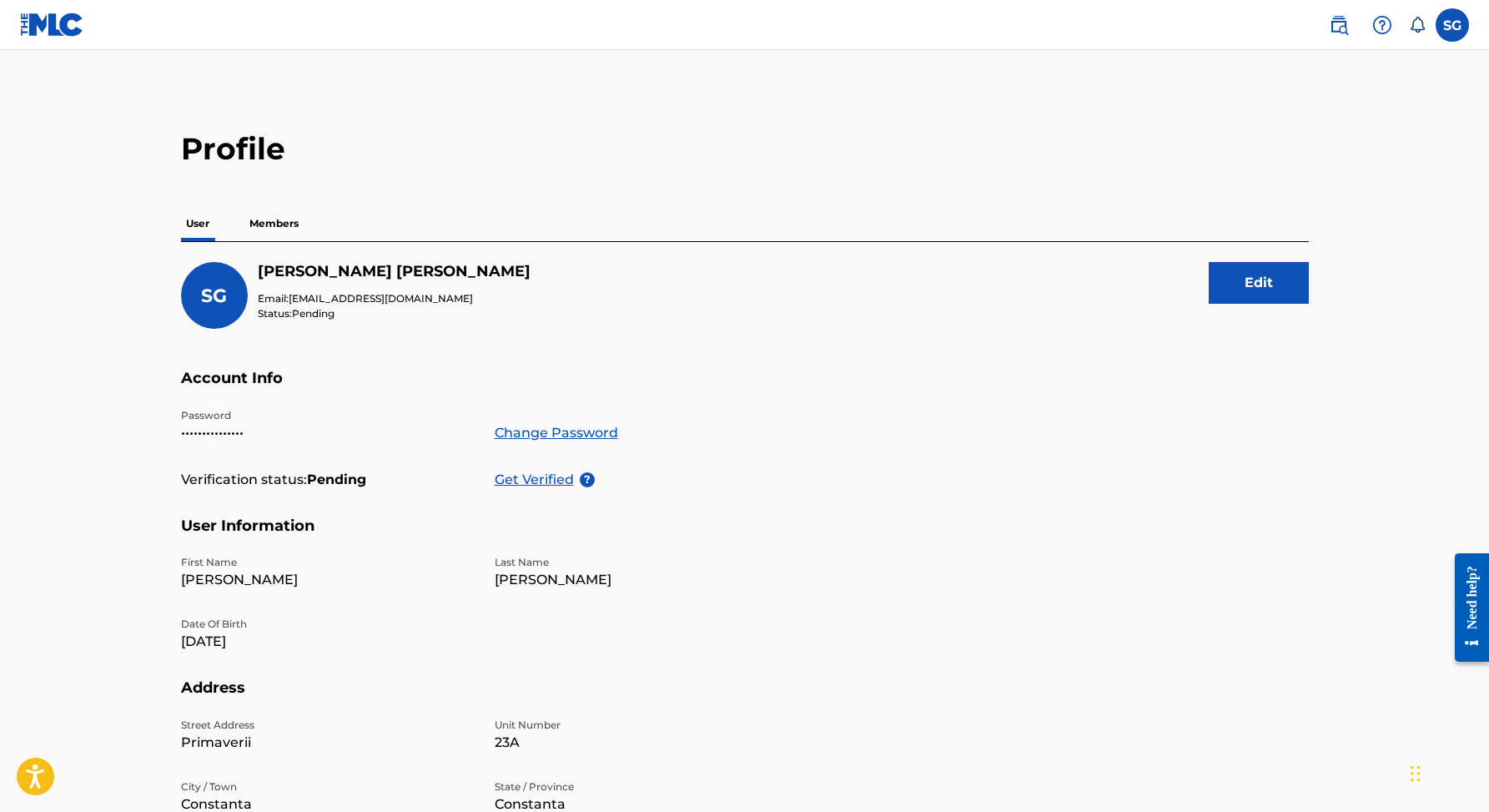
click at [557, 477] on p "Get Verified" at bounding box center [537, 479] width 85 height 20
click at [279, 223] on p "Members" at bounding box center [274, 223] width 60 height 35
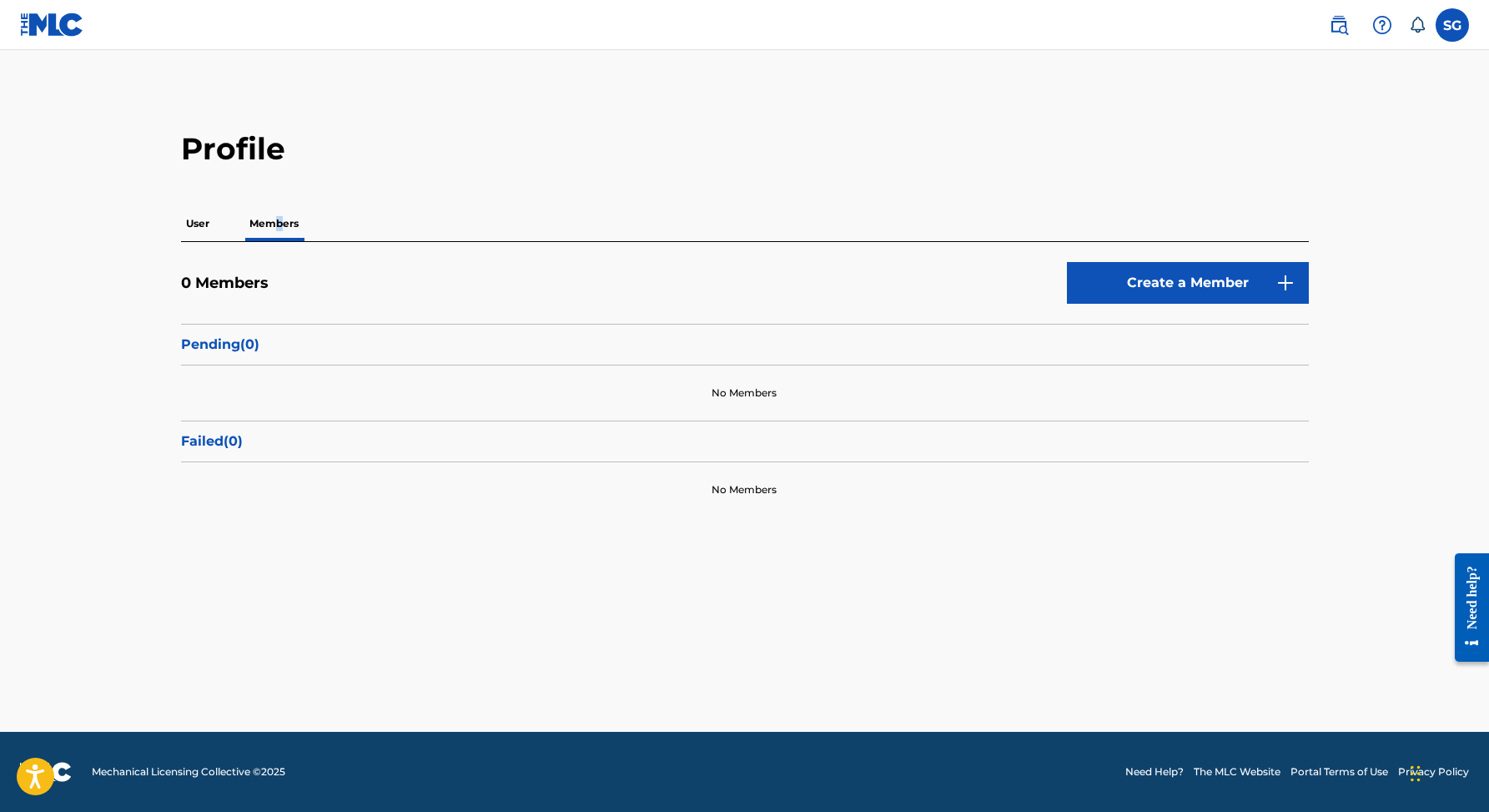
click at [73, 20] on img at bounding box center [52, 24] width 64 height 24
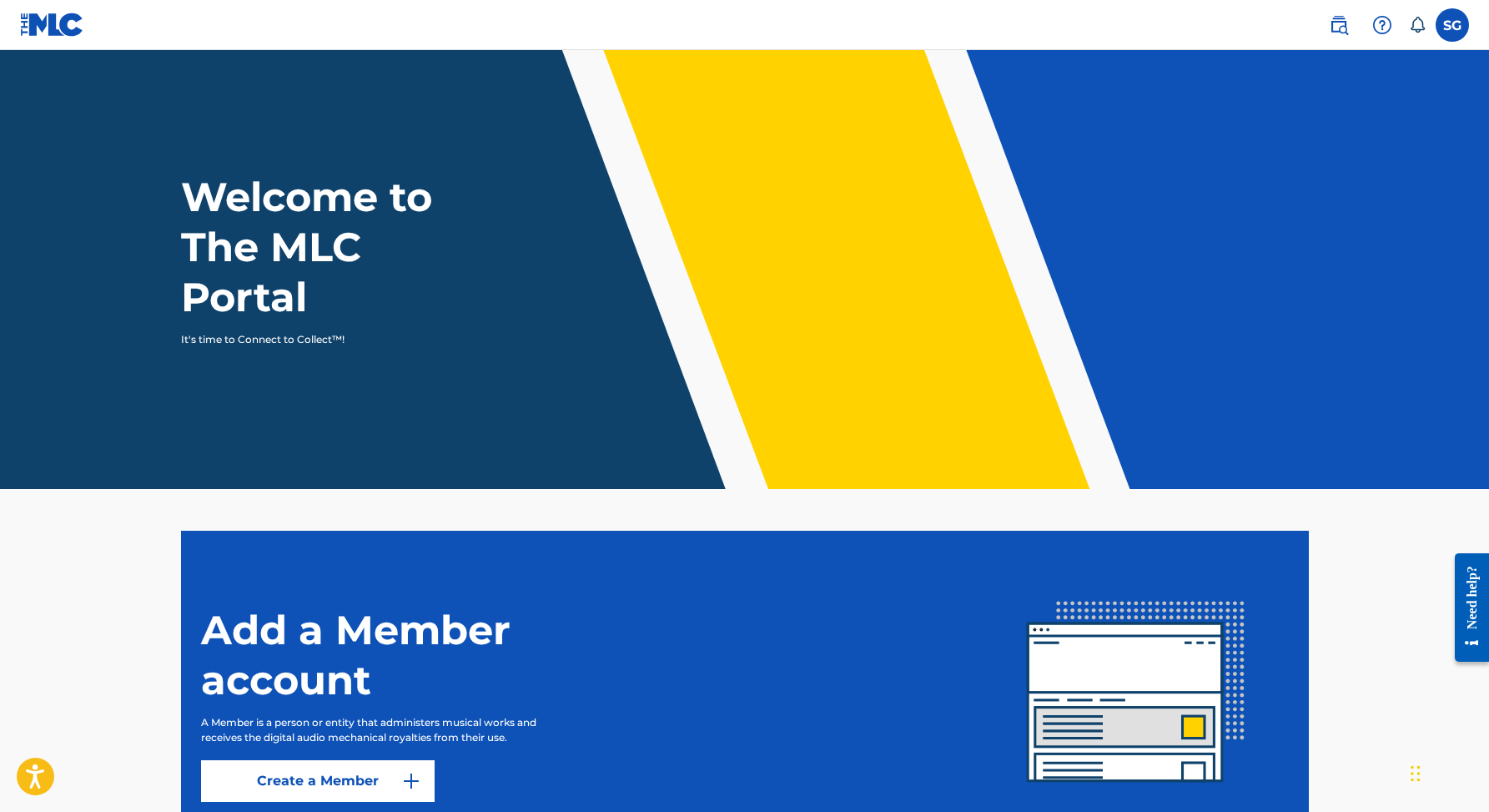
click at [138, 77] on header "Welcome to The MLC Portal It's time to Connect to Collect™!" at bounding box center [744, 269] width 1489 height 439
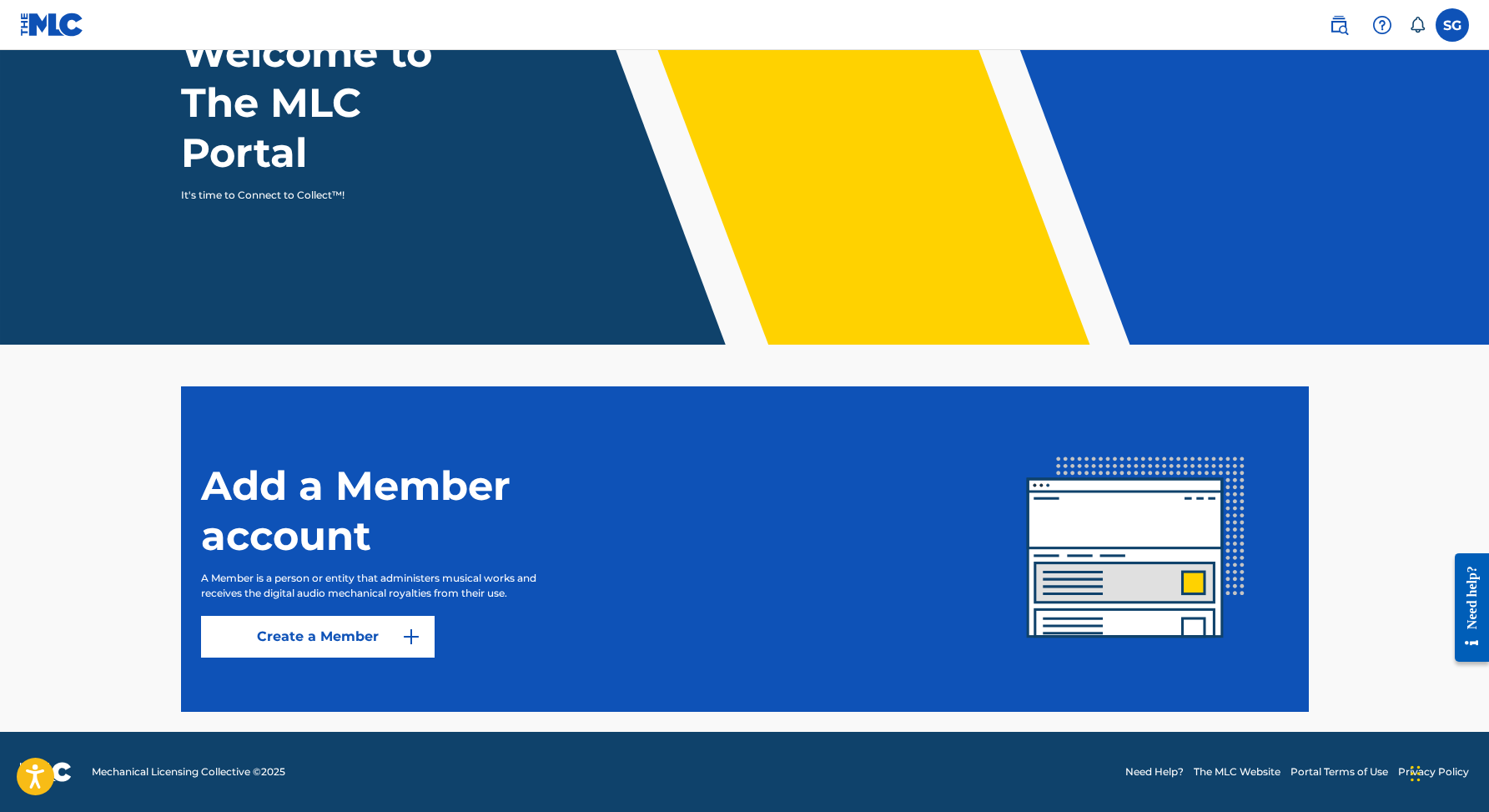
scroll to position [144, 0]
drag, startPoint x: 164, startPoint y: 766, endPoint x: 323, endPoint y: 792, distance: 161.1
click at [323, 792] on footer "Mechanical Licensing Collective © 2025 Need Help? The MLC Website Portal Terms …" at bounding box center [744, 771] width 1489 height 80
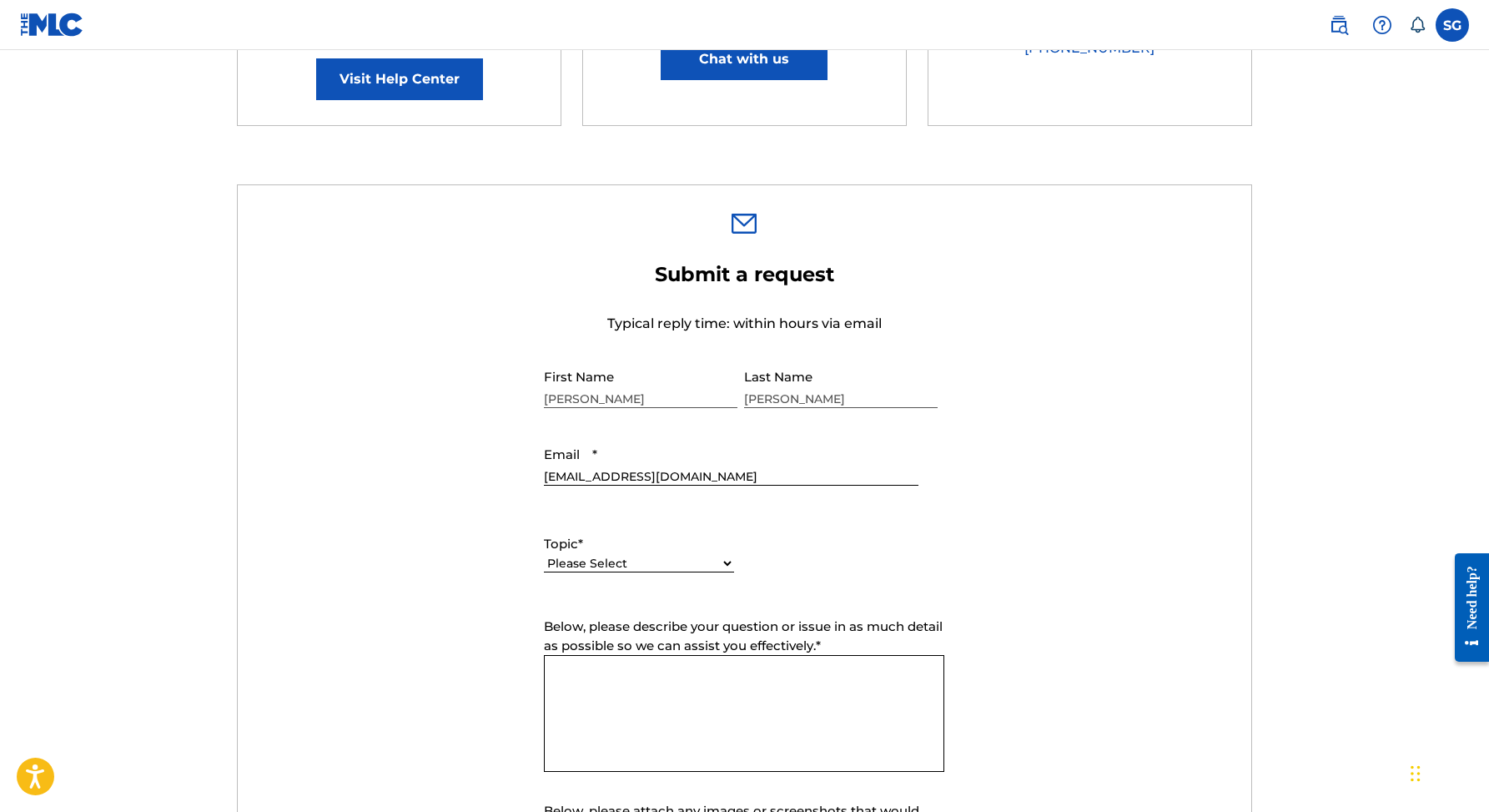
scroll to position [3, 0]
